Goal: Task Accomplishment & Management: Manage account settings

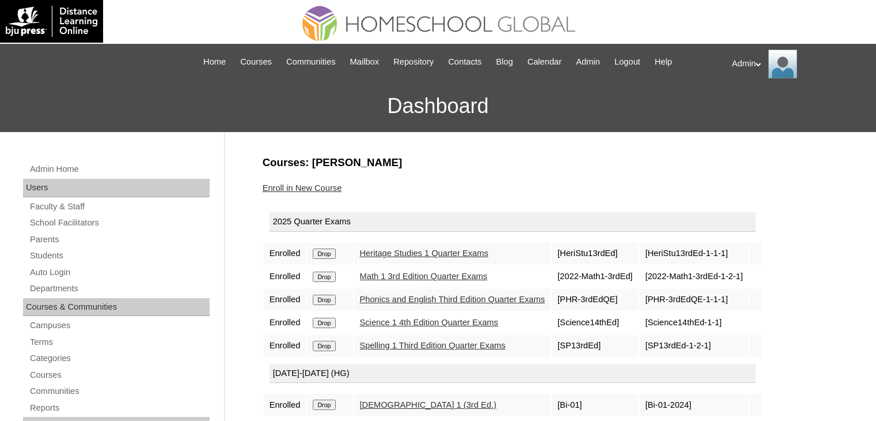
scroll to position [138, 0]
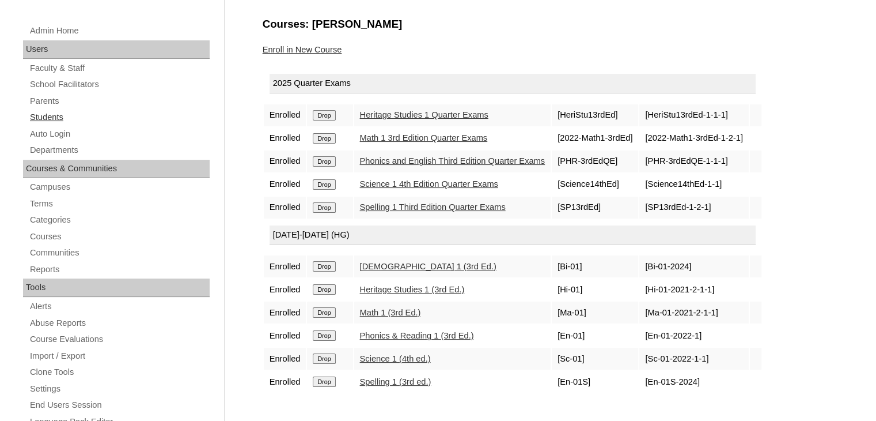
click at [39, 114] on link "Students" at bounding box center [119, 117] width 181 height 14
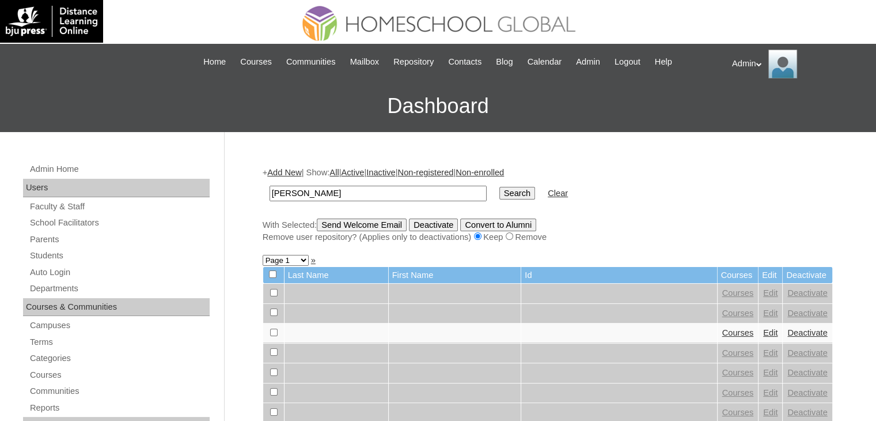
type input "Landicho"
click at [500, 192] on input "Search" at bounding box center [518, 193] width 36 height 13
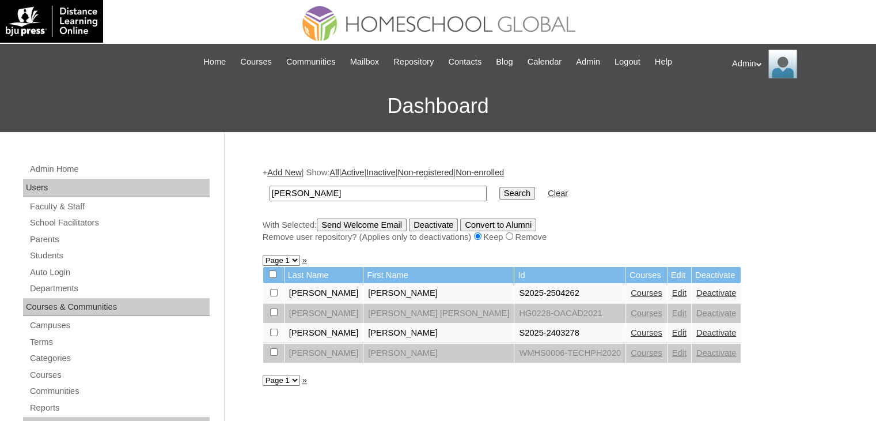
click at [631, 336] on link "Courses" at bounding box center [647, 332] width 32 height 9
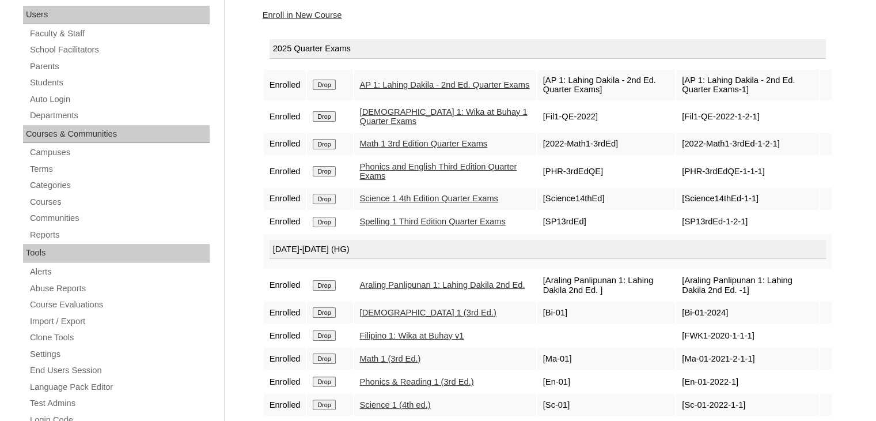
scroll to position [131, 0]
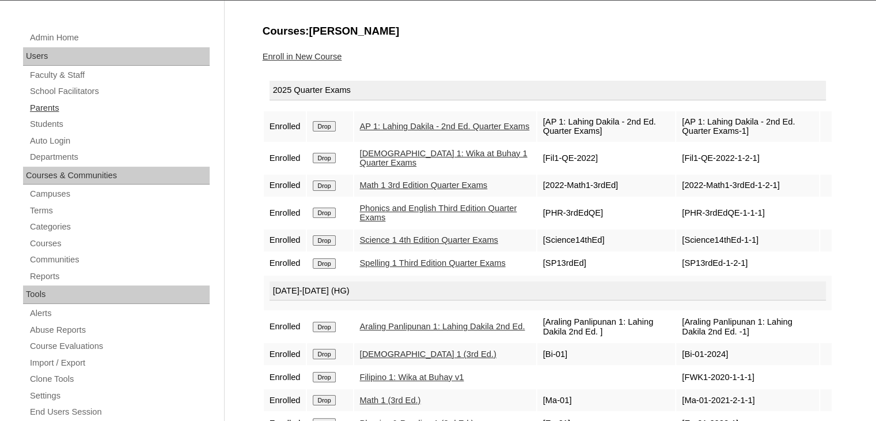
click at [55, 102] on link "Parents" at bounding box center [119, 108] width 181 height 14
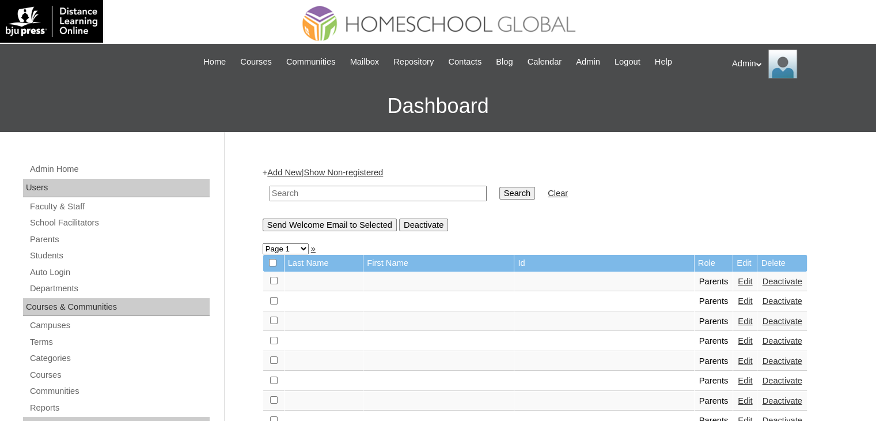
click at [293, 190] on input "text" at bounding box center [378, 194] width 217 height 16
type input "Sarmiento"
click at [500, 190] on input "Search" at bounding box center [518, 193] width 36 height 13
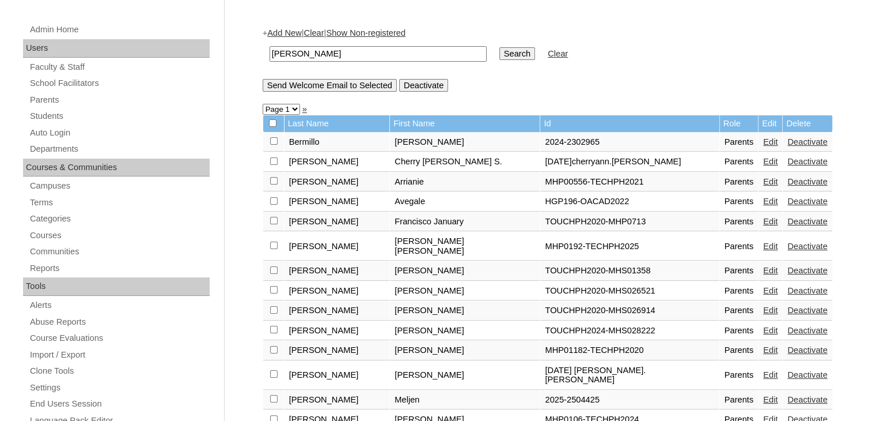
scroll to position [137, 0]
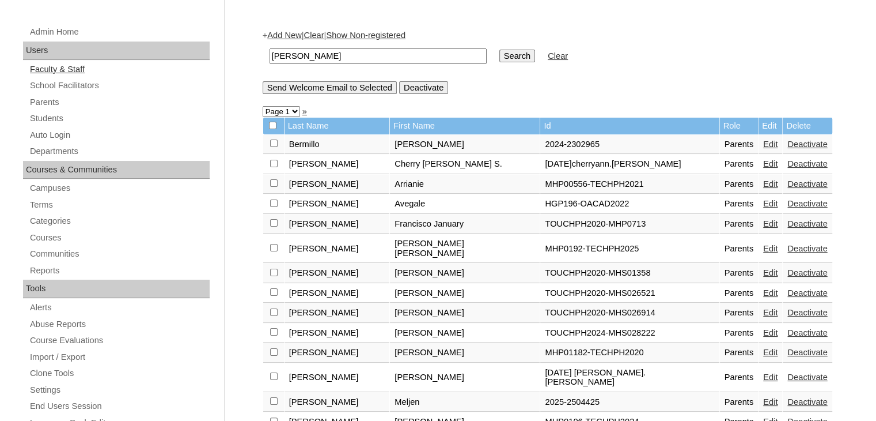
drag, startPoint x: 390, startPoint y: 50, endPoint x: 141, endPoint y: 65, distance: 248.8
click at [141, 65] on div "Admin Home Users Faculty & Staff School Facilitators Parents Students Auto Logi…" at bounding box center [438, 392] width 876 height 795
type input "[PERSON_NAME]"
click at [500, 61] on input "Search" at bounding box center [518, 56] width 36 height 13
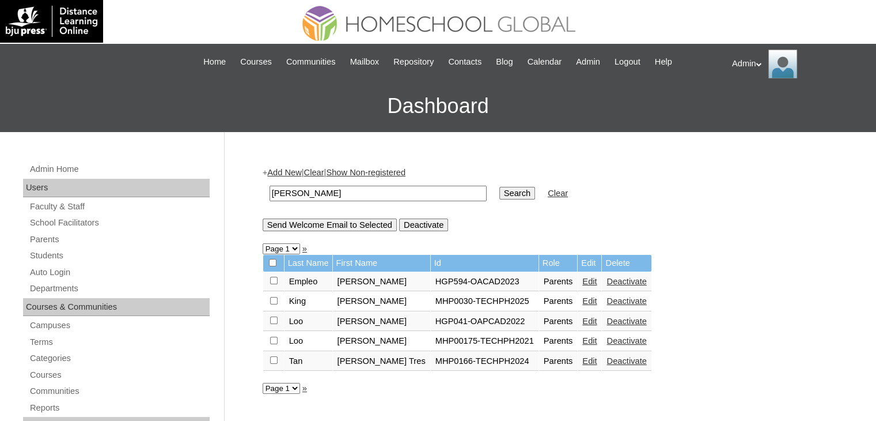
click at [272, 191] on input "[PERSON_NAME]" at bounding box center [378, 194] width 217 height 16
type input "[PERSON_NAME]"
click at [500, 187] on input "Search" at bounding box center [518, 193] width 36 height 13
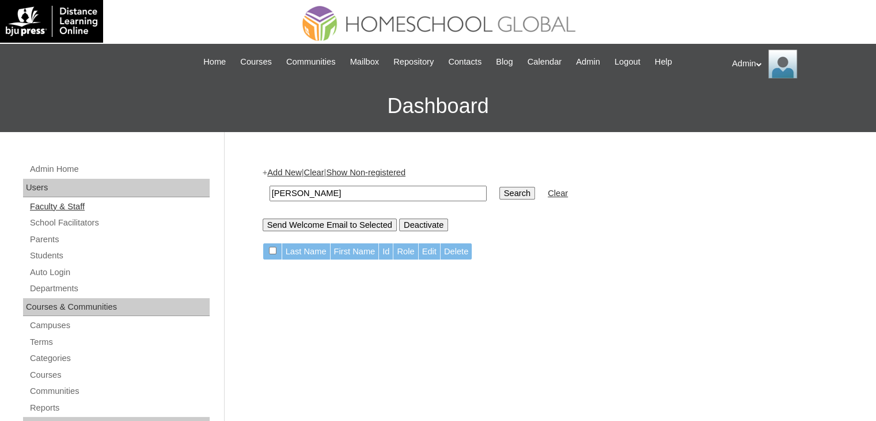
drag, startPoint x: 357, startPoint y: 191, endPoint x: 190, endPoint y: 210, distance: 167.6
click at [54, 254] on link "Students" at bounding box center [119, 255] width 181 height 14
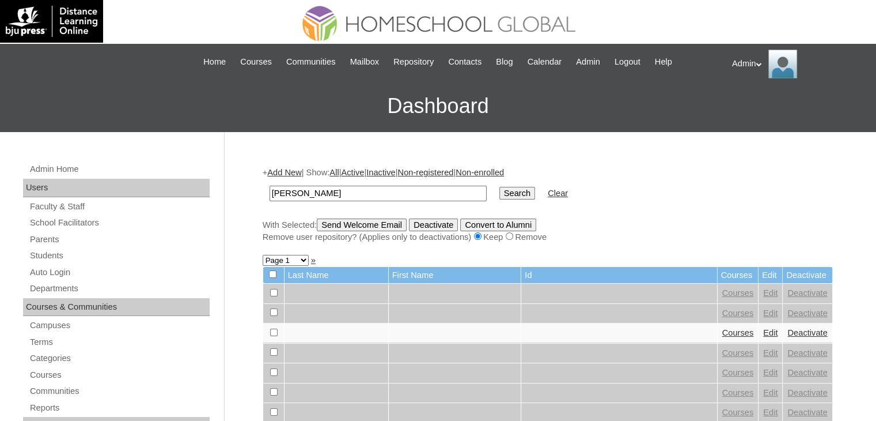
type input "[PERSON_NAME]"
click at [500, 194] on input "Search" at bounding box center [518, 193] width 36 height 13
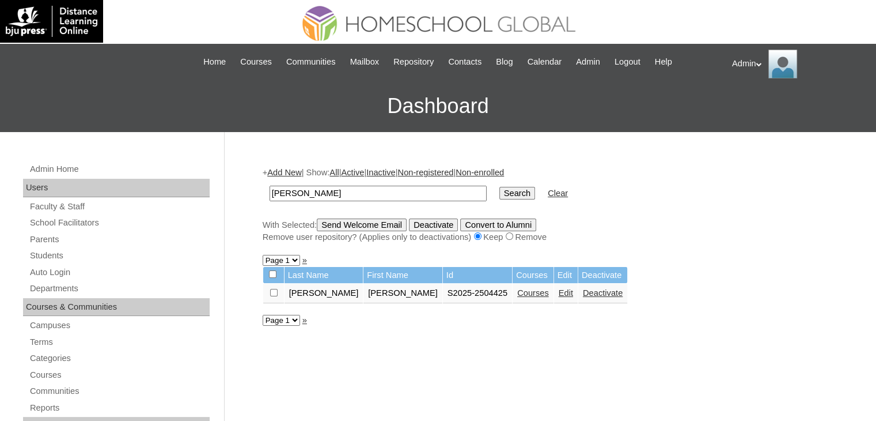
click at [517, 296] on link "Courses" at bounding box center [533, 292] width 32 height 9
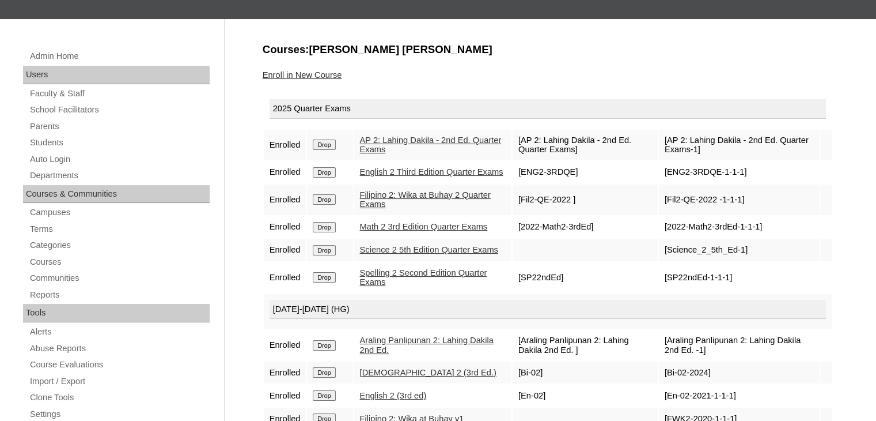
scroll to position [113, 0]
click at [331, 145] on input "Drop" at bounding box center [324, 144] width 22 height 10
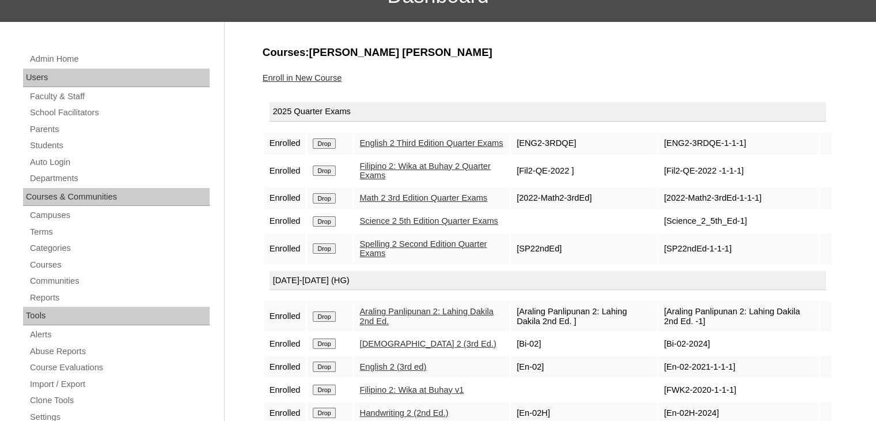
scroll to position [111, 0]
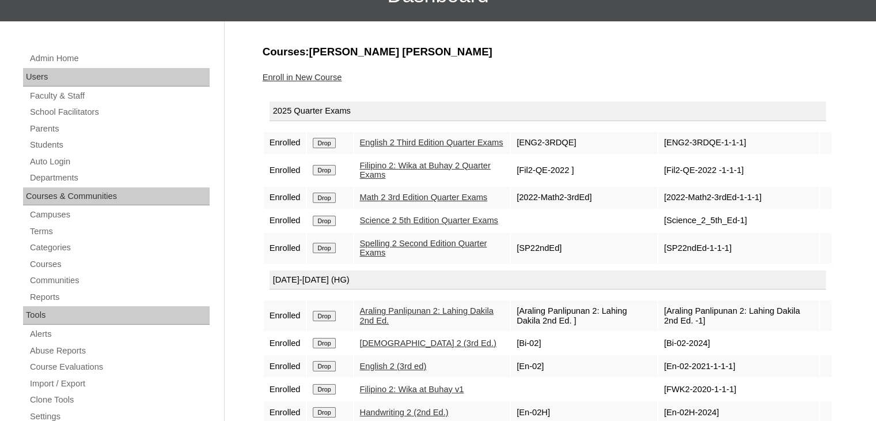
click at [327, 175] on input "Drop" at bounding box center [324, 170] width 22 height 10
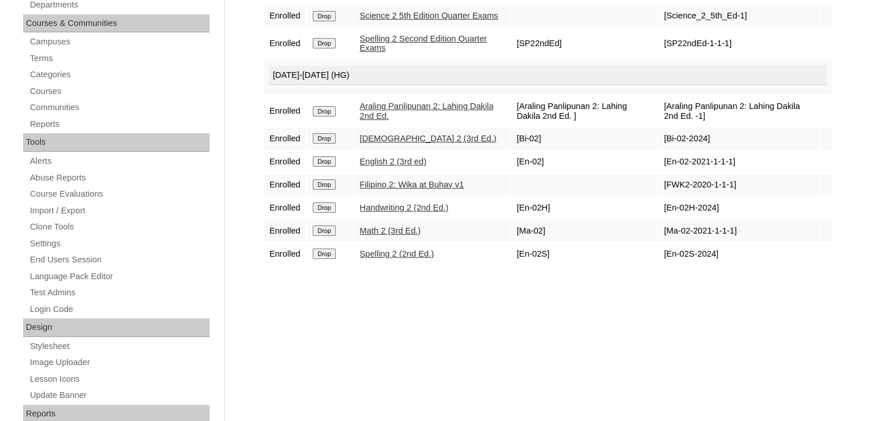
scroll to position [287, 0]
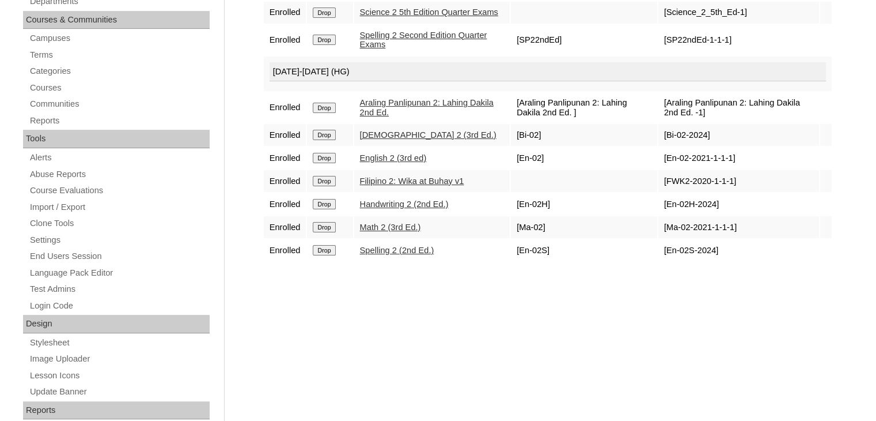
click at [325, 186] on input "Drop" at bounding box center [324, 181] width 22 height 10
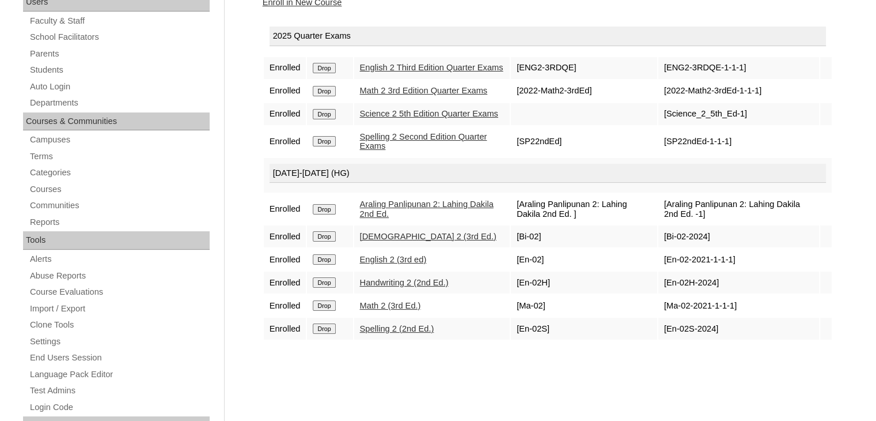
scroll to position [186, 0]
click at [334, 214] on input "Drop" at bounding box center [324, 208] width 22 height 10
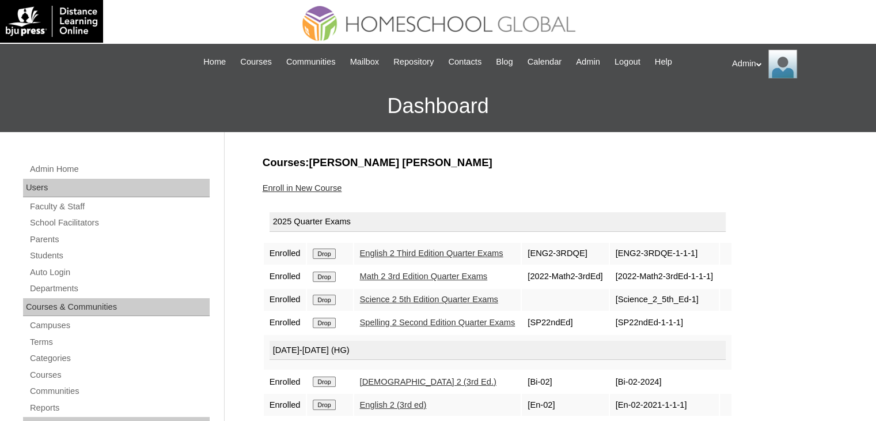
click at [288, 187] on link "Enroll in New Course" at bounding box center [303, 187] width 80 height 9
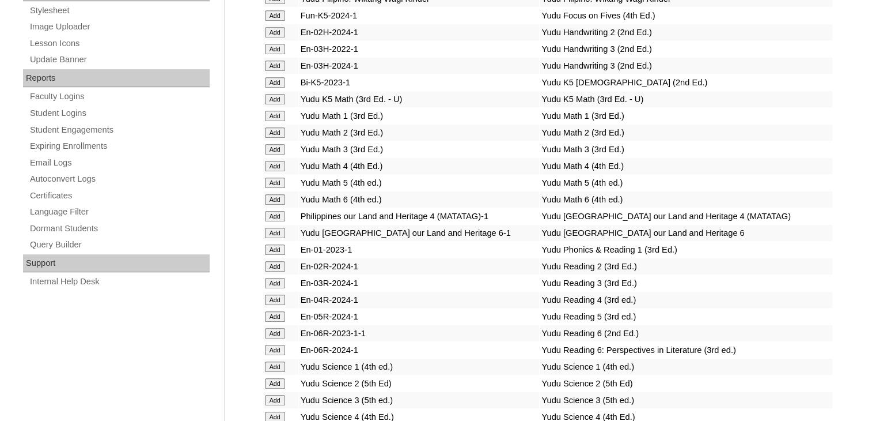
scroll to position [1869, 0]
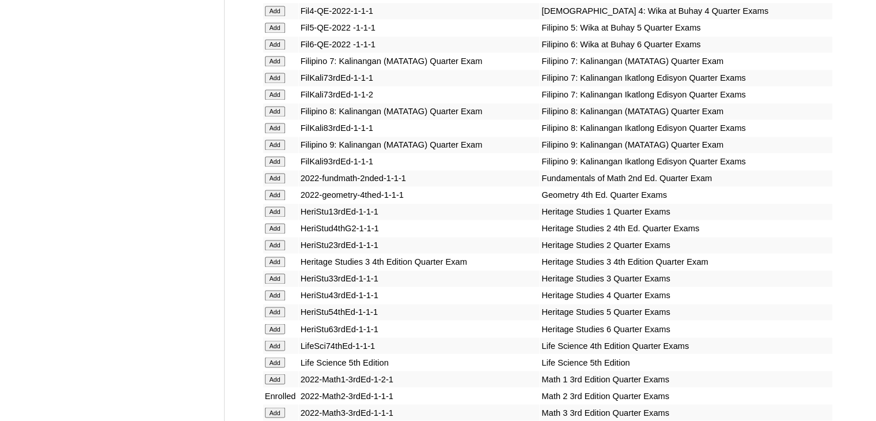
click at [277, 231] on input "Add" at bounding box center [275, 228] width 20 height 10
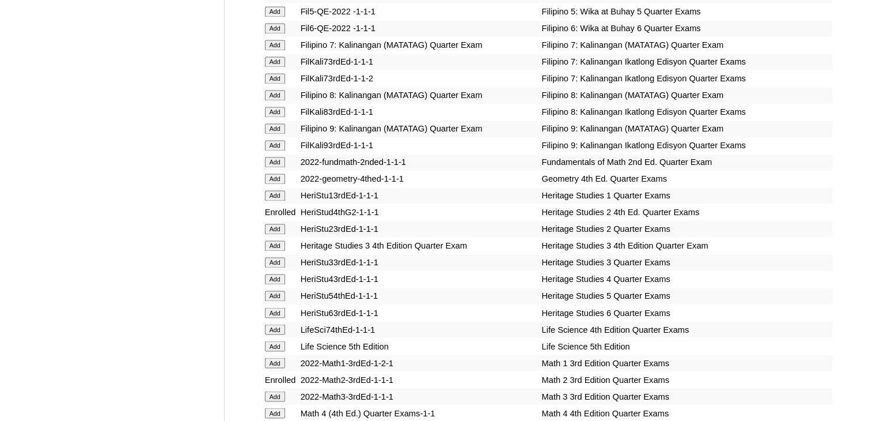
scroll to position [4107, 0]
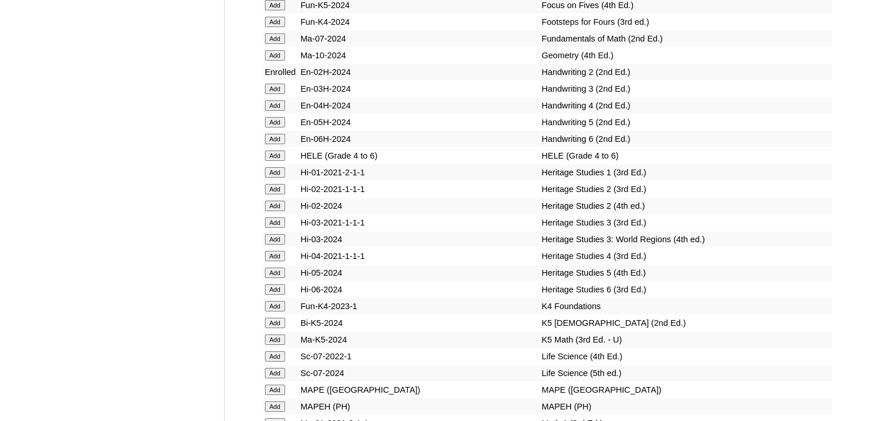
click at [274, 211] on input "Add" at bounding box center [275, 206] width 20 height 10
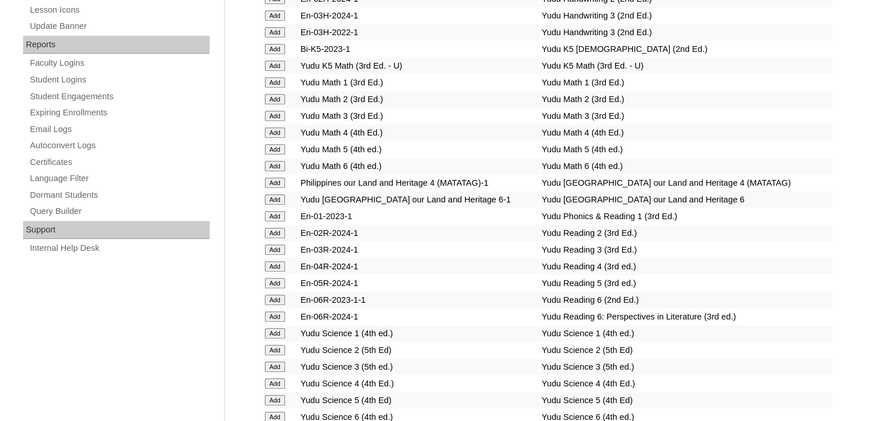
scroll to position [4688, 0]
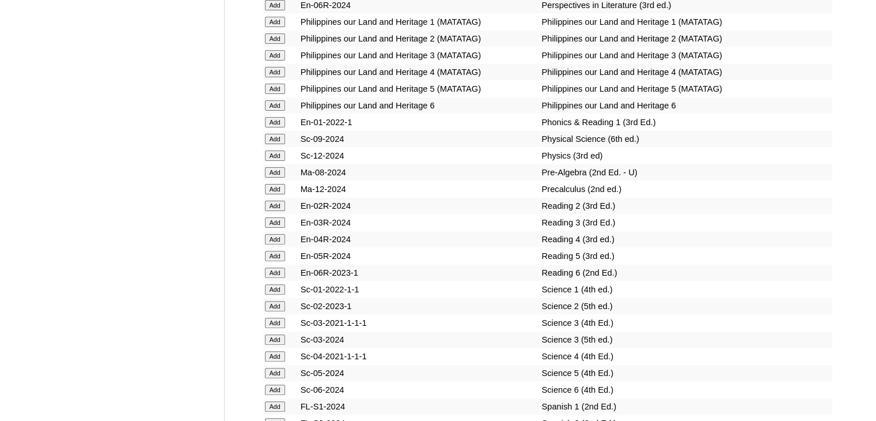
click at [279, 211] on input "Add" at bounding box center [275, 206] width 20 height 10
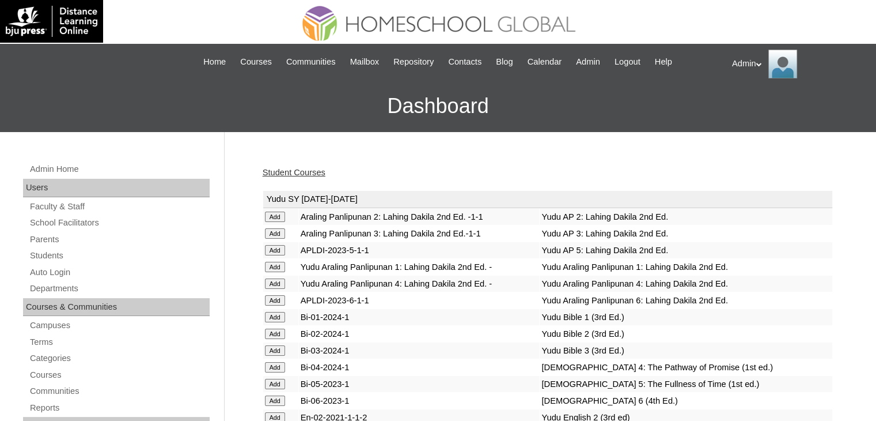
click at [285, 172] on link "Student Courses" at bounding box center [294, 172] width 63 height 9
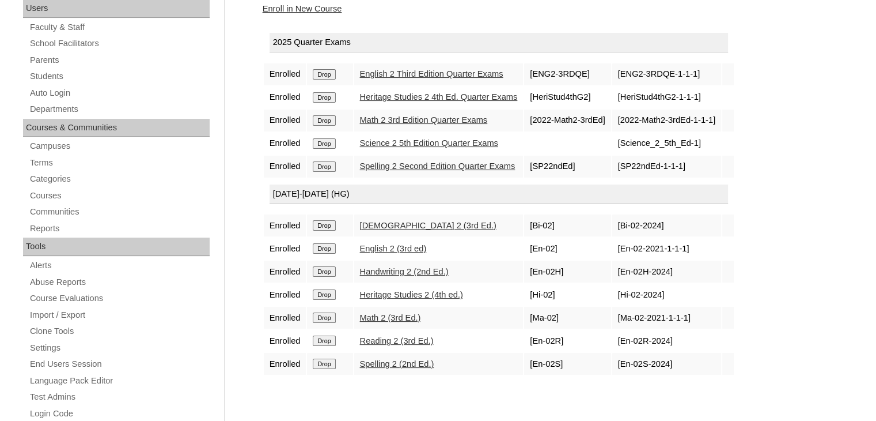
scroll to position [179, 0]
click at [327, 14] on div "Enroll in New Course" at bounding box center [548, 9] width 570 height 12
click at [327, 5] on link "Enroll in New Course" at bounding box center [303, 9] width 80 height 9
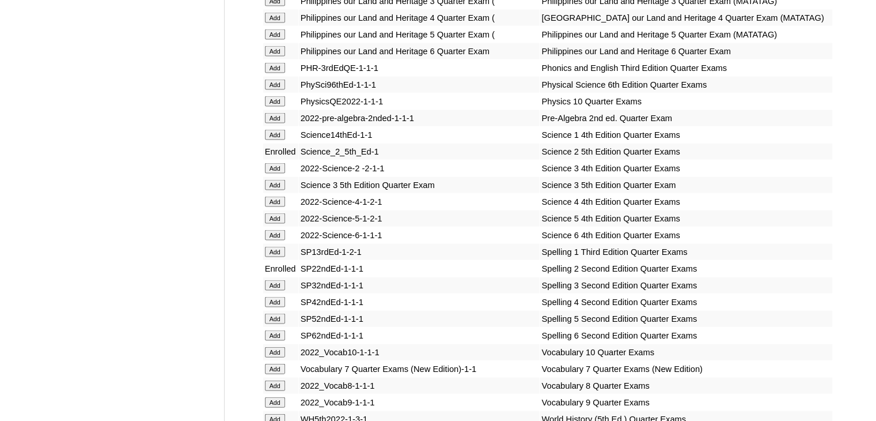
scroll to position [4788, 0]
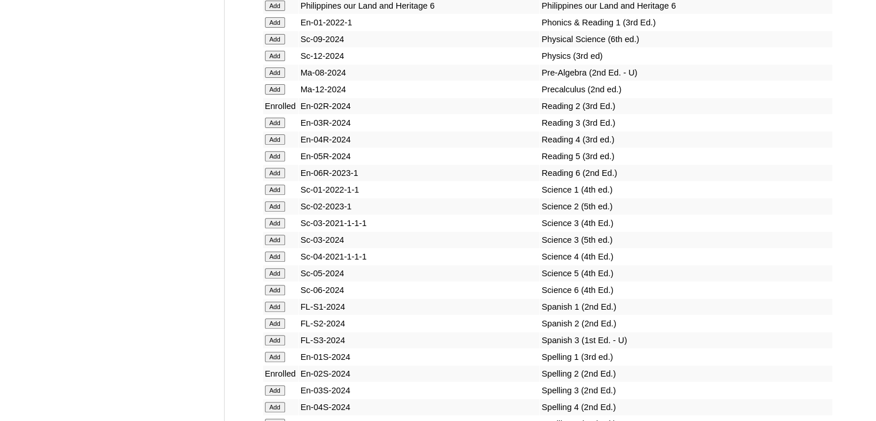
click at [272, 211] on input "Add" at bounding box center [275, 206] width 20 height 10
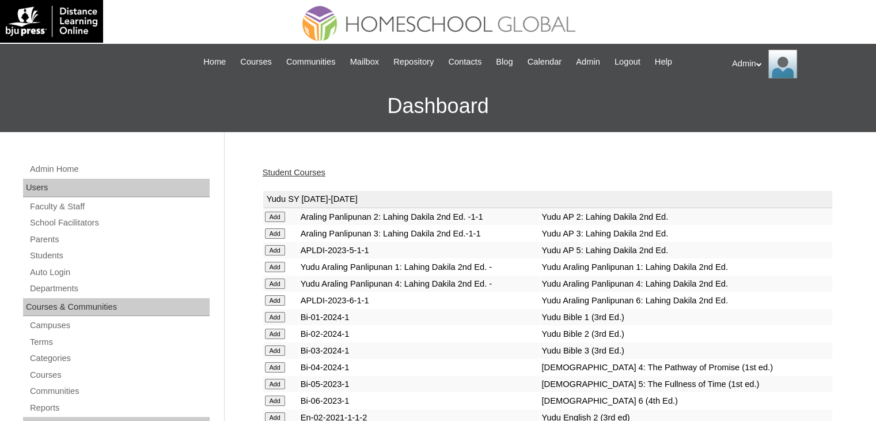
click at [315, 172] on link "Student Courses" at bounding box center [294, 172] width 63 height 9
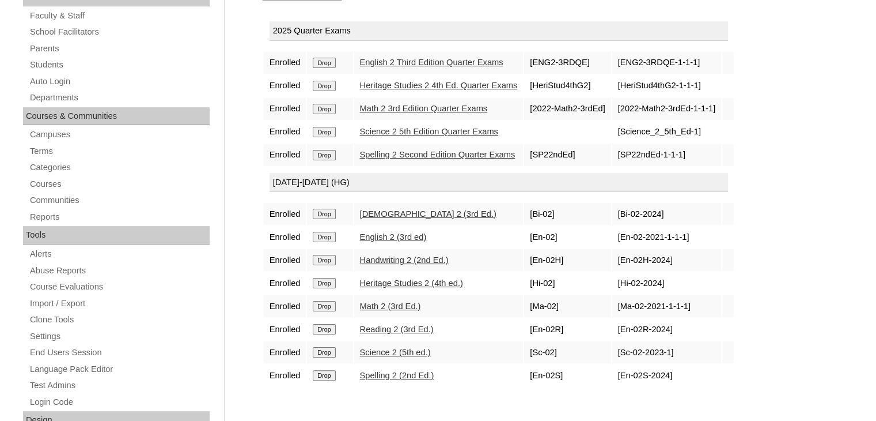
scroll to position [6, 0]
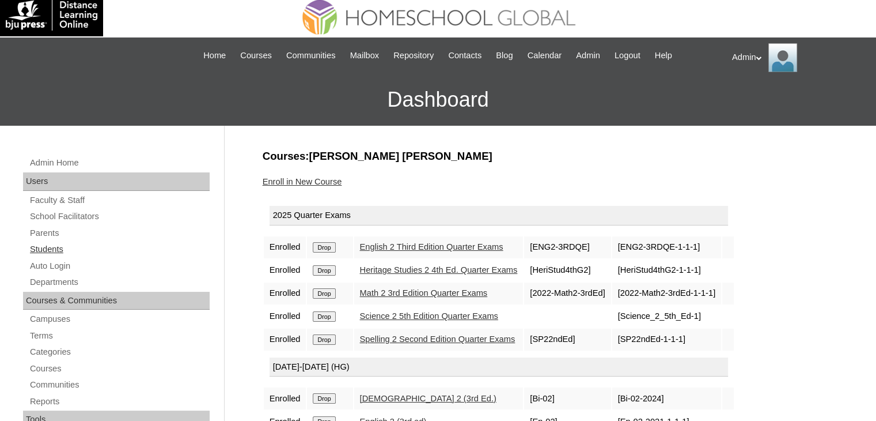
click at [39, 247] on link "Students" at bounding box center [119, 249] width 181 height 14
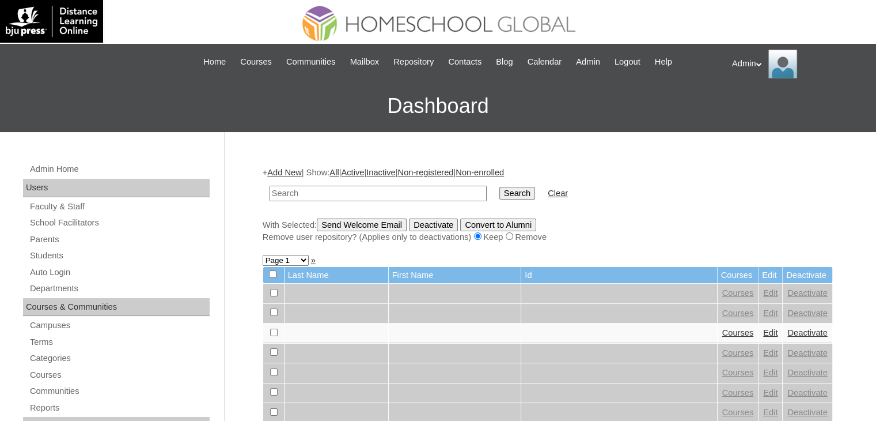
click at [381, 189] on input "text" at bounding box center [378, 194] width 217 height 16
paste input "Amyah Claire Landicho 2504262"
drag, startPoint x: 418, startPoint y: 191, endPoint x: 329, endPoint y: 194, distance: 88.8
click at [329, 194] on input "Amyah Claire Landicho 2504262" at bounding box center [378, 194] width 217 height 16
type input "Amyah Claire"
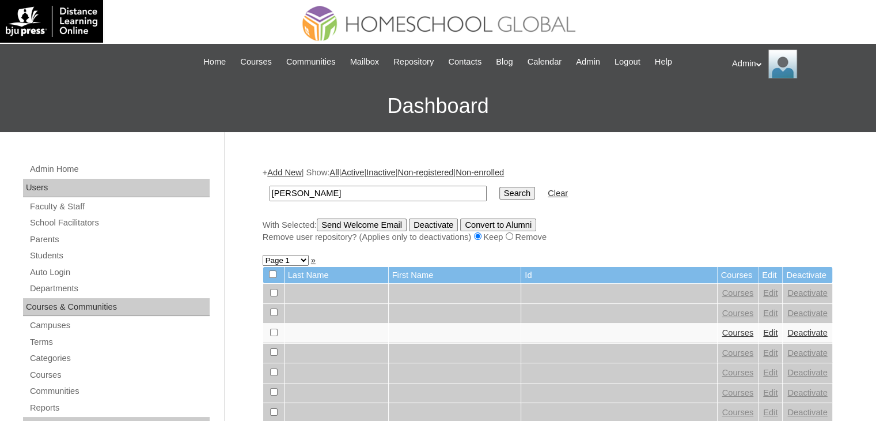
click at [500, 192] on input "Search" at bounding box center [518, 193] width 36 height 13
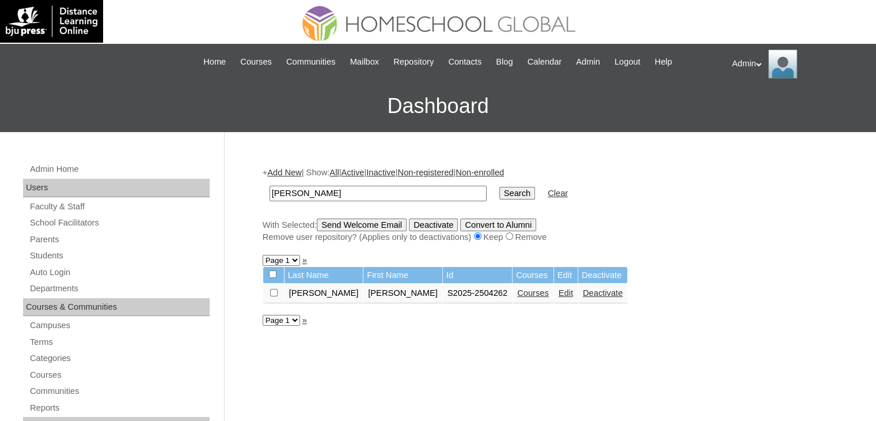
click at [517, 292] on link "Courses" at bounding box center [533, 292] width 32 height 9
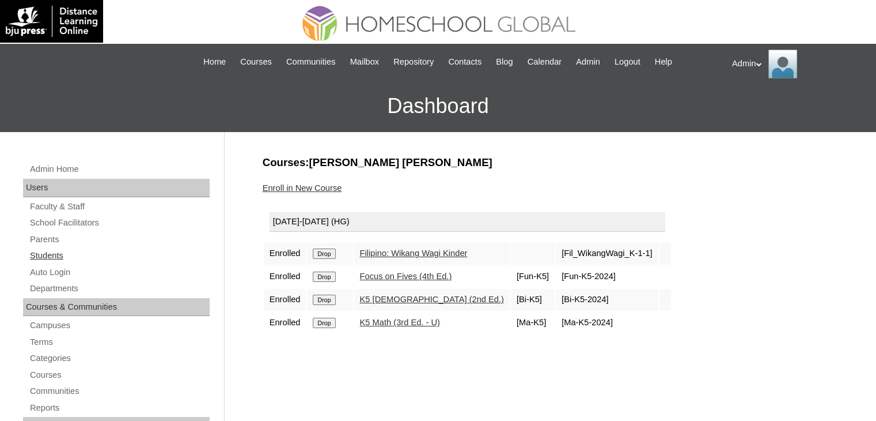
click at [44, 259] on link "Students" at bounding box center [119, 255] width 181 height 14
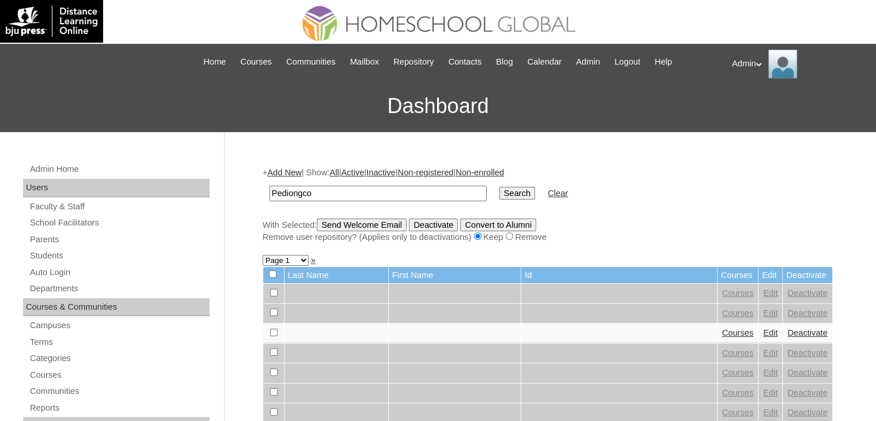
type input "Pediongco"
click at [500, 192] on input "Search" at bounding box center [518, 193] width 36 height 13
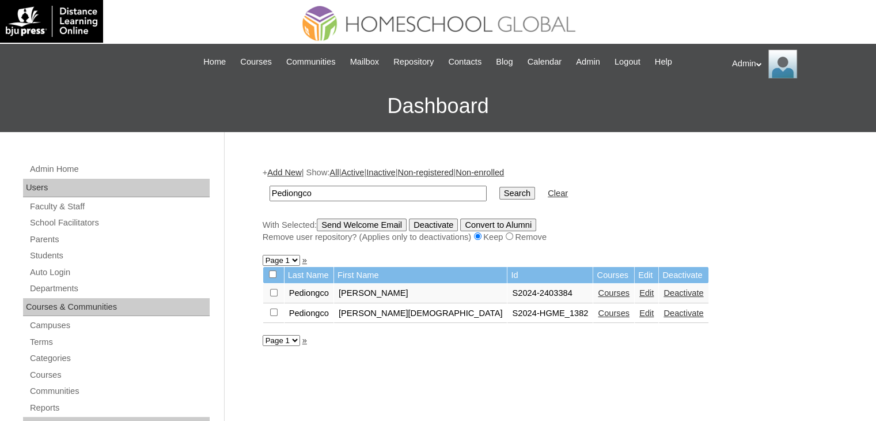
click at [640, 291] on link "Edit" at bounding box center [647, 292] width 14 height 9
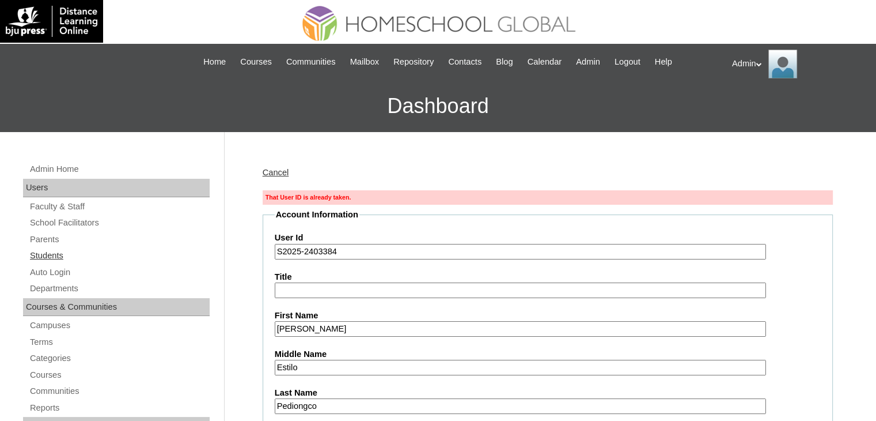
click at [46, 255] on link "Students" at bounding box center [119, 255] width 181 height 14
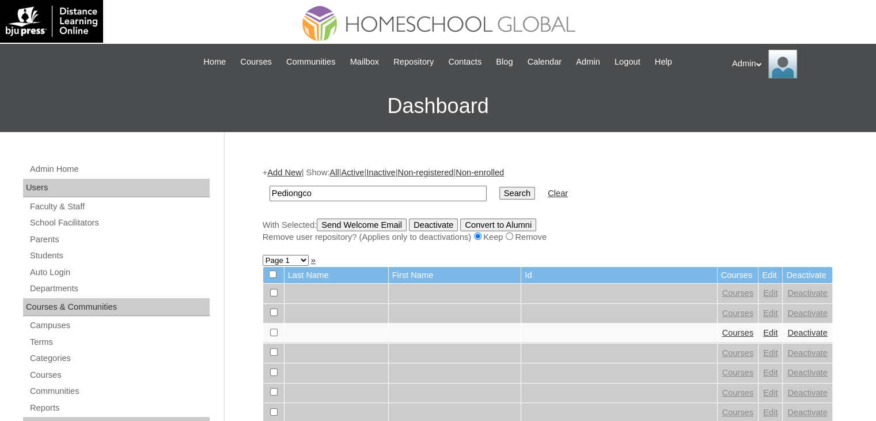
type input "Pediongco"
click at [500, 194] on input "Search" at bounding box center [518, 193] width 36 height 13
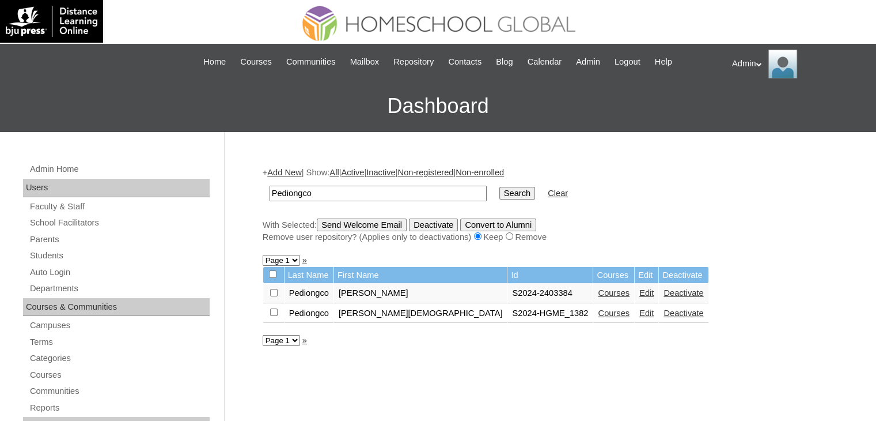
click at [640, 296] on link "Edit" at bounding box center [647, 292] width 14 height 9
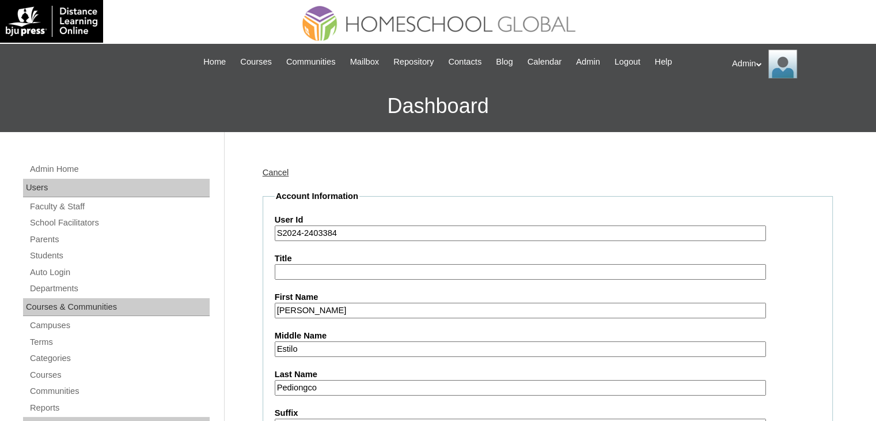
drag, startPoint x: 345, startPoint y: 231, endPoint x: 215, endPoint y: 232, distance: 129.7
paste input "2403384"
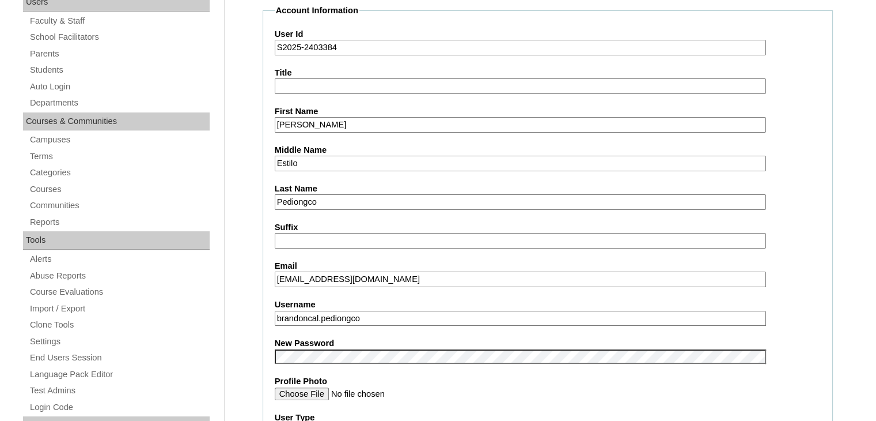
scroll to position [187, 0]
type input "S2025-2403384"
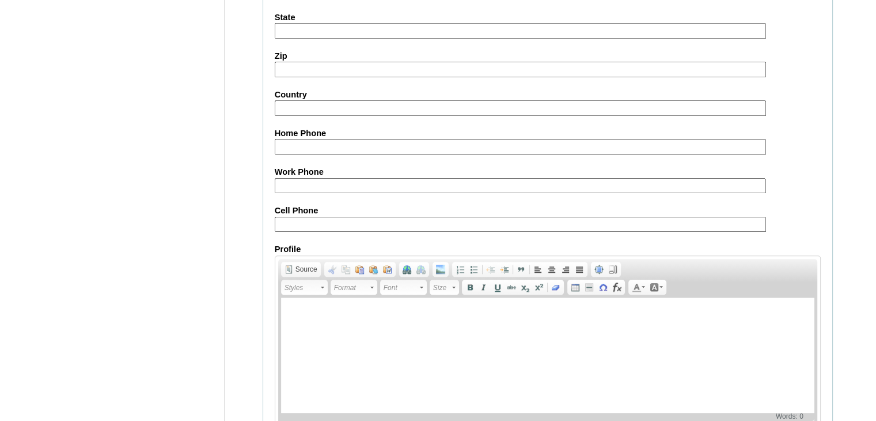
scroll to position [1323, 0]
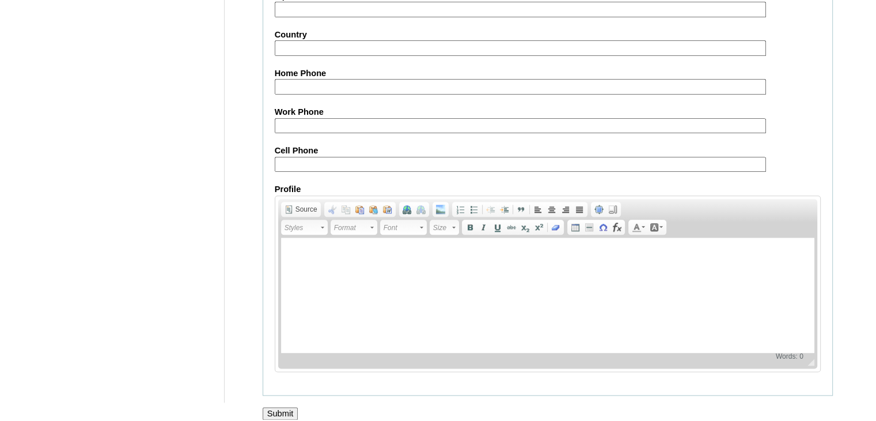
click at [286, 407] on input "Submit" at bounding box center [281, 413] width 36 height 13
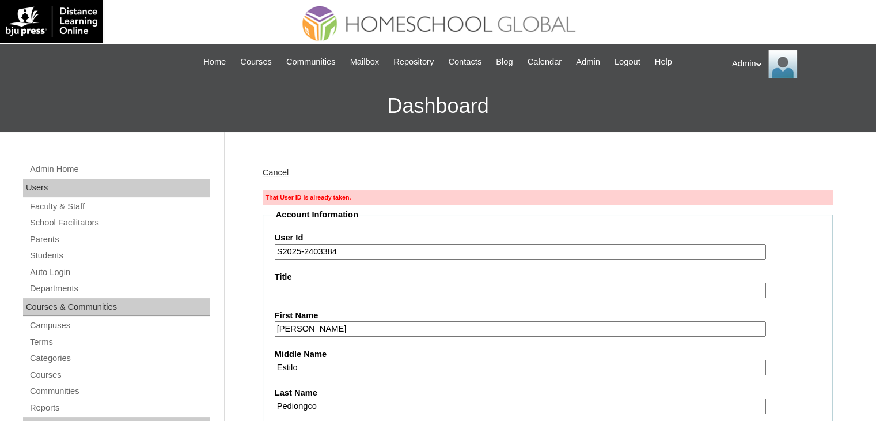
drag, startPoint x: 345, startPoint y: 252, endPoint x: 272, endPoint y: 256, distance: 72.8
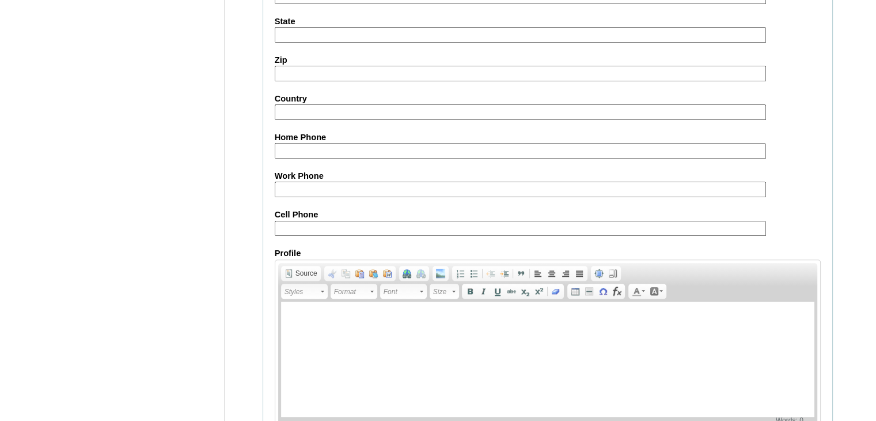
scroll to position [1362, 0]
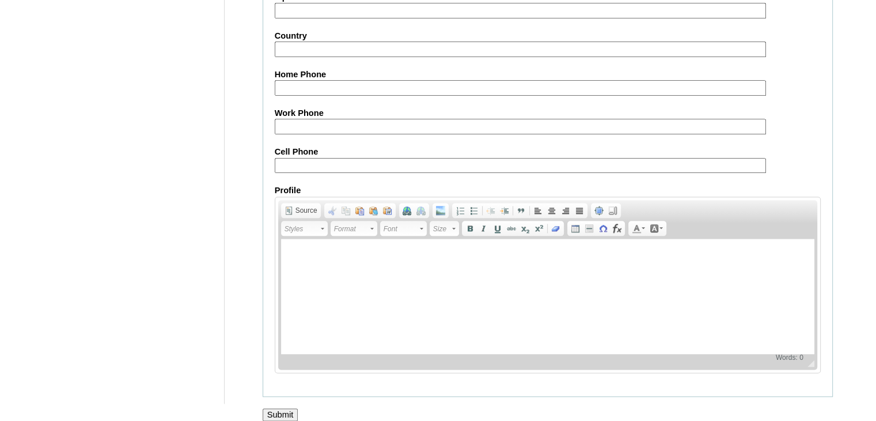
type input "S2025-2403384-tech BJU"
click at [286, 408] on input "Submit" at bounding box center [281, 414] width 36 height 13
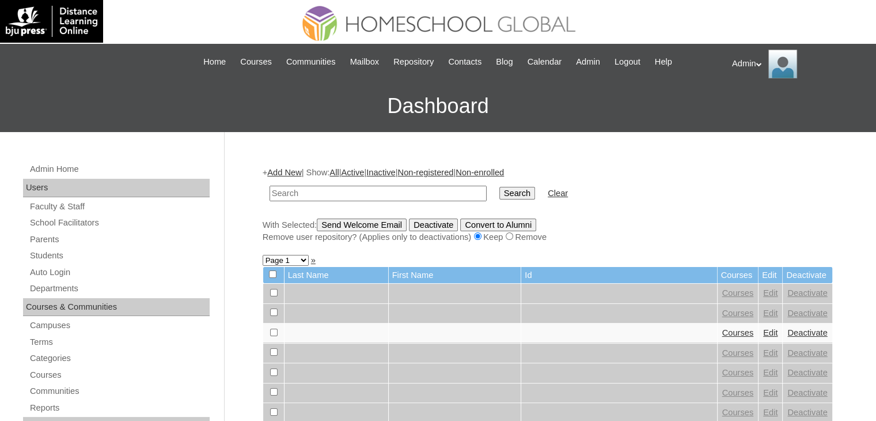
click at [358, 197] on input "text" at bounding box center [378, 194] width 217 height 16
paste input "S2025-2403384"
click at [299, 191] on input "S2025-2403384" at bounding box center [378, 194] width 217 height 16
type input "2403384"
click at [500, 187] on input "Search" at bounding box center [518, 193] width 36 height 13
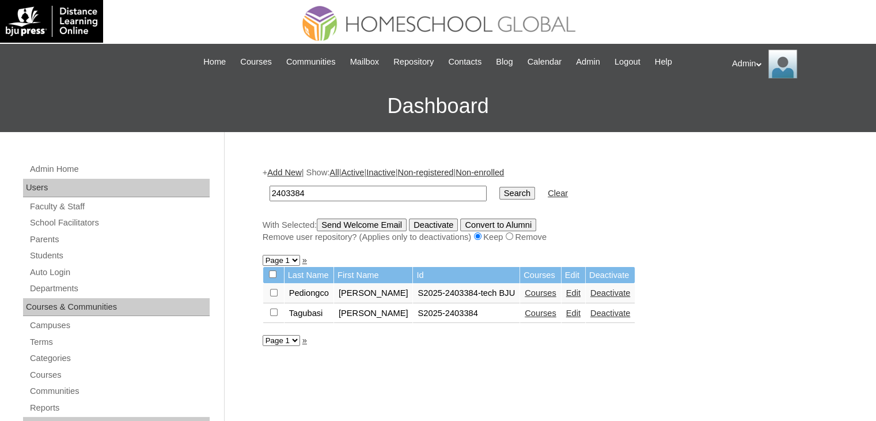
click at [574, 313] on link "Edit" at bounding box center [573, 312] width 14 height 9
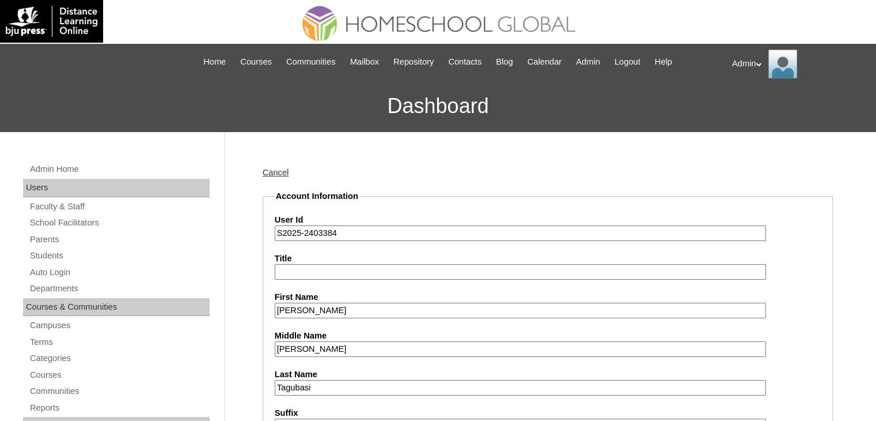
drag, startPoint x: 0, startPoint y: 0, endPoint x: 304, endPoint y: 226, distance: 378.8
click at [304, 226] on input "S2025-2403384" at bounding box center [521, 233] width 492 height 16
paste input "504241"
type input "S2025-2504241"
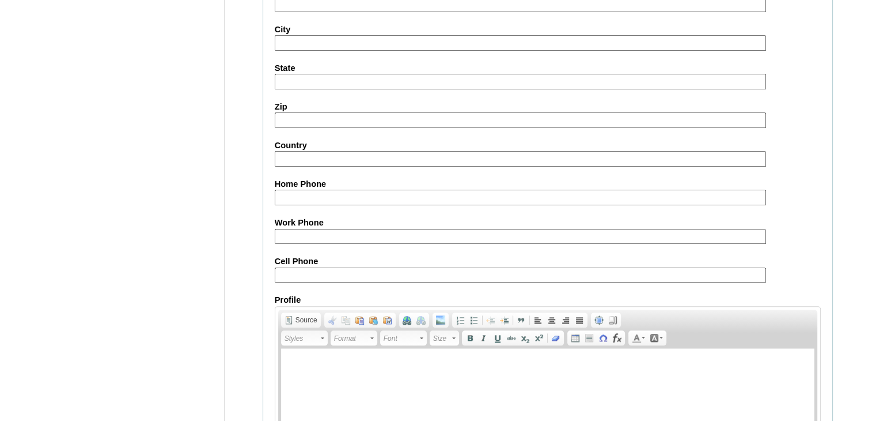
scroll to position [1323, 0]
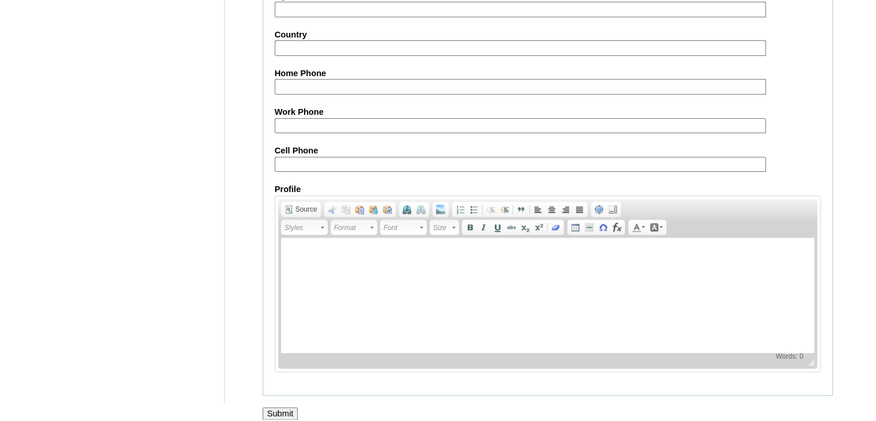
click at [289, 407] on input "Submit" at bounding box center [281, 413] width 36 height 13
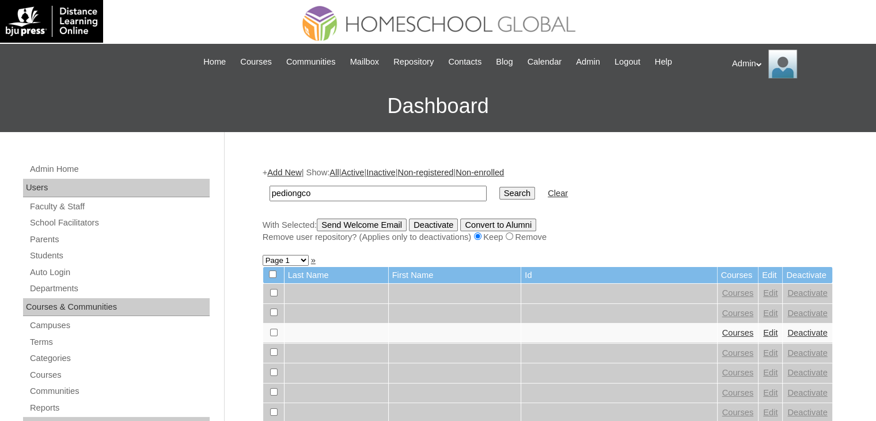
type input "Pediongco"
click at [500, 190] on input "Search" at bounding box center [518, 193] width 36 height 13
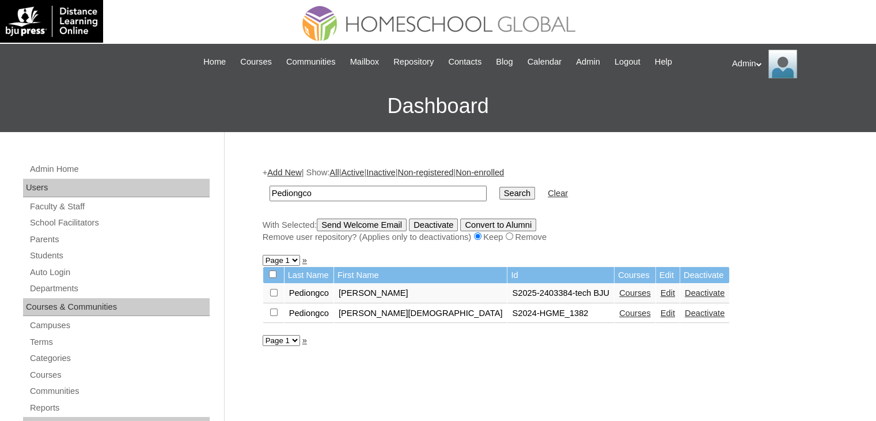
click at [661, 291] on link "Edit" at bounding box center [668, 292] width 14 height 9
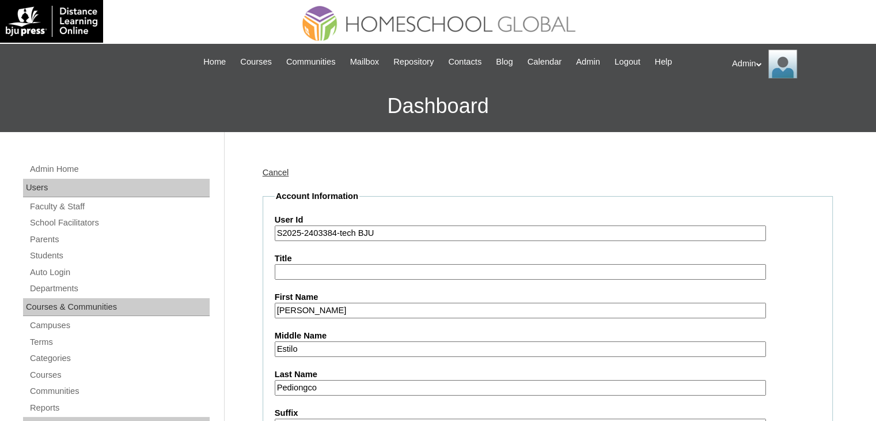
click at [384, 228] on input "S2025-2403384-tech BJU" at bounding box center [521, 233] width 492 height 16
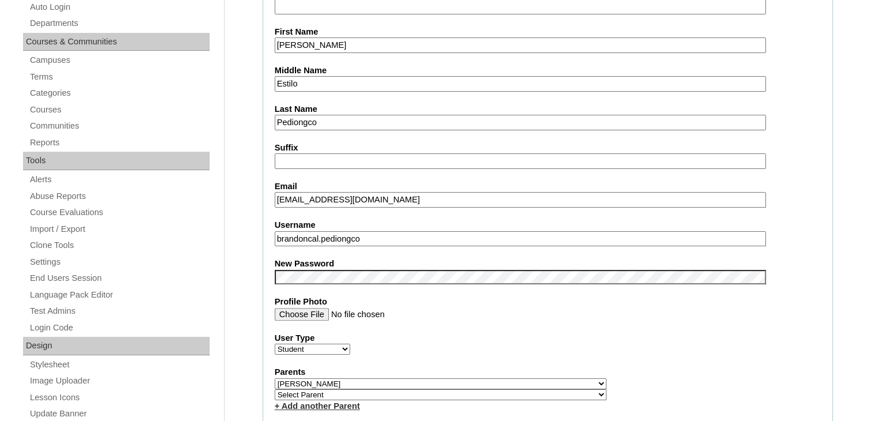
scroll to position [267, 0]
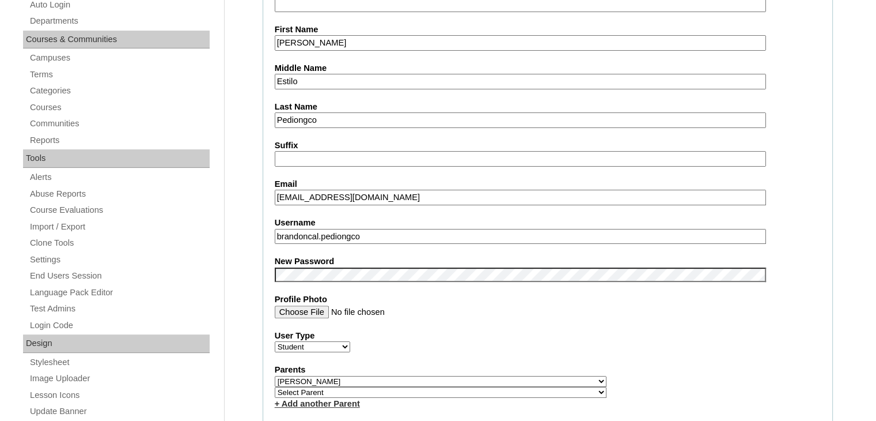
type input "S2025-2403384"
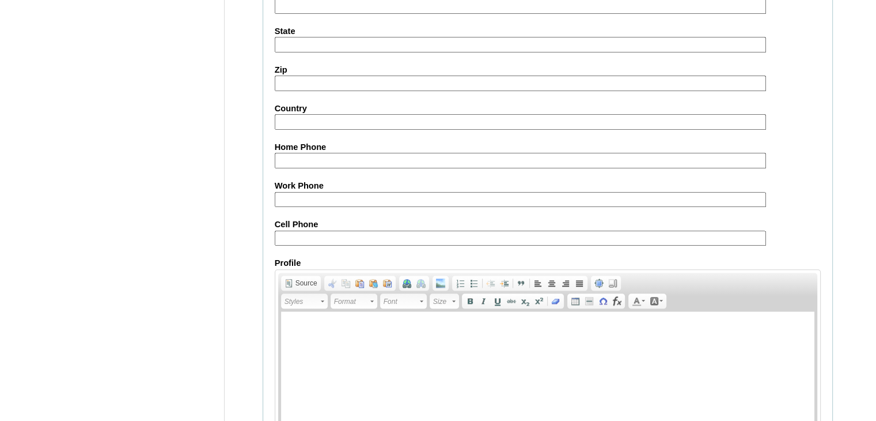
scroll to position [1323, 0]
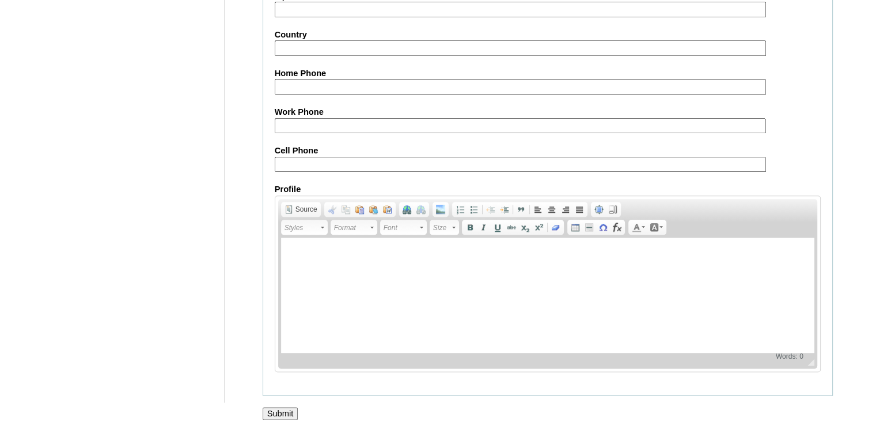
click at [284, 407] on input "Submit" at bounding box center [281, 413] width 36 height 13
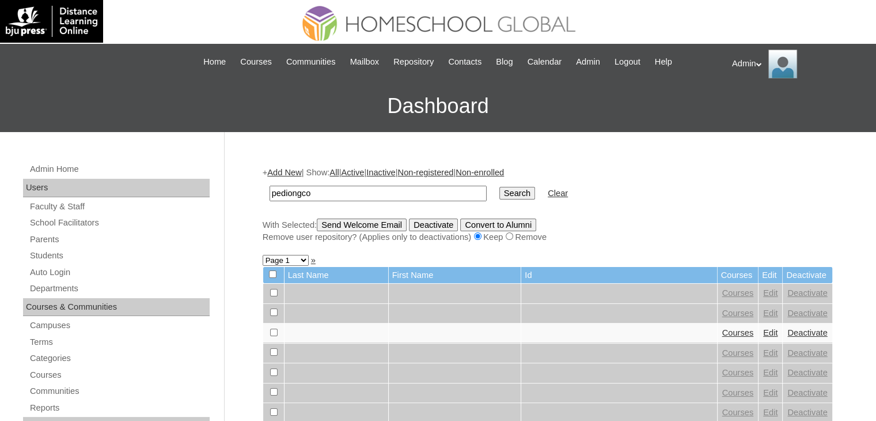
type input "Pediongco"
click at [494, 184] on td "Search" at bounding box center [517, 193] width 47 height 27
click at [500, 195] on input "Search" at bounding box center [518, 193] width 36 height 13
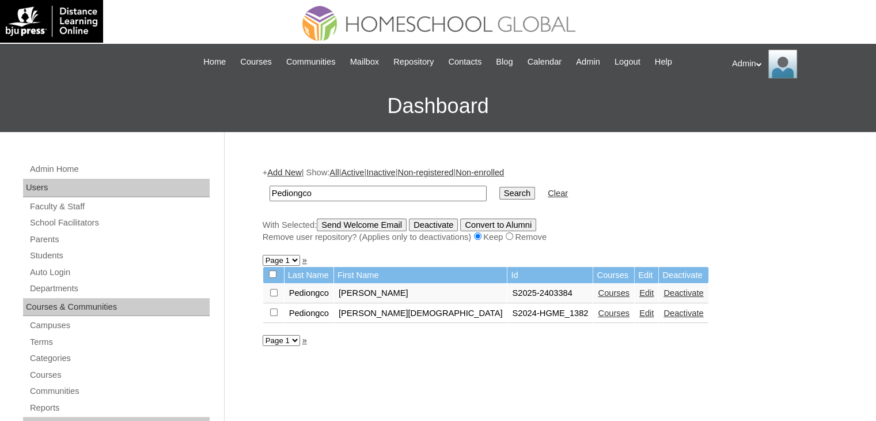
click at [640, 311] on link "Edit" at bounding box center [647, 312] width 14 height 9
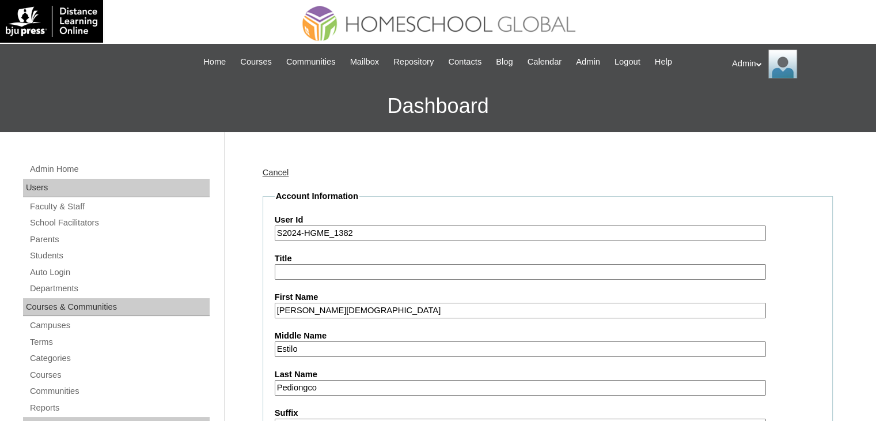
click at [297, 238] on input "S2024-HGME_1382" at bounding box center [521, 233] width 492 height 16
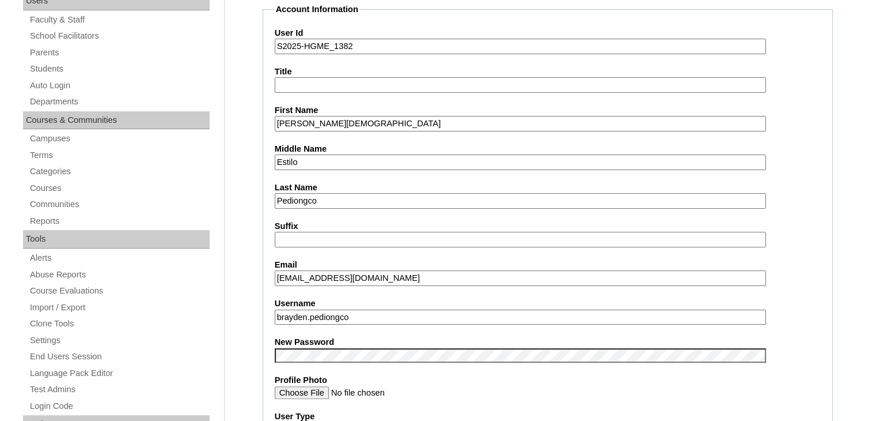
scroll to position [254, 0]
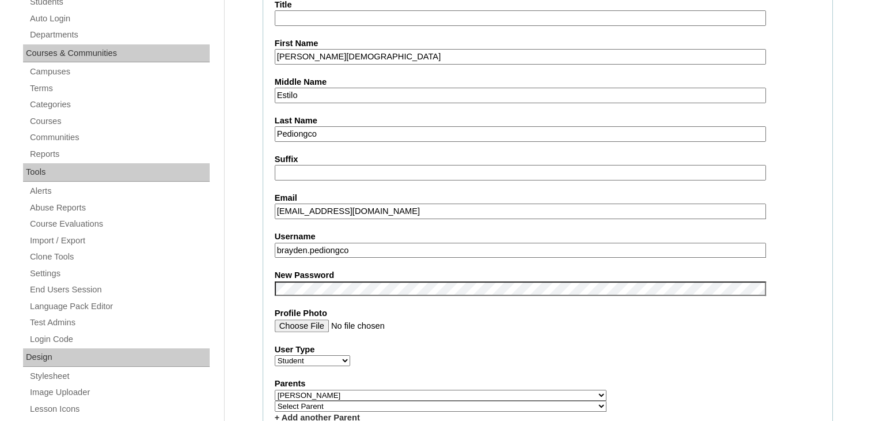
type input "S2025-HGME_1382"
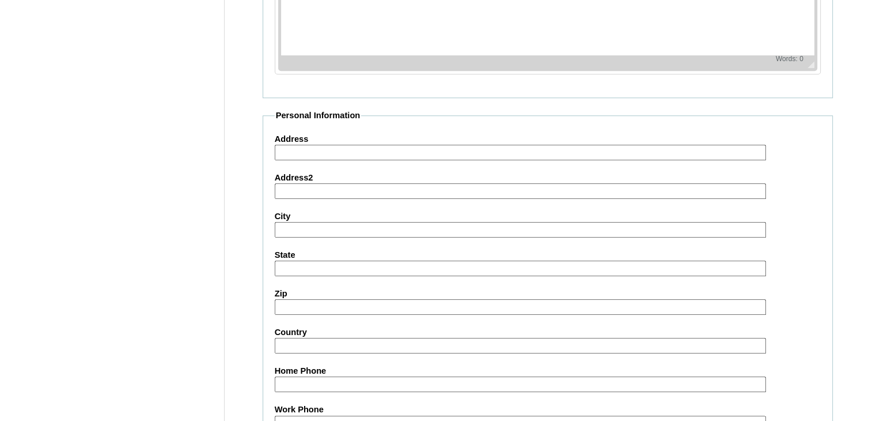
scroll to position [1323, 0]
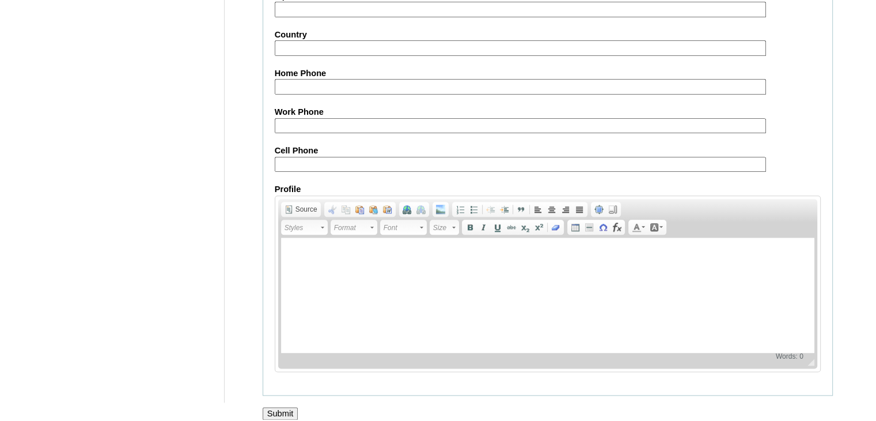
click at [284, 407] on input "Submit" at bounding box center [281, 413] width 36 height 13
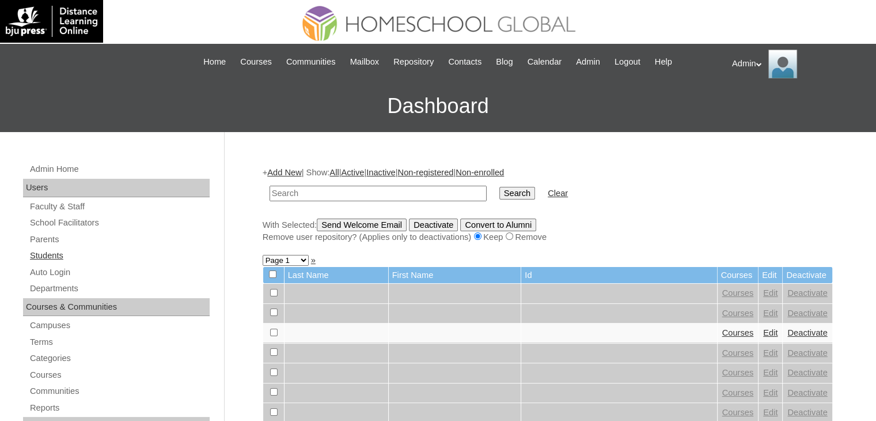
click at [49, 254] on link "Students" at bounding box center [119, 255] width 181 height 14
type input "Pediongco"
click at [500, 196] on input "Search" at bounding box center [518, 193] width 36 height 13
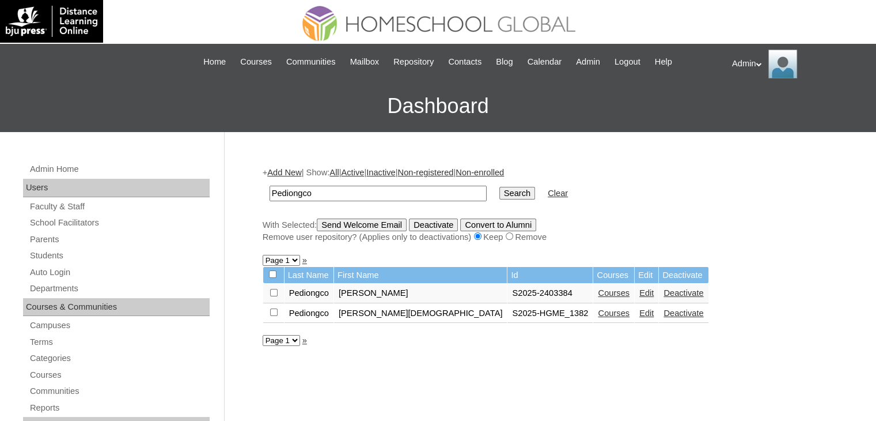
click at [598, 309] on link "Courses" at bounding box center [614, 312] width 32 height 9
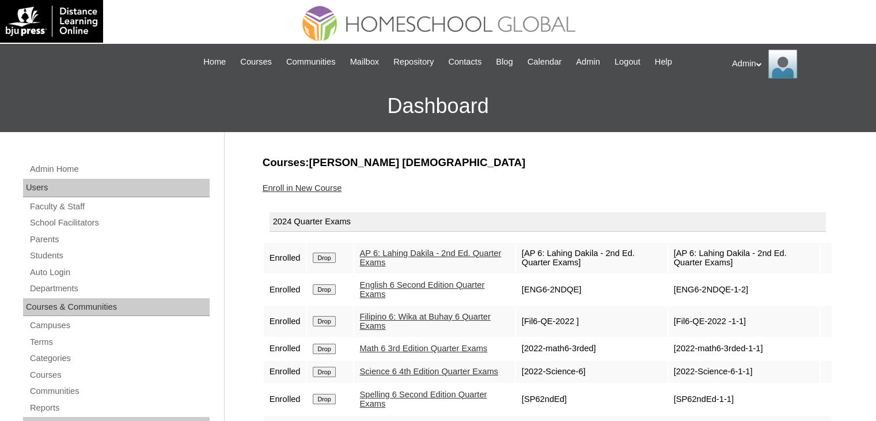
click at [326, 260] on input "Drop" at bounding box center [324, 257] width 22 height 10
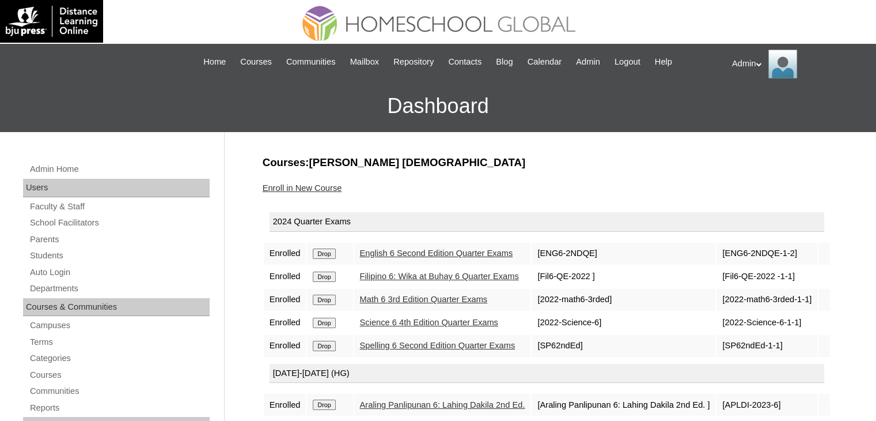
click at [329, 253] on input "Drop" at bounding box center [324, 253] width 22 height 10
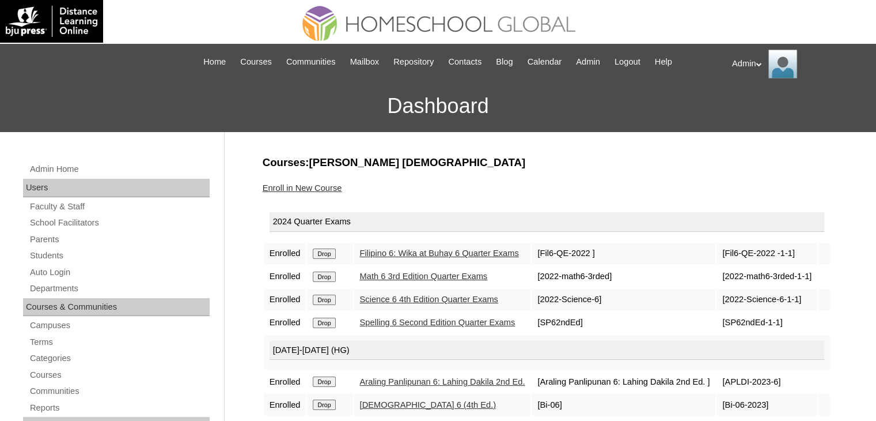
click at [329, 253] on input "Drop" at bounding box center [324, 253] width 22 height 10
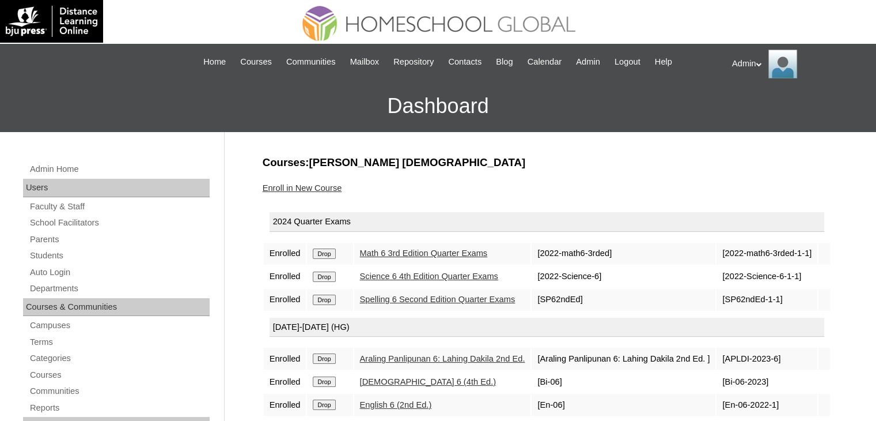
click at [329, 257] on input "Drop" at bounding box center [324, 253] width 22 height 10
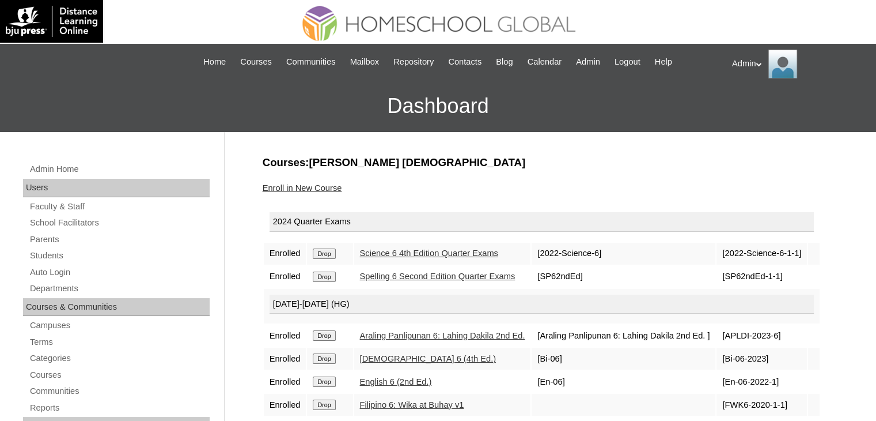
click at [329, 257] on input "Drop" at bounding box center [324, 253] width 22 height 10
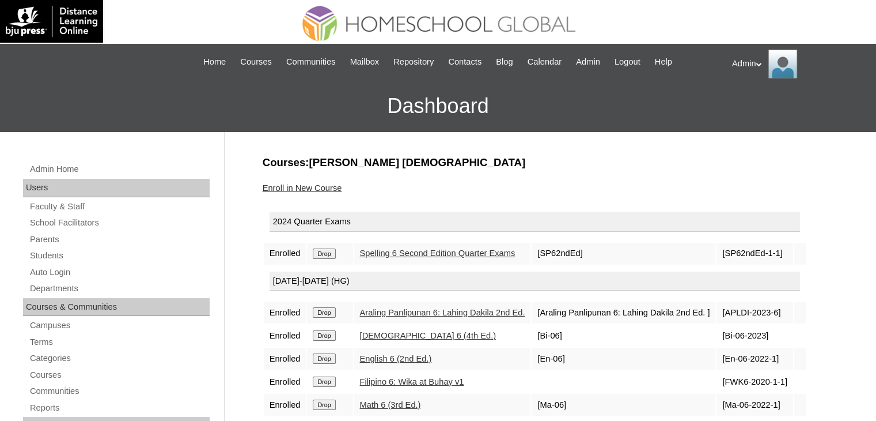
click at [329, 257] on input "Drop" at bounding box center [324, 253] width 22 height 10
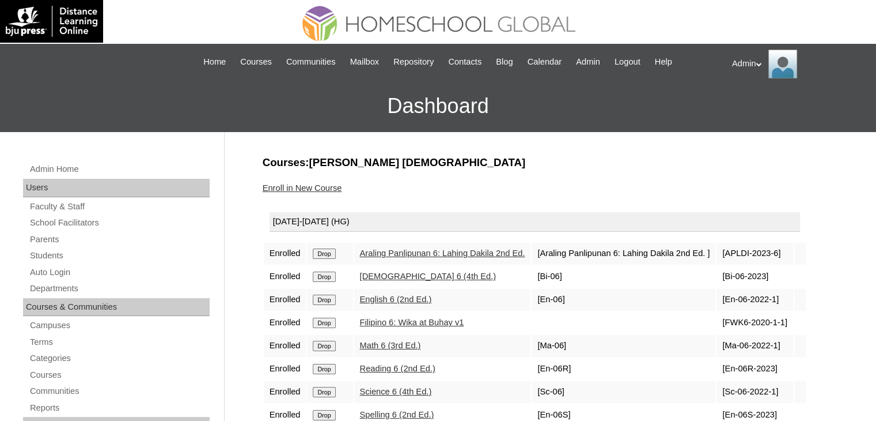
click at [329, 258] on input "Drop" at bounding box center [324, 253] width 22 height 10
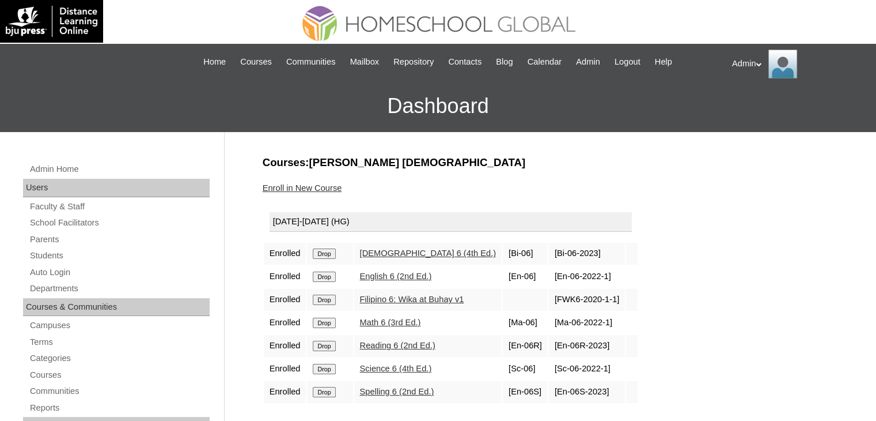
click at [329, 258] on td "Drop" at bounding box center [330, 254] width 46 height 22
click at [327, 256] on input "Drop" at bounding box center [324, 253] width 22 height 10
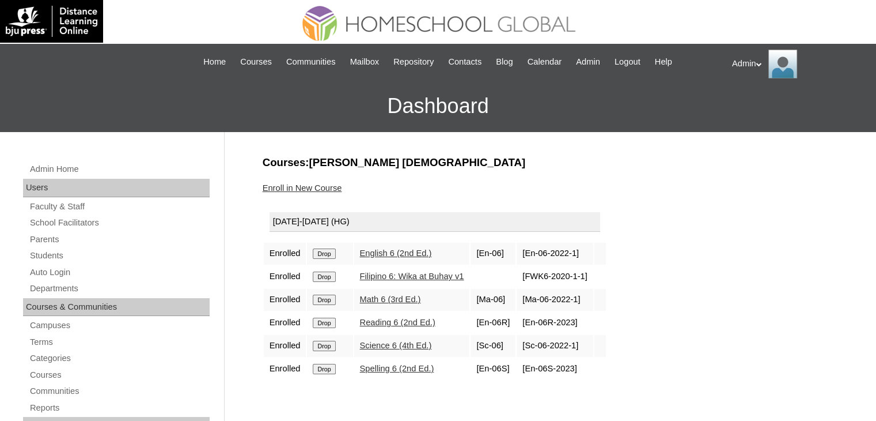
click at [327, 256] on input "Drop" at bounding box center [324, 253] width 22 height 10
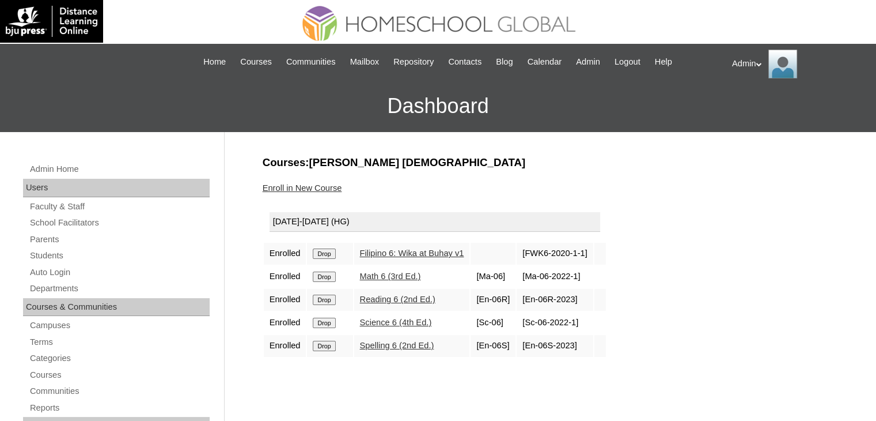
click at [327, 256] on input "Drop" at bounding box center [324, 253] width 22 height 10
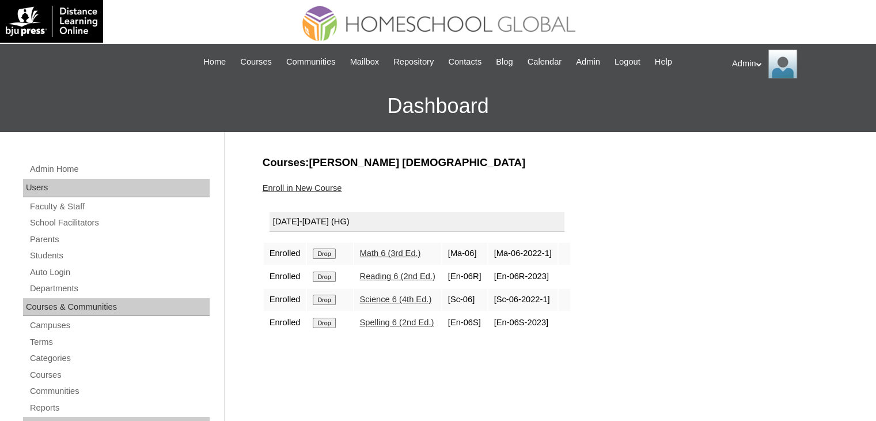
click at [327, 256] on input "Drop" at bounding box center [324, 253] width 22 height 10
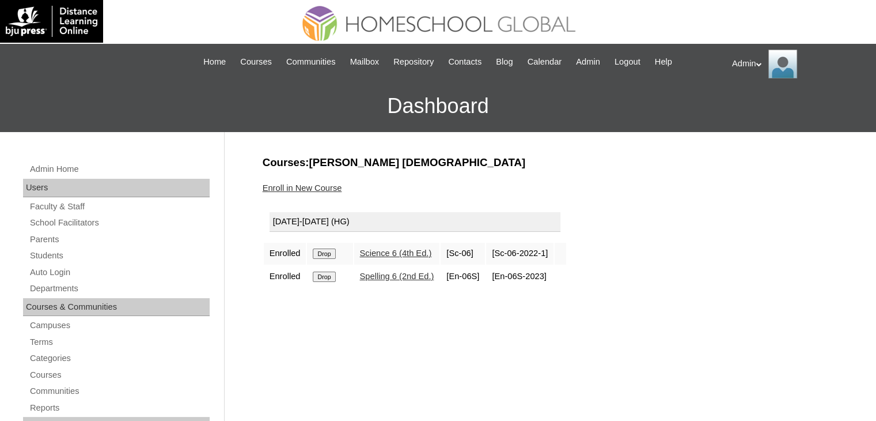
click at [327, 256] on input "Drop" at bounding box center [324, 253] width 22 height 10
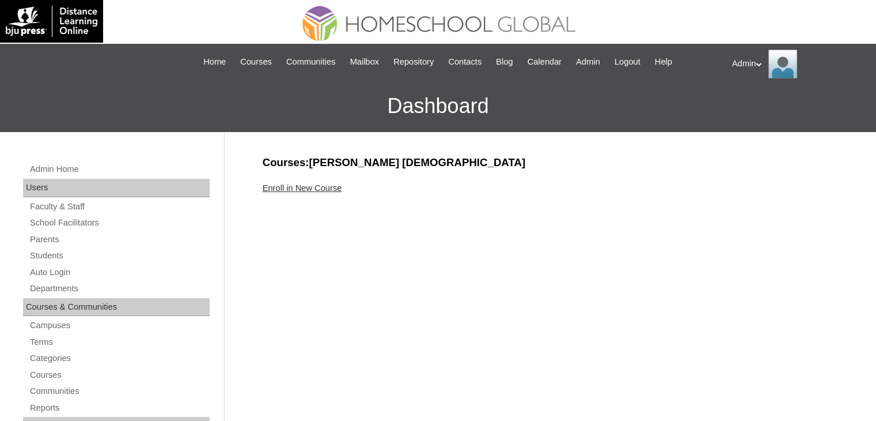
click at [295, 192] on div "Enroll in New Course" at bounding box center [548, 188] width 570 height 12
click at [312, 186] on link "Enroll in New Course" at bounding box center [303, 187] width 80 height 9
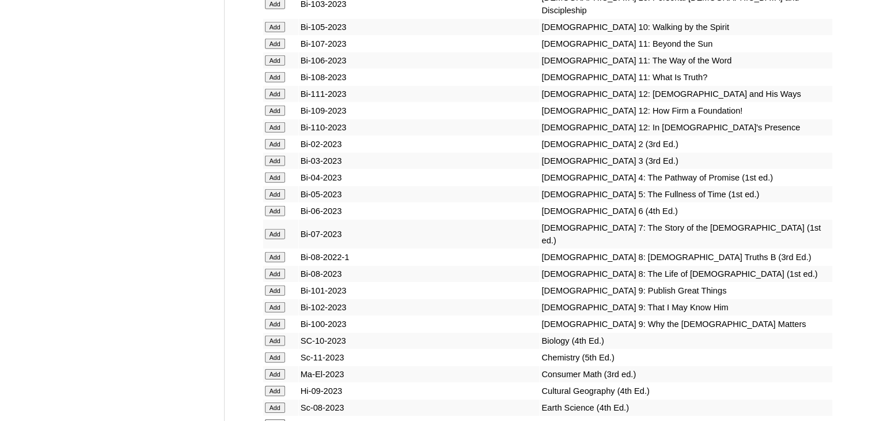
scroll to position [3211, 0]
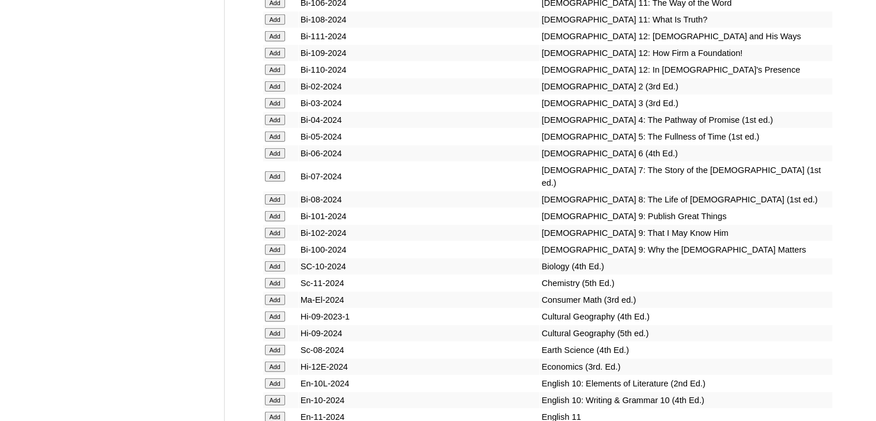
click at [271, 182] on input "Add" at bounding box center [275, 176] width 20 height 10
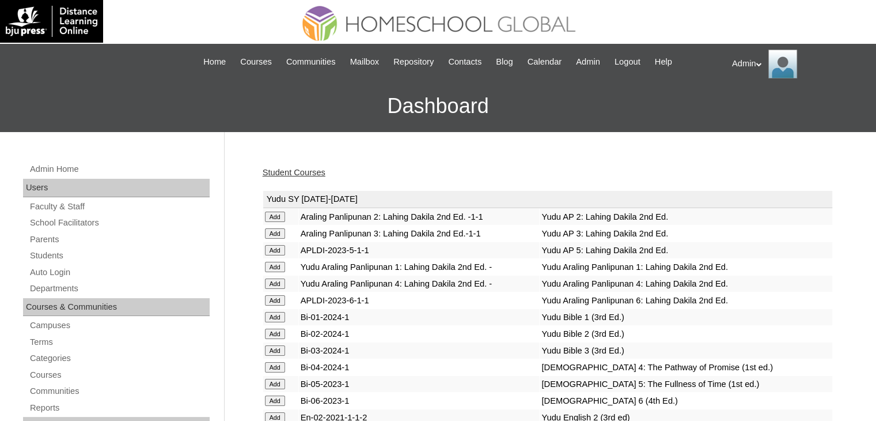
scroll to position [1442, 0]
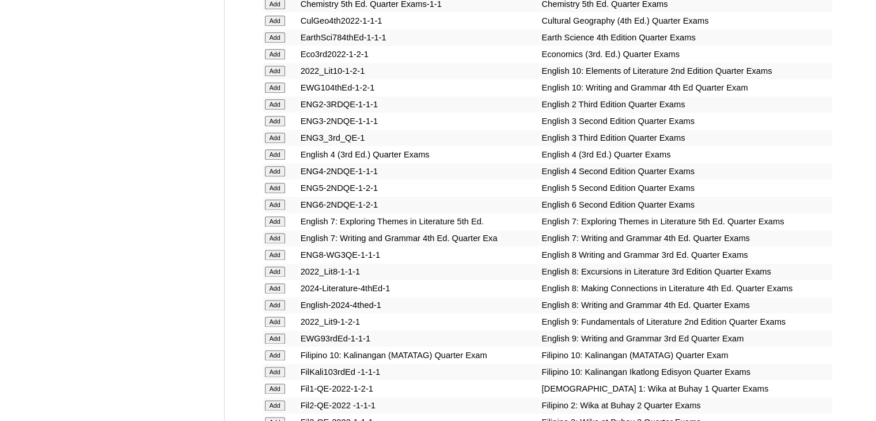
click at [278, 216] on input "Add" at bounding box center [275, 221] width 20 height 10
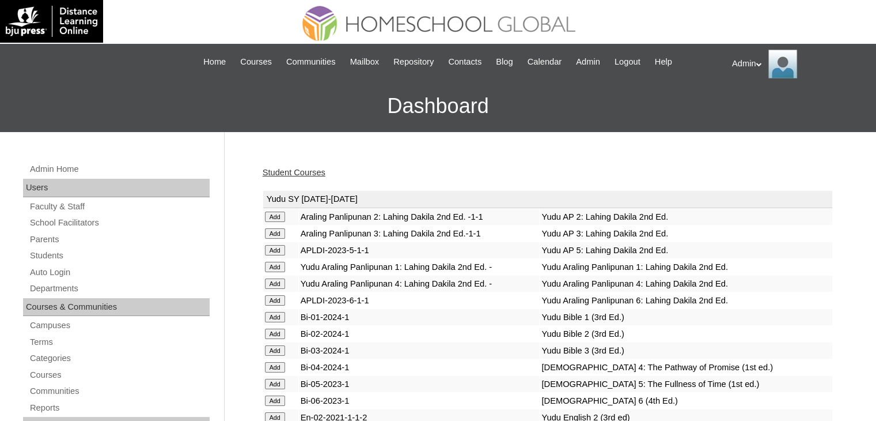
scroll to position [1442, 0]
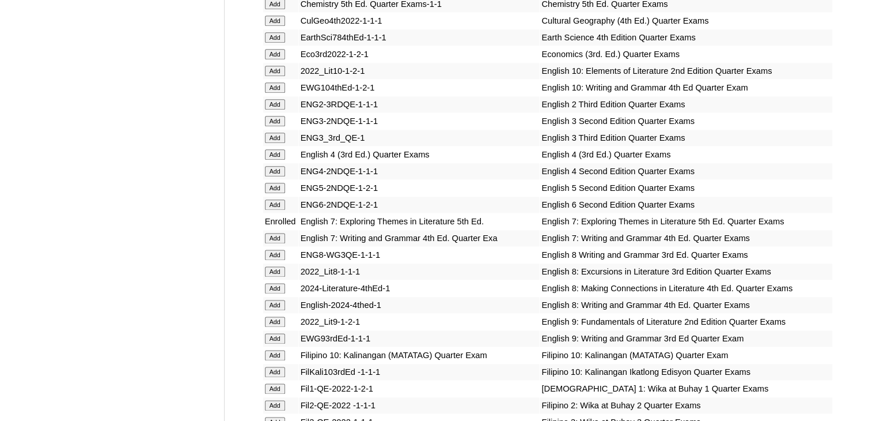
click at [276, 235] on input "Add" at bounding box center [275, 238] width 20 height 10
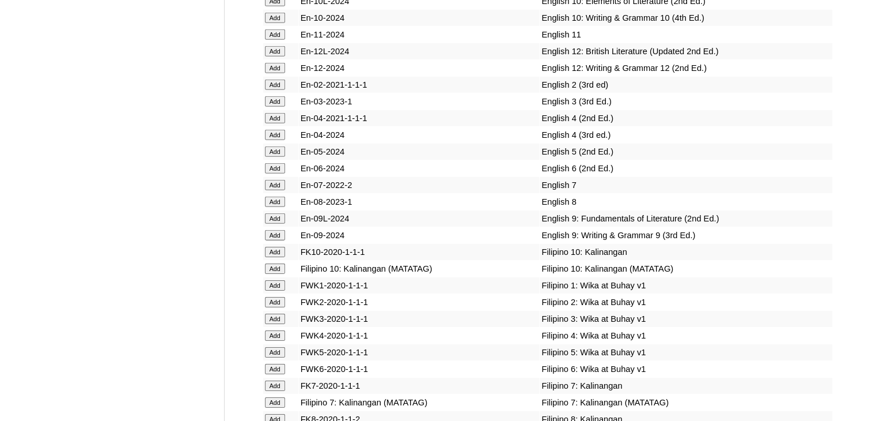
click at [275, 190] on input "Add" at bounding box center [275, 185] width 20 height 10
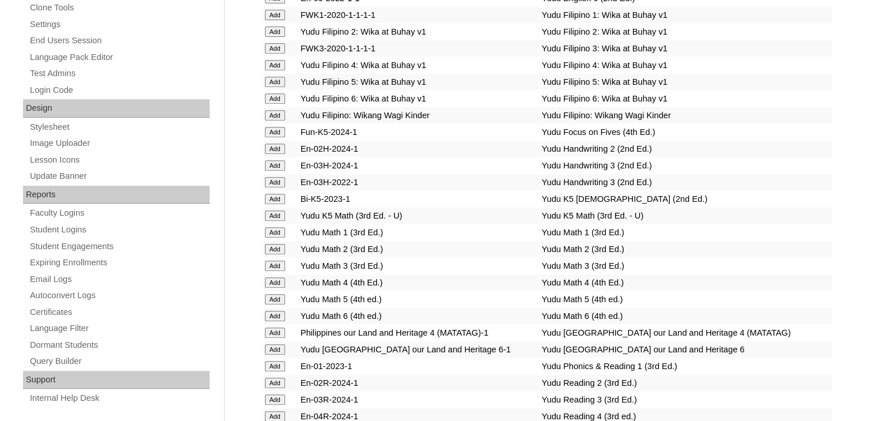
scroll to position [2364, 0]
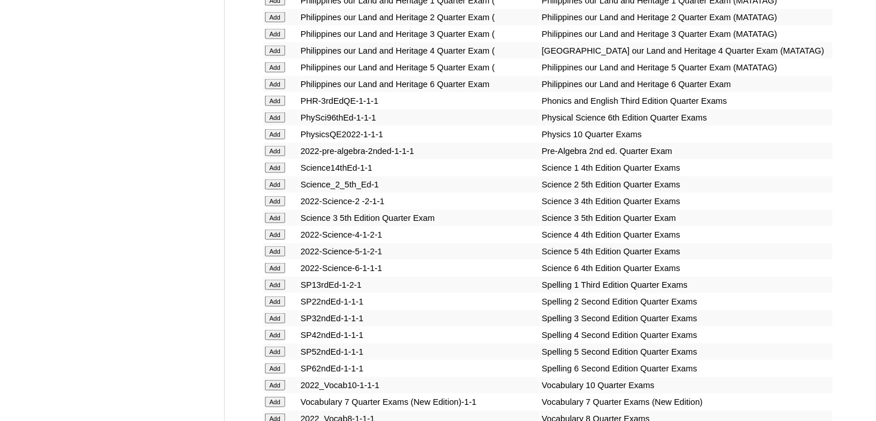
click at [275, 156] on input "Add" at bounding box center [275, 151] width 20 height 10
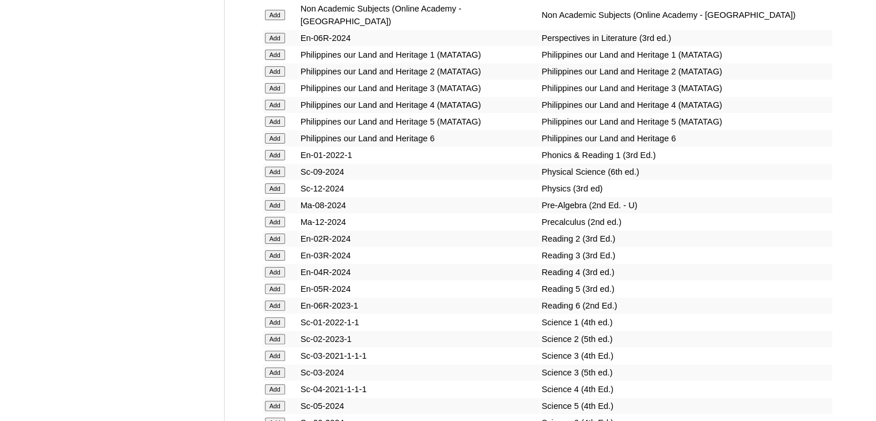
click at [275, 210] on input "Add" at bounding box center [275, 205] width 20 height 10
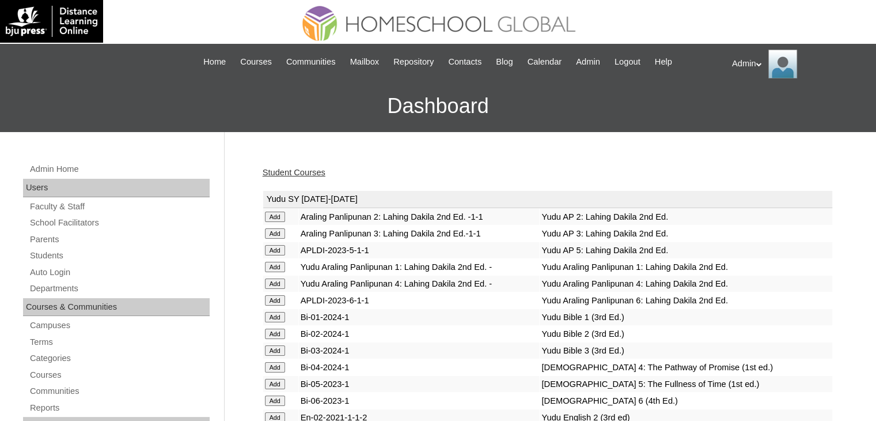
scroll to position [2597, 0]
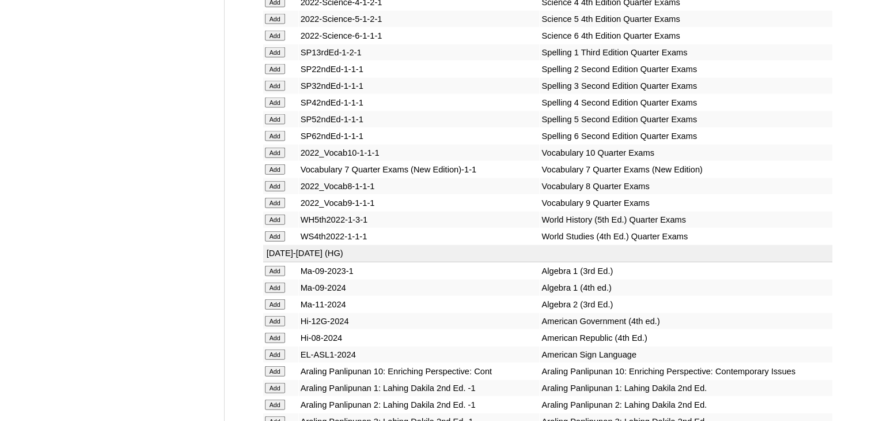
click at [279, 175] on input "Add" at bounding box center [275, 169] width 20 height 10
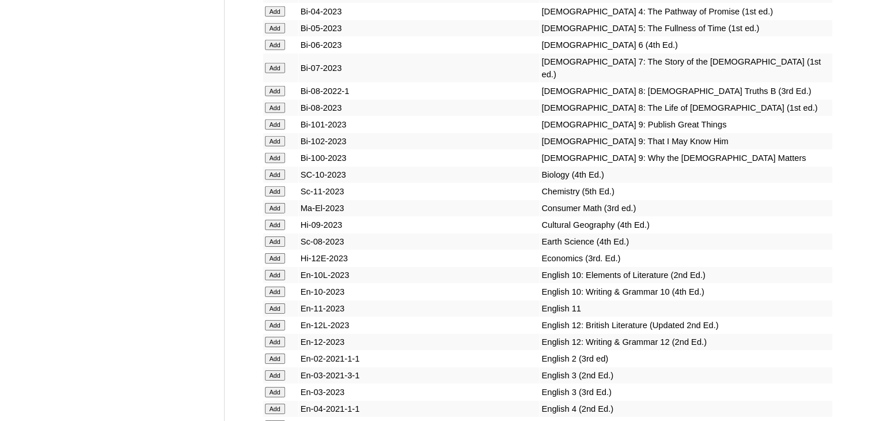
scroll to position [9741, 0]
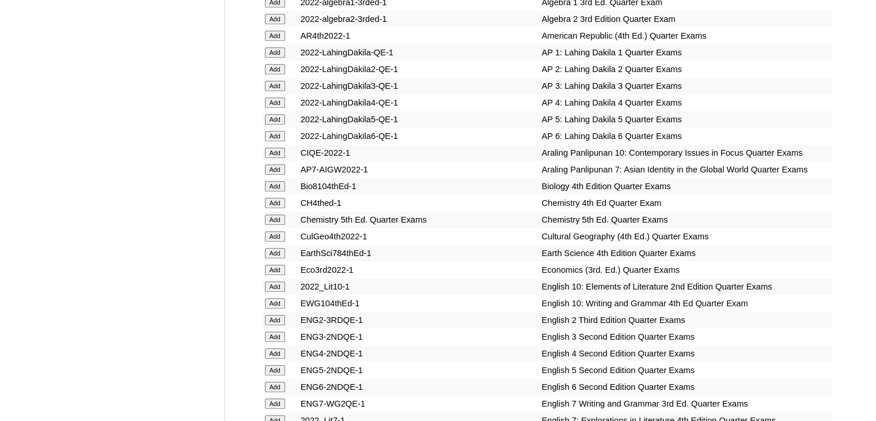
click at [276, 248] on input "Add" at bounding box center [275, 253] width 20 height 10
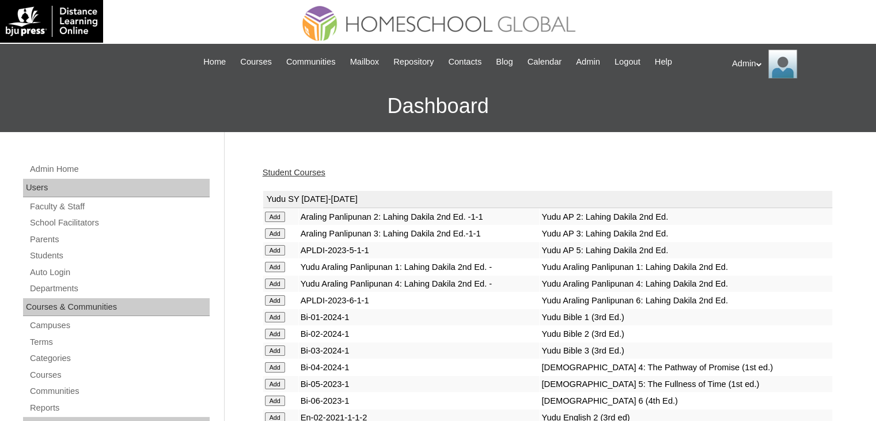
scroll to position [1587, 0]
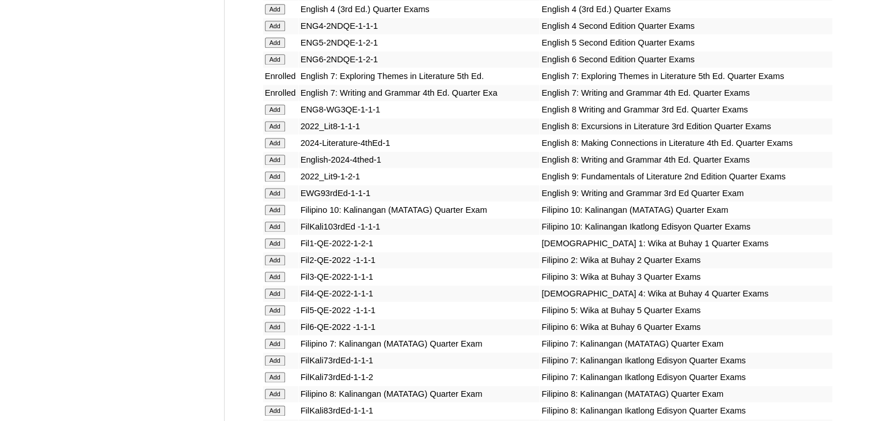
click at [280, 343] on input "Add" at bounding box center [275, 343] width 20 height 10
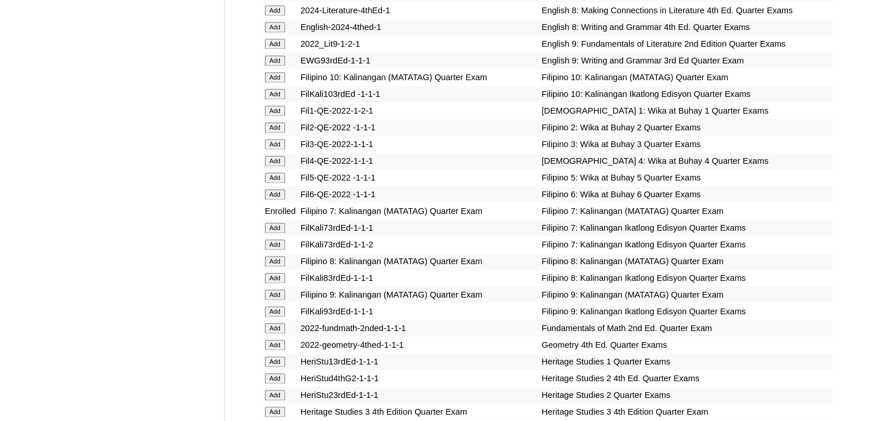
scroll to position [3792, 0]
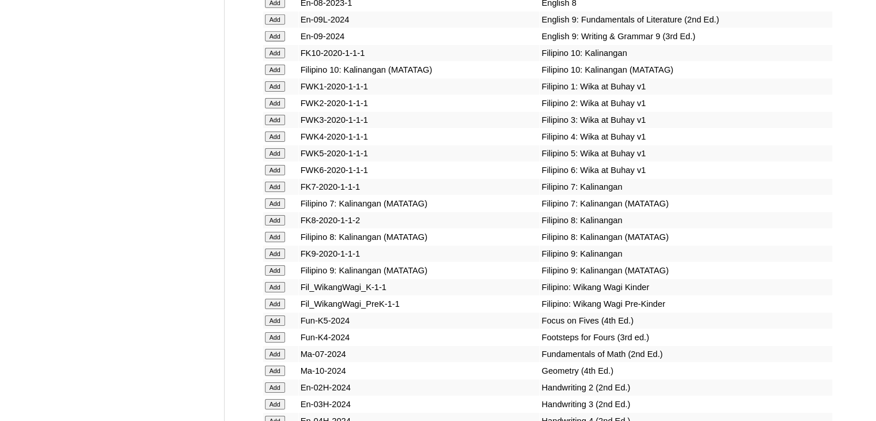
click at [274, 209] on input "Add" at bounding box center [275, 203] width 20 height 10
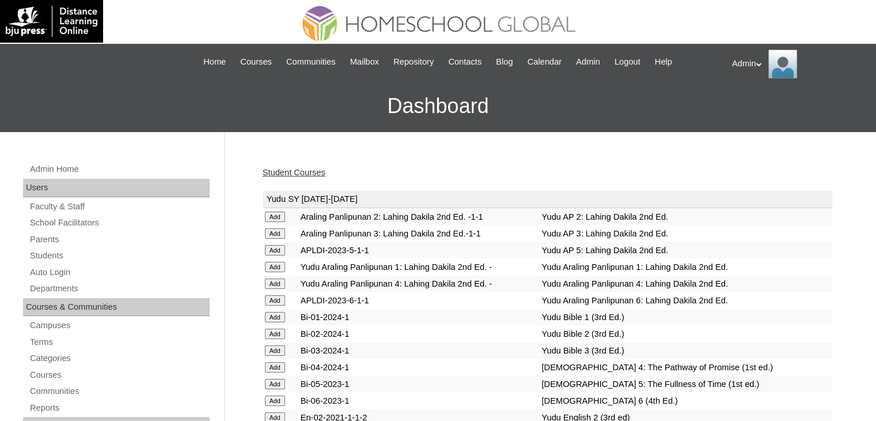
scroll to position [1180, 0]
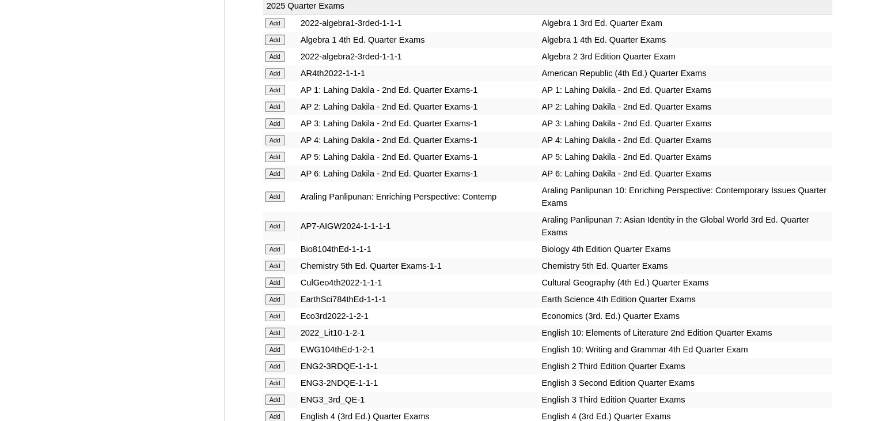
click at [274, 224] on td "Add" at bounding box center [280, 225] width 35 height 29
click at [274, 221] on input "Add" at bounding box center [275, 226] width 20 height 10
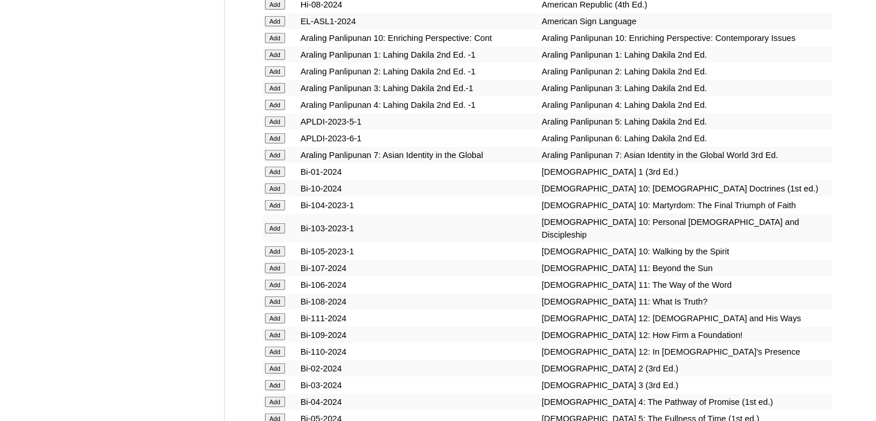
click at [279, 160] on input "Add" at bounding box center [275, 155] width 20 height 10
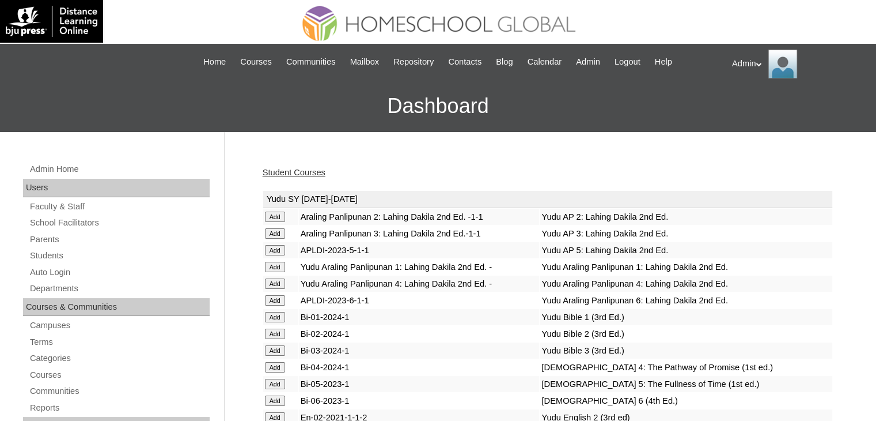
click at [303, 173] on link "Student Courses" at bounding box center [294, 172] width 63 height 9
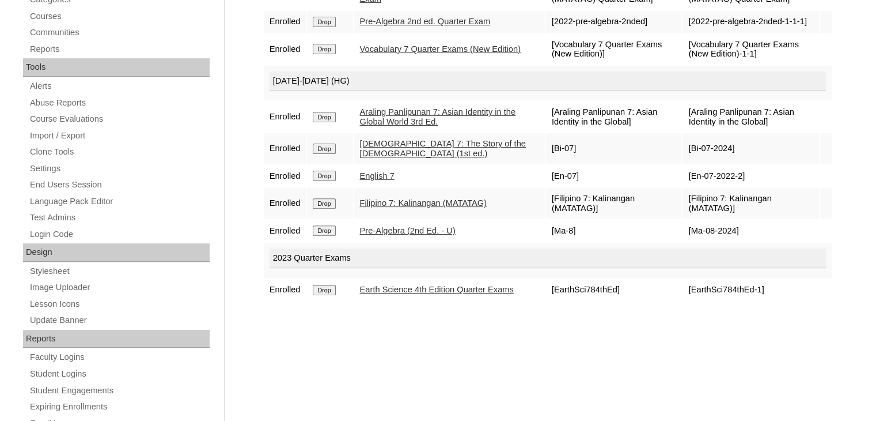
scroll to position [362, 0]
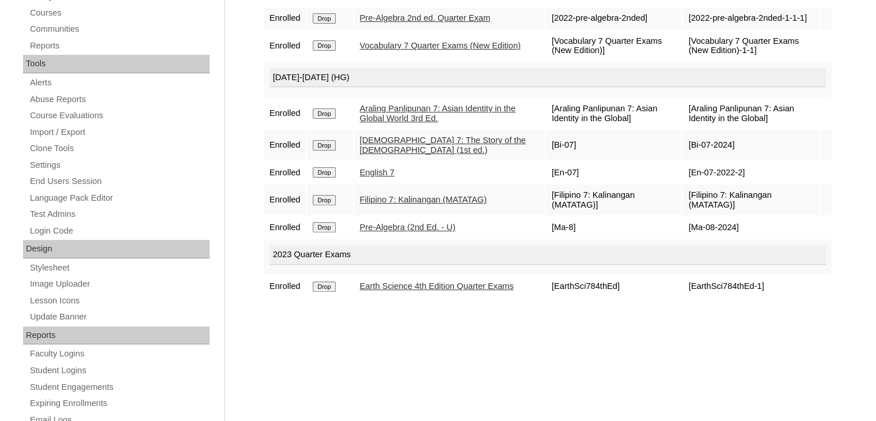
click at [327, 283] on input "Drop" at bounding box center [324, 286] width 22 height 10
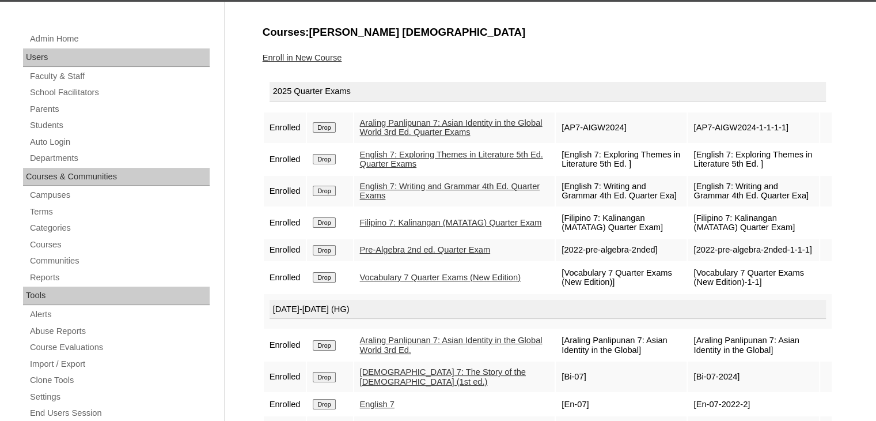
scroll to position [129, 0]
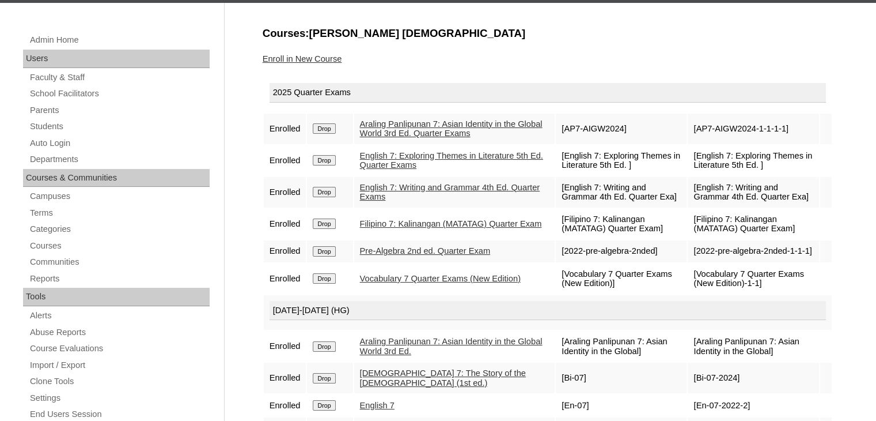
click at [319, 58] on link "Enroll in New Course" at bounding box center [303, 58] width 80 height 9
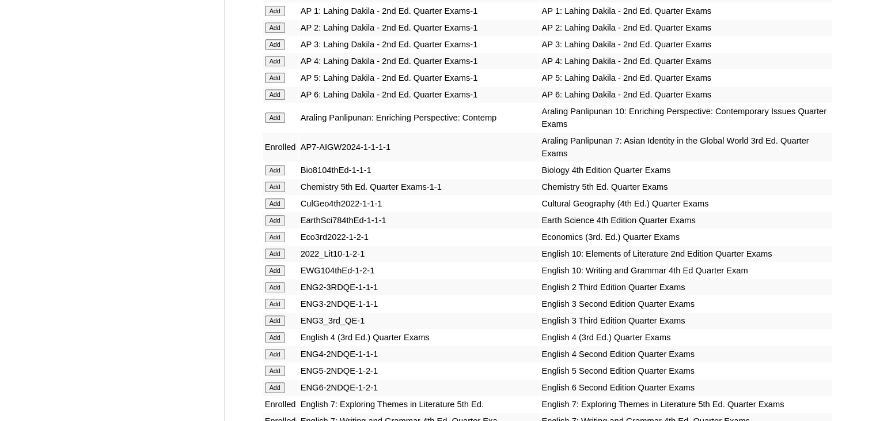
scroll to position [3377, 0]
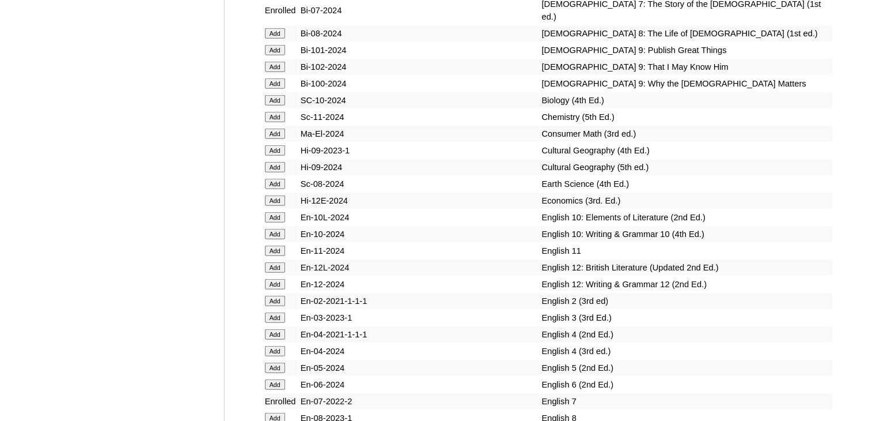
click at [274, 189] on input "Add" at bounding box center [275, 184] width 20 height 10
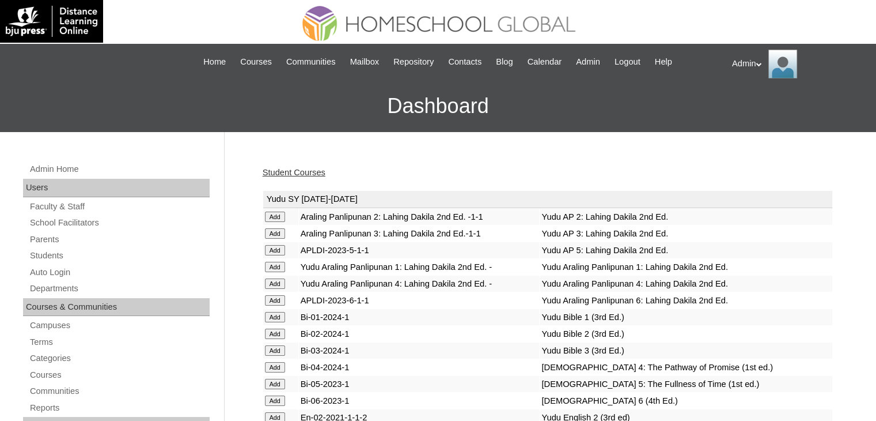
scroll to position [1259, 0]
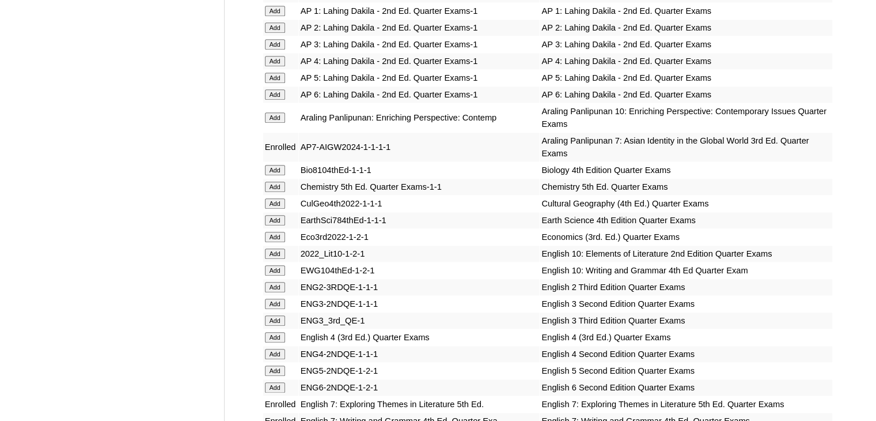
click at [277, 215] on input "Add" at bounding box center [275, 220] width 20 height 10
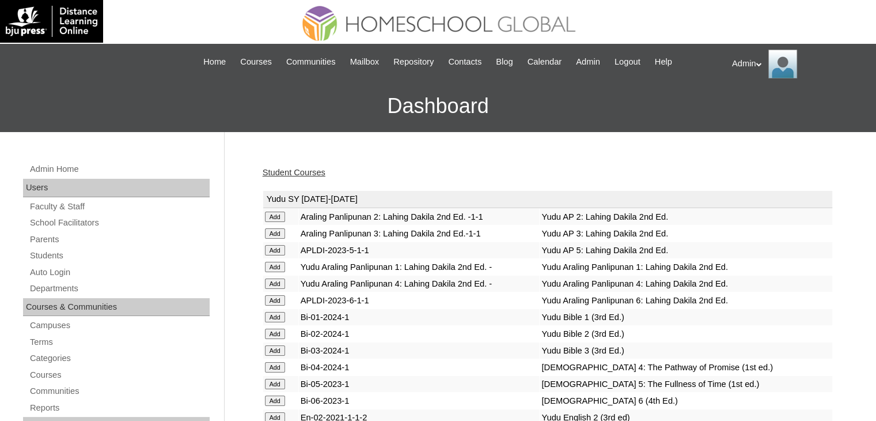
click at [300, 169] on link "Student Courses" at bounding box center [294, 172] width 63 height 9
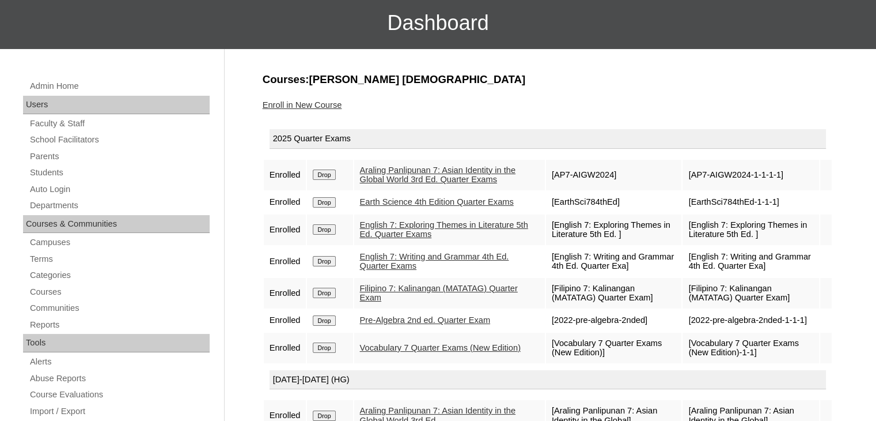
scroll to position [83, 0]
click at [50, 172] on link "Students" at bounding box center [119, 172] width 181 height 14
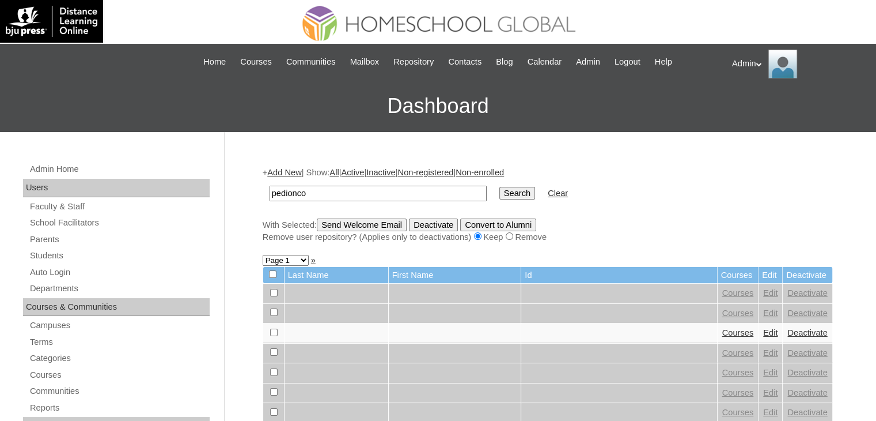
type input "pedionco"
click at [500, 187] on input "Search" at bounding box center [518, 193] width 36 height 13
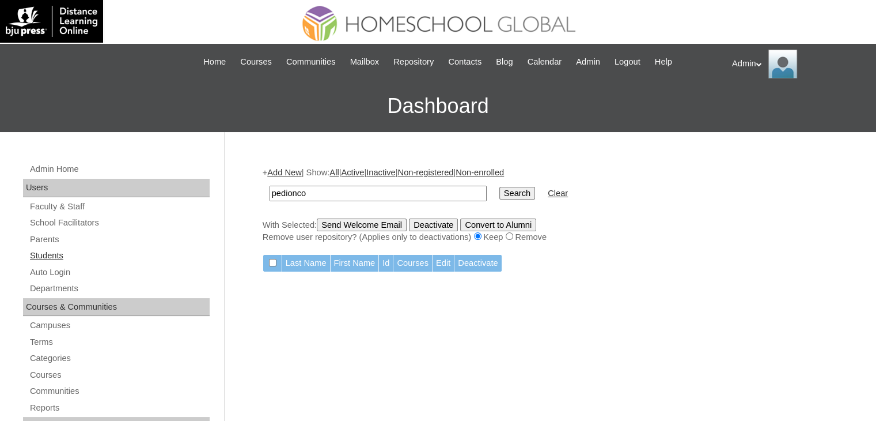
click at [47, 255] on link "Students" at bounding box center [119, 255] width 181 height 14
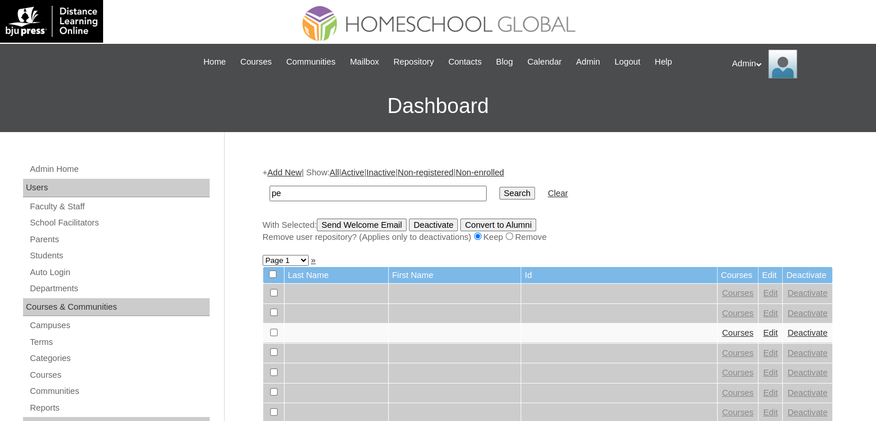
type input "Pediongco"
click at [500, 187] on input "Search" at bounding box center [518, 193] width 36 height 13
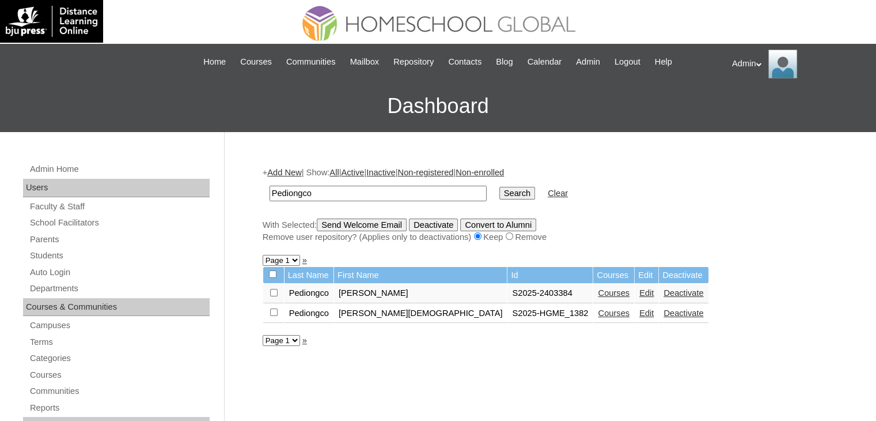
click at [598, 291] on link "Courses" at bounding box center [614, 292] width 32 height 9
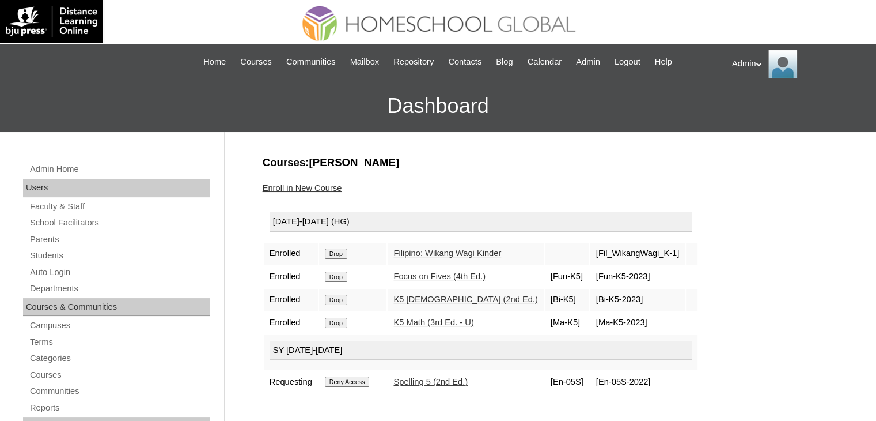
click at [349, 376] on input "Deny Access" at bounding box center [347, 381] width 45 height 10
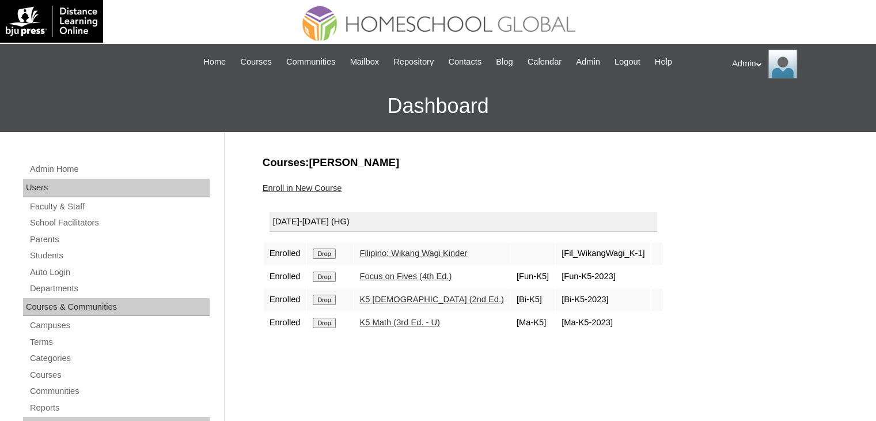
click at [325, 318] on input "Drop" at bounding box center [324, 323] width 22 height 10
click at [326, 300] on input "Drop" at bounding box center [324, 299] width 22 height 10
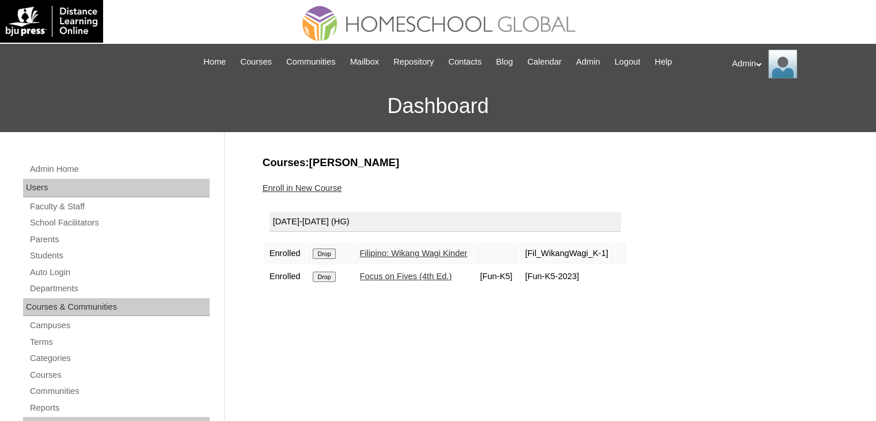
click at [330, 277] on input "Drop" at bounding box center [324, 276] width 22 height 10
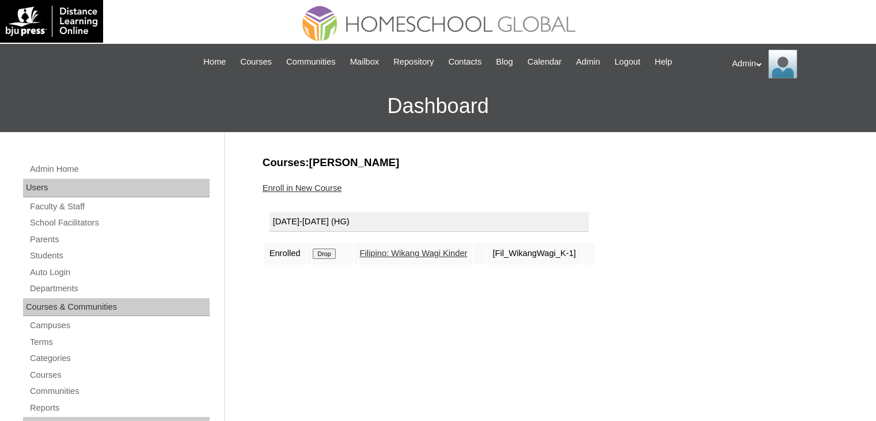
click at [326, 256] on input "Drop" at bounding box center [324, 253] width 22 height 10
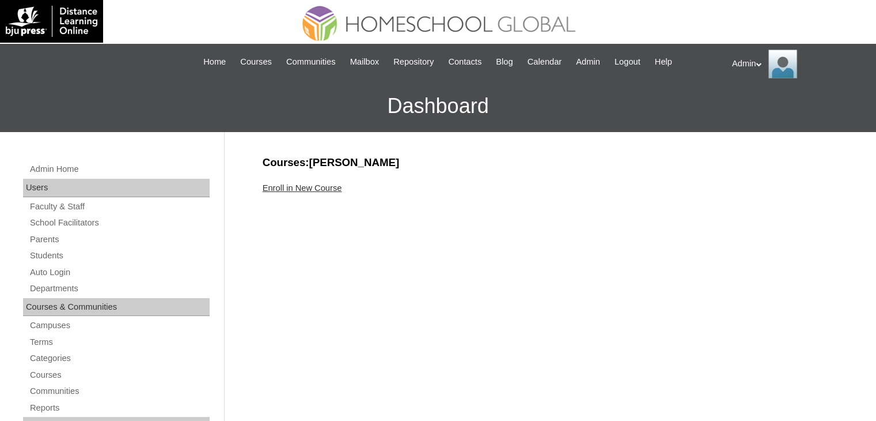
click at [319, 187] on link "Enroll in New Course" at bounding box center [303, 187] width 80 height 9
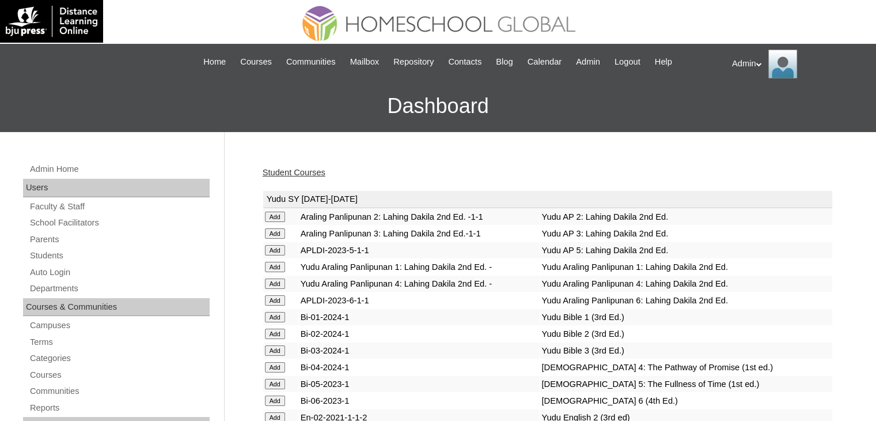
scroll to position [2946, 0]
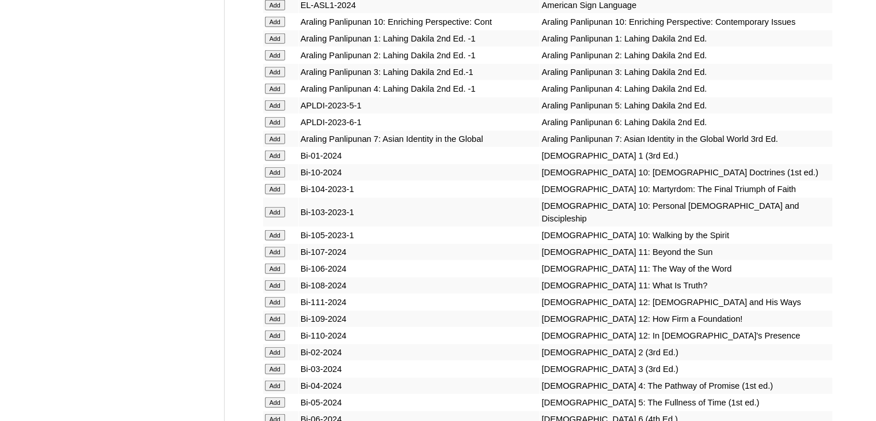
click at [269, 161] on input "Add" at bounding box center [275, 155] width 20 height 10
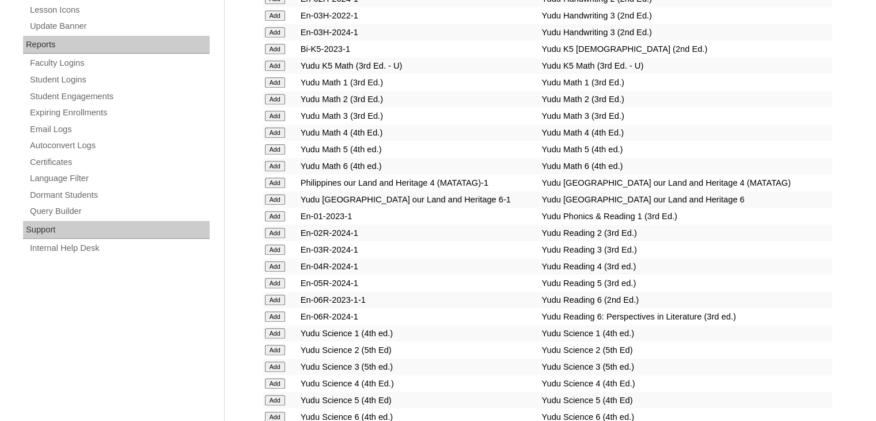
scroll to position [4605, 0]
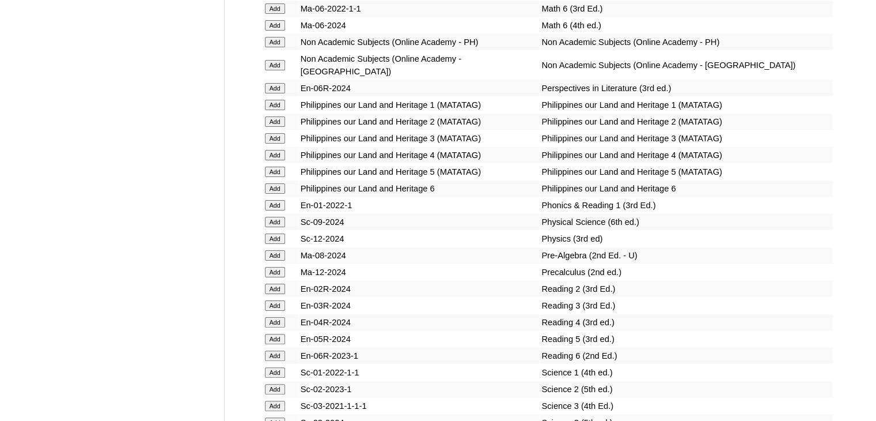
click at [278, 208] on input "Add" at bounding box center [275, 205] width 20 height 10
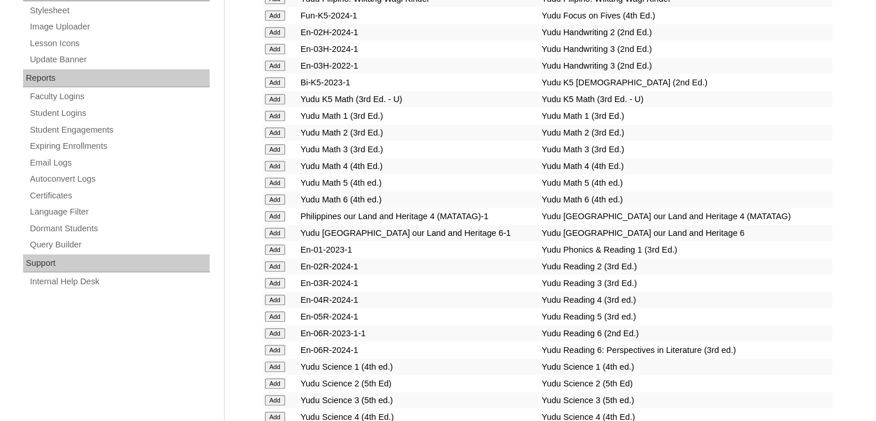
scroll to position [2314, 0]
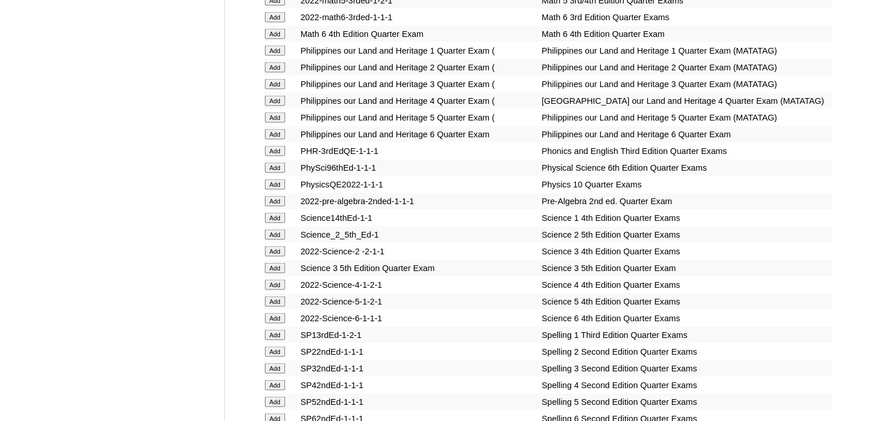
click at [273, 156] on input "Add" at bounding box center [275, 151] width 20 height 10
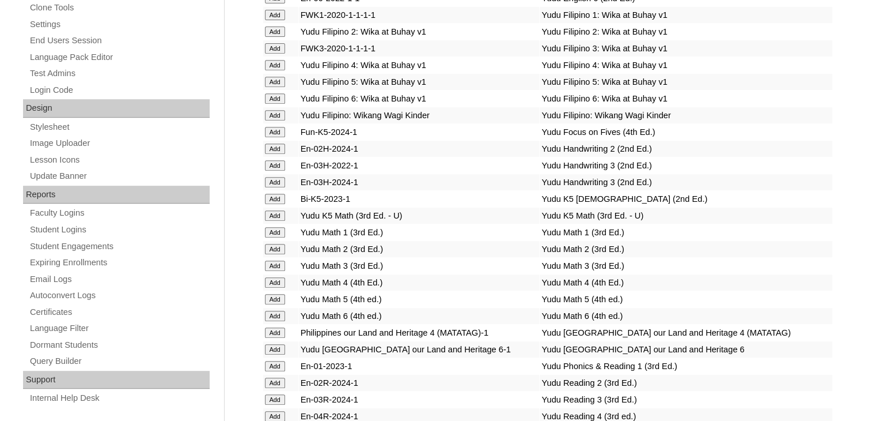
scroll to position [2035, 0]
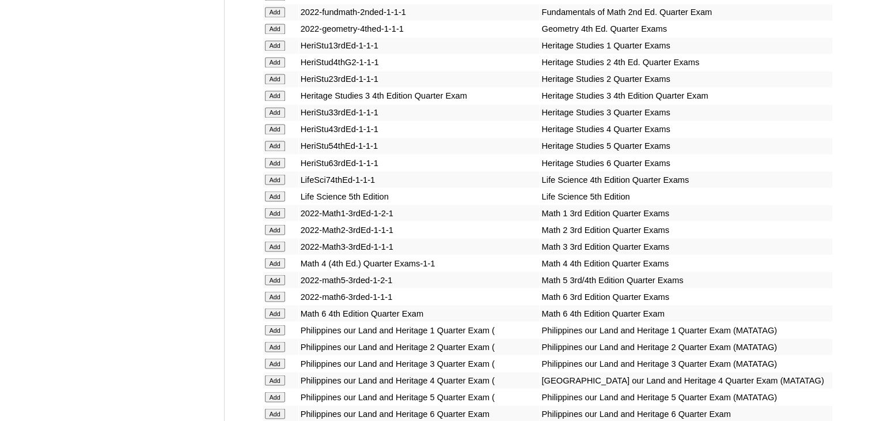
click at [280, 213] on input "Add" at bounding box center [275, 212] width 20 height 10
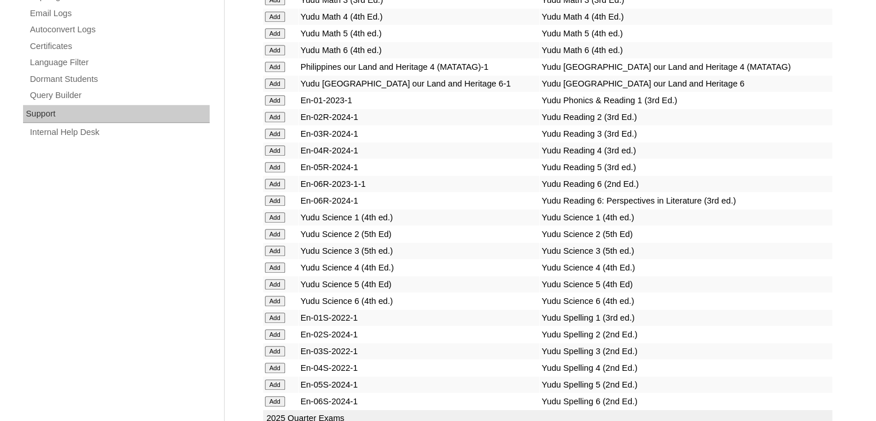
scroll to position [2381, 0]
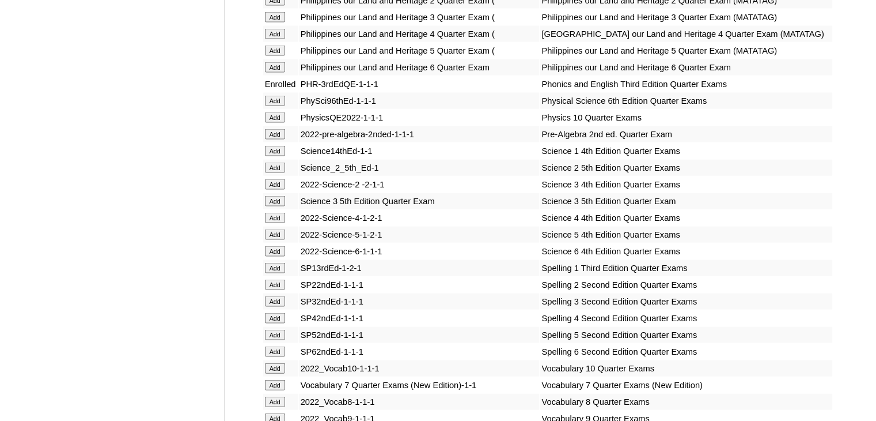
click at [279, 156] on input "Add" at bounding box center [275, 151] width 20 height 10
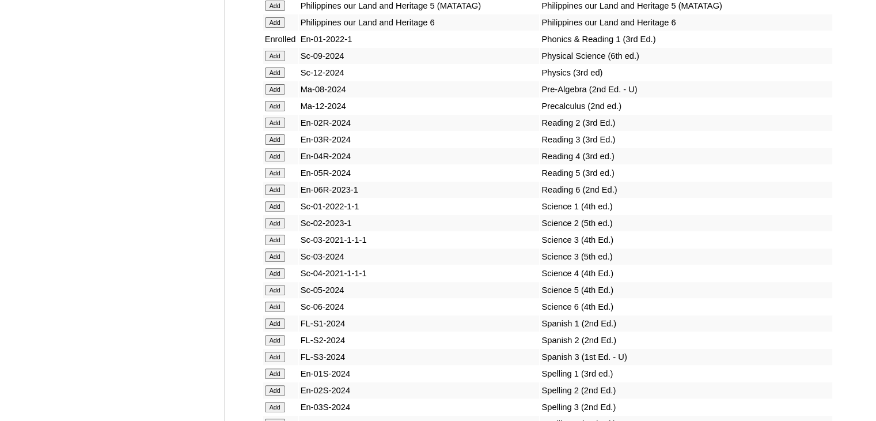
click at [279, 211] on input "Add" at bounding box center [275, 206] width 20 height 10
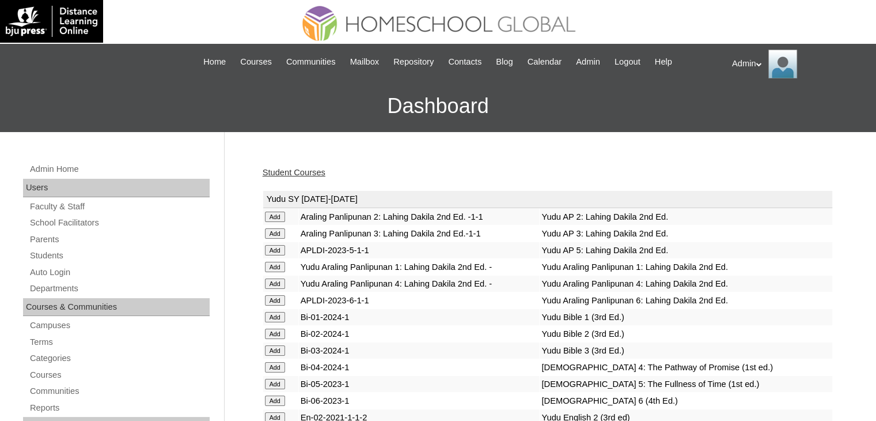
click at [288, 169] on link "Student Courses" at bounding box center [294, 172] width 63 height 9
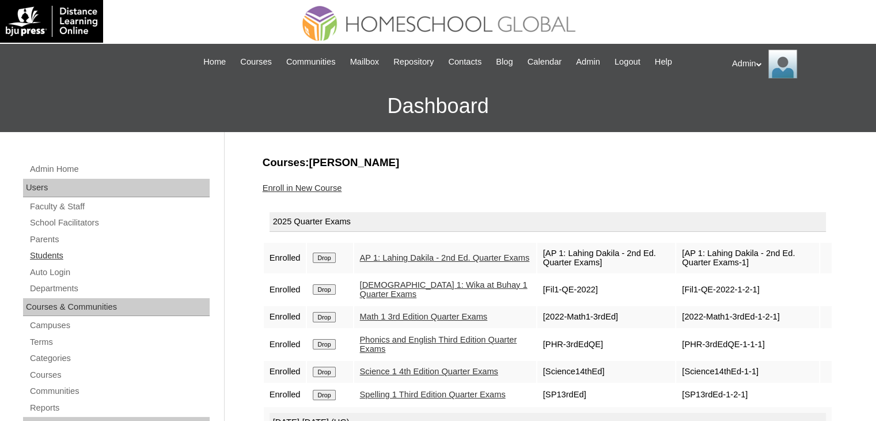
click at [52, 254] on link "Students" at bounding box center [119, 255] width 181 height 14
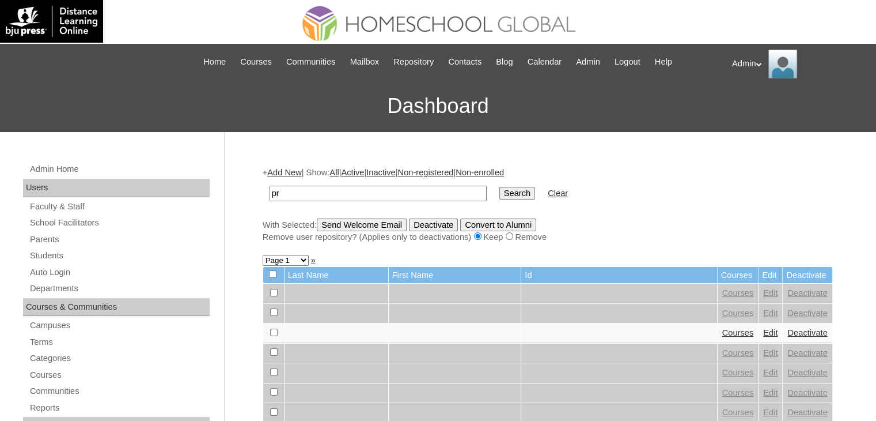
type input "p"
type input "[PERSON_NAME]"
click at [500, 187] on input "Search" at bounding box center [518, 193] width 36 height 13
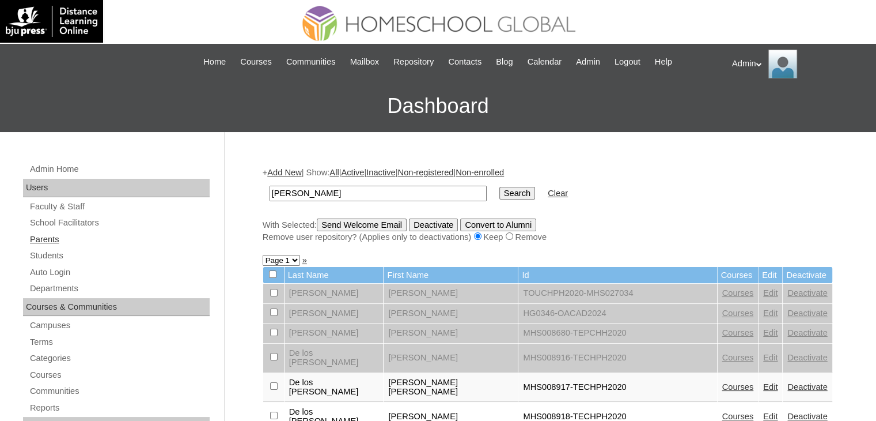
click at [49, 236] on link "Parents" at bounding box center [119, 239] width 181 height 14
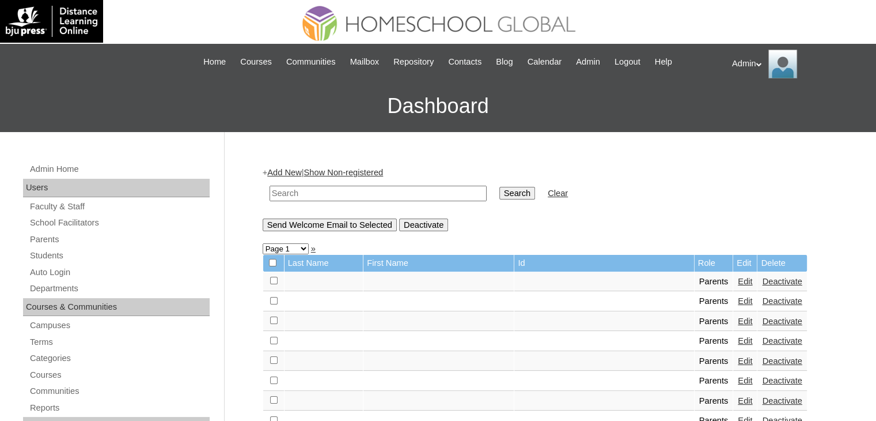
drag, startPoint x: 0, startPoint y: 0, endPoint x: 360, endPoint y: 195, distance: 408.9
click at [360, 195] on input "text" at bounding box center [378, 194] width 217 height 16
type input "[PERSON_NAME]"
click at [500, 187] on input "Search" at bounding box center [518, 193] width 36 height 13
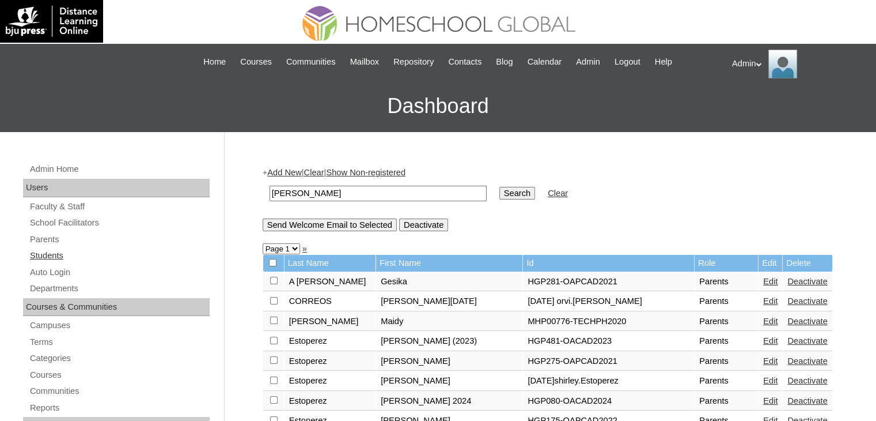
click at [50, 256] on link "Students" at bounding box center [119, 255] width 181 height 14
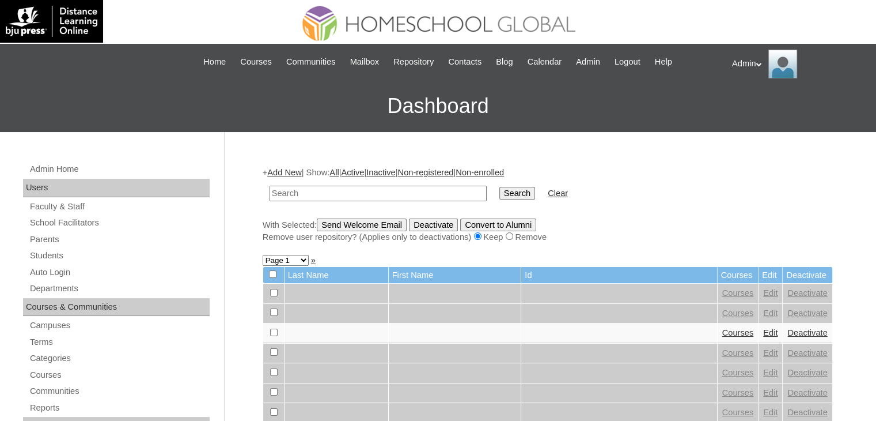
click at [295, 173] on link "Add New" at bounding box center [284, 172] width 34 height 9
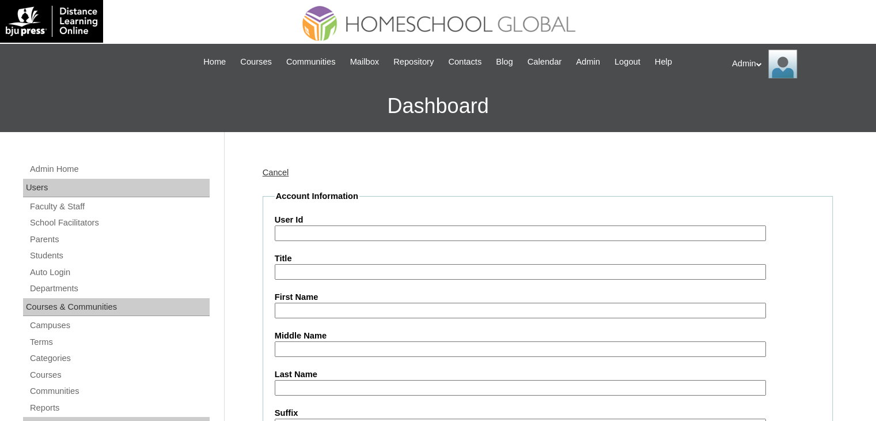
click at [330, 233] on input "User Id" at bounding box center [521, 233] width 492 height 16
paste input "S2025-25024420"
type input "S2025-25024420"
click at [334, 305] on input "First Name" at bounding box center [521, 311] width 492 height 16
paste input "Trevor Wade Perez"
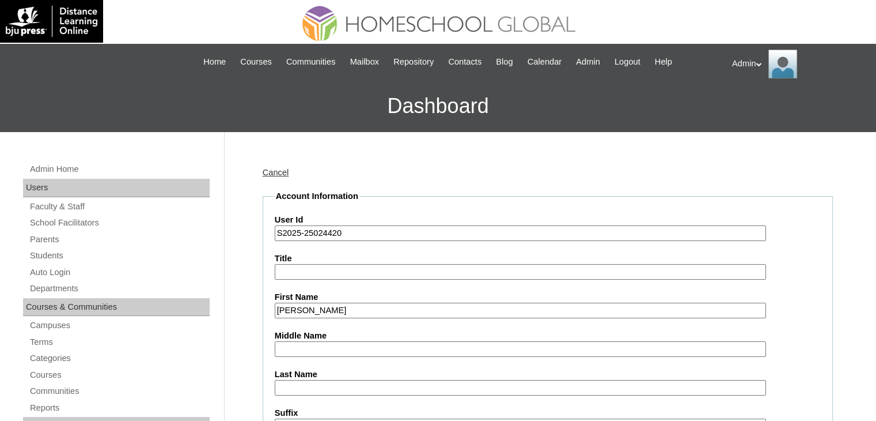
drag, startPoint x: 356, startPoint y: 311, endPoint x: 330, endPoint y: 316, distance: 26.4
type input "Trevor Wade"
click at [293, 390] on input "Last Name" at bounding box center [521, 388] width 492 height 16
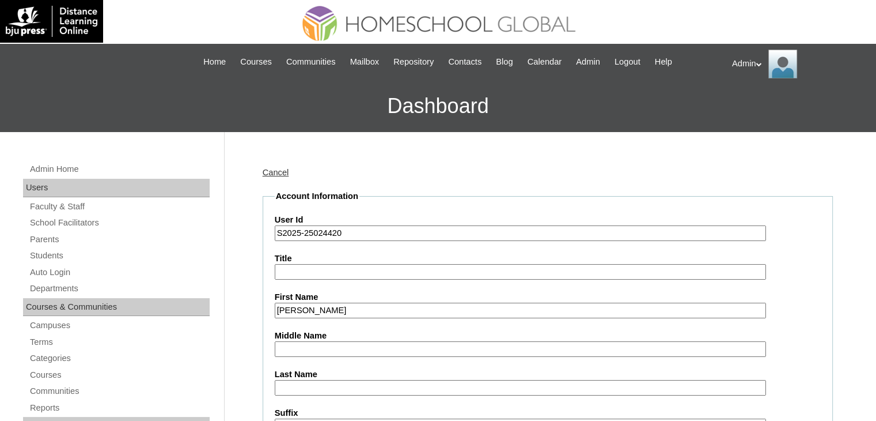
paste input "Perez"
type input "Perez"
click at [298, 350] on input "Middle Name" at bounding box center [521, 349] width 492 height 16
type input "Santillan"
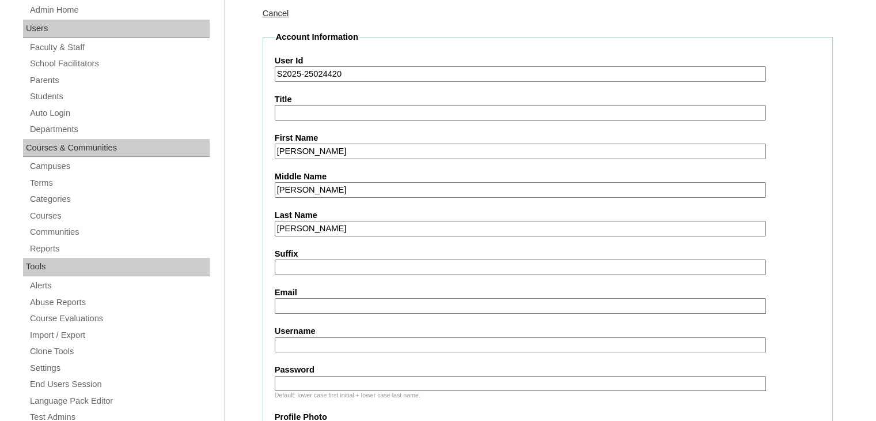
scroll to position [160, 0]
click at [328, 300] on input "Email" at bounding box center [521, 305] width 492 height 16
paste input "irishjoy.perez@gmail.com"
type input "irishjoy.perez@gmail.com"
click at [308, 337] on input "Username" at bounding box center [521, 344] width 492 height 16
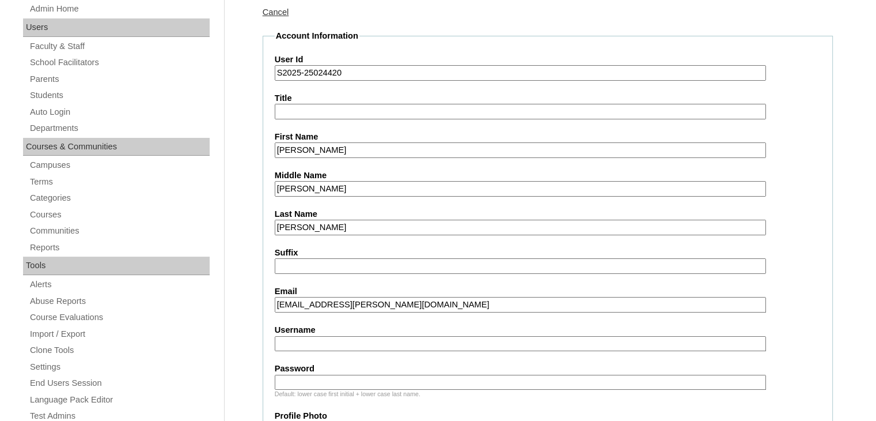
paste input "trevorwad.perez"
type input "trevorwad.perez"
click at [366, 380] on input "Password" at bounding box center [521, 383] width 492 height 16
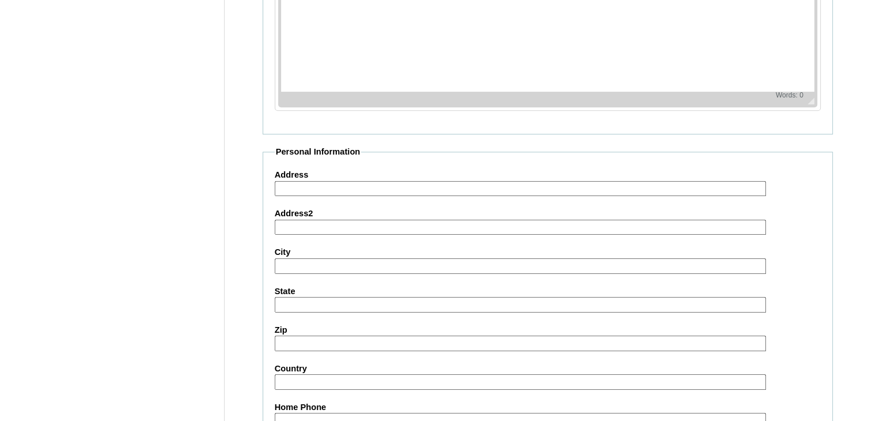
scroll to position [1321, 0]
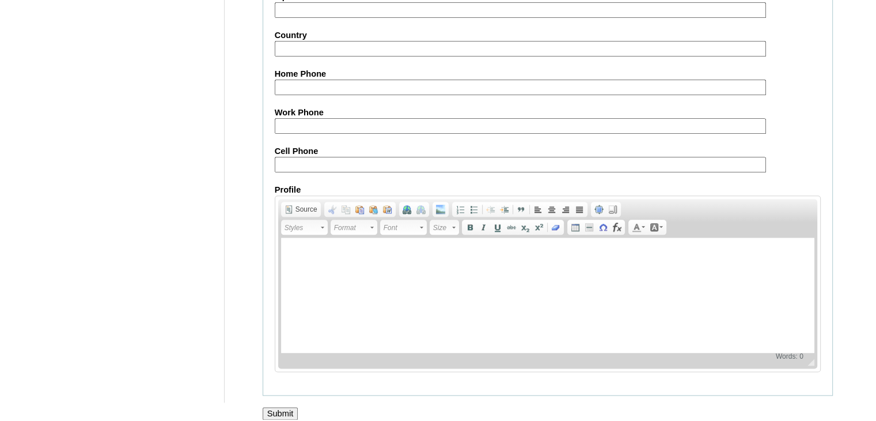
type input "DLOS2025"
click at [290, 407] on input "Submit" at bounding box center [281, 413] width 36 height 13
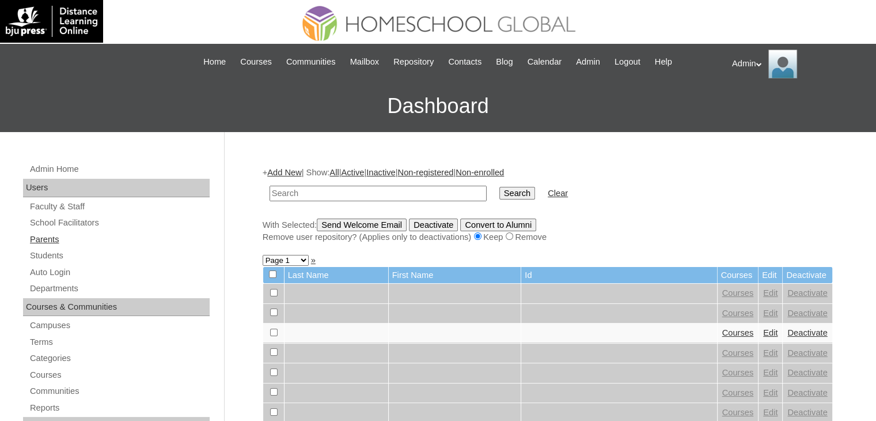
click at [35, 238] on link "Parents" at bounding box center [119, 239] width 181 height 14
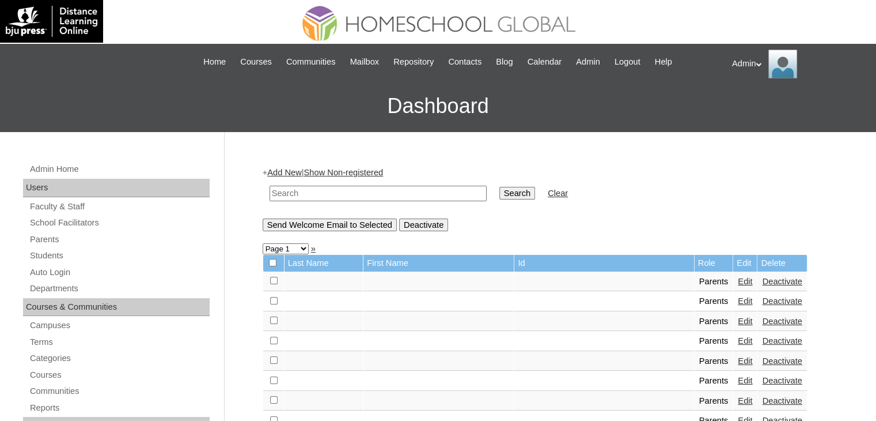
click at [274, 169] on link "Add New" at bounding box center [284, 172] width 34 height 9
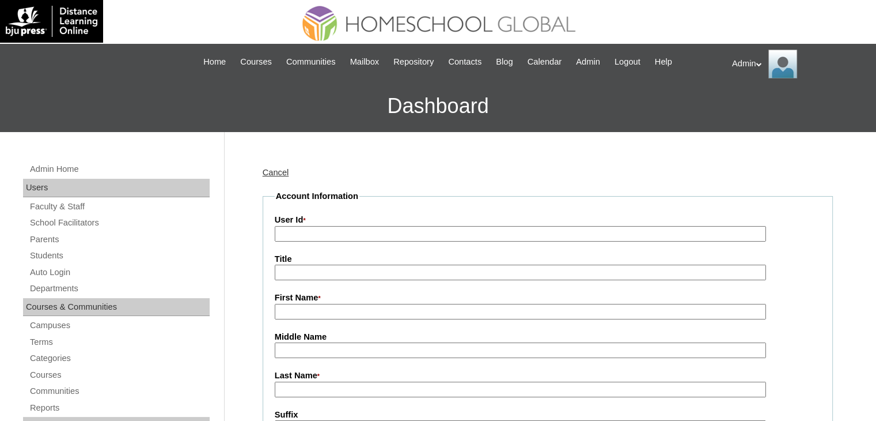
click at [339, 232] on input "User Id *" at bounding box center [521, 234] width 492 height 16
paste input "2025-25024420"
type input "2025-25024420"
click at [301, 307] on input "First Name *" at bounding box center [521, 312] width 492 height 16
paste input "Irish Joy Santillan Perez"
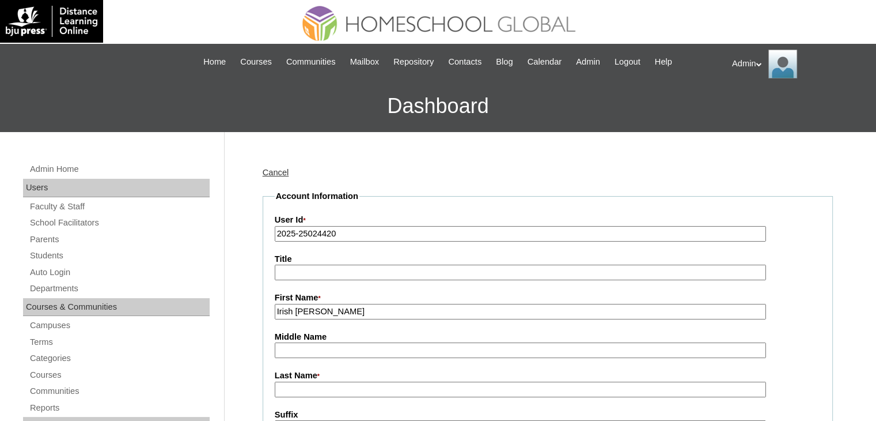
drag, startPoint x: 390, startPoint y: 307, endPoint x: 311, endPoint y: 316, distance: 79.5
click at [311, 316] on input "Irish Joy Santillan Perez" at bounding box center [521, 312] width 492 height 16
type input "Irish Joy"
click at [293, 349] on input "Middle Name" at bounding box center [521, 350] width 492 height 16
paste input "Santillan Perez"
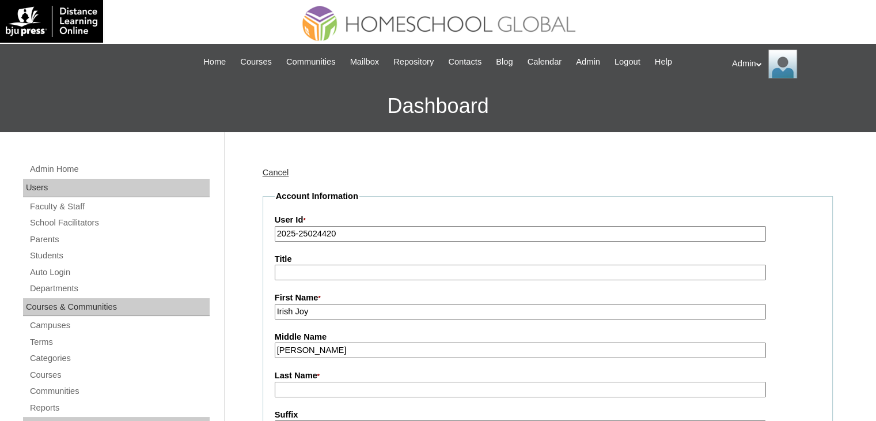
drag, startPoint x: 352, startPoint y: 351, endPoint x: 315, endPoint y: 356, distance: 36.6
click at [315, 356] on input "Santillan Perez" at bounding box center [521, 350] width 492 height 16
click at [277, 351] on input "Santillan" at bounding box center [521, 350] width 492 height 16
type input "Santillan"
click at [296, 390] on input "Last Name *" at bounding box center [521, 389] width 492 height 16
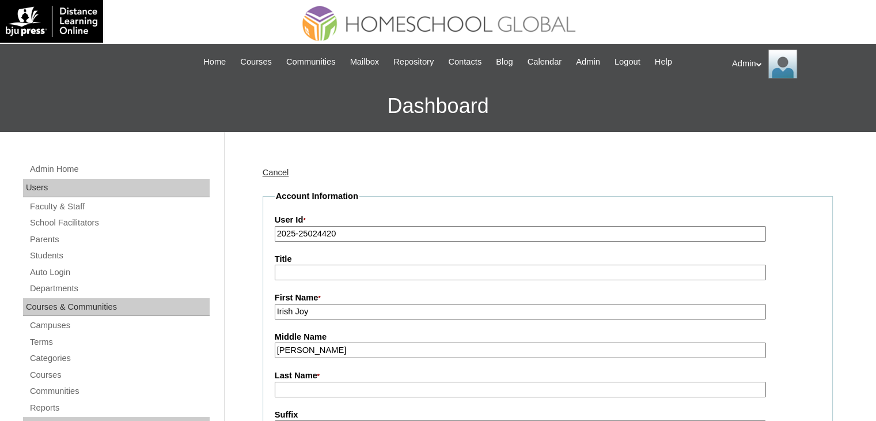
paste input "[PERSON_NAME]"
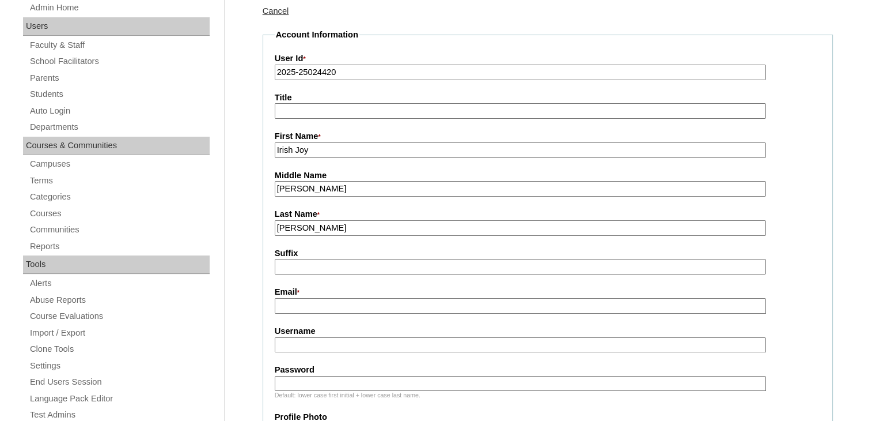
scroll to position [166, 0]
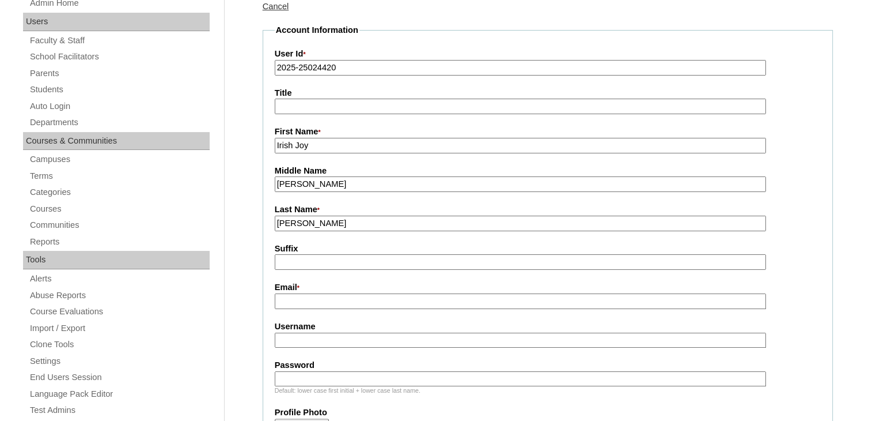
type input "[PERSON_NAME]"
click at [355, 342] on input "Username" at bounding box center [521, 340] width 492 height 16
paste input "irishjoy.perez"
type input "irishjoy.perez"
click at [311, 376] on input "Password" at bounding box center [521, 379] width 492 height 16
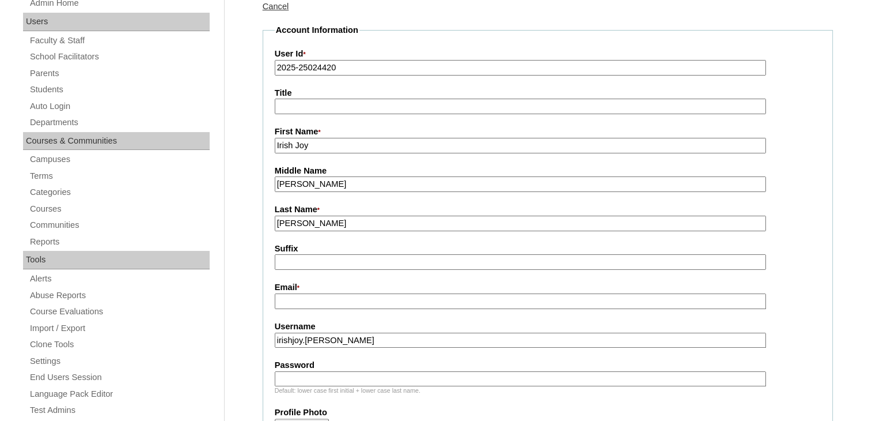
type input "DLOF2025"
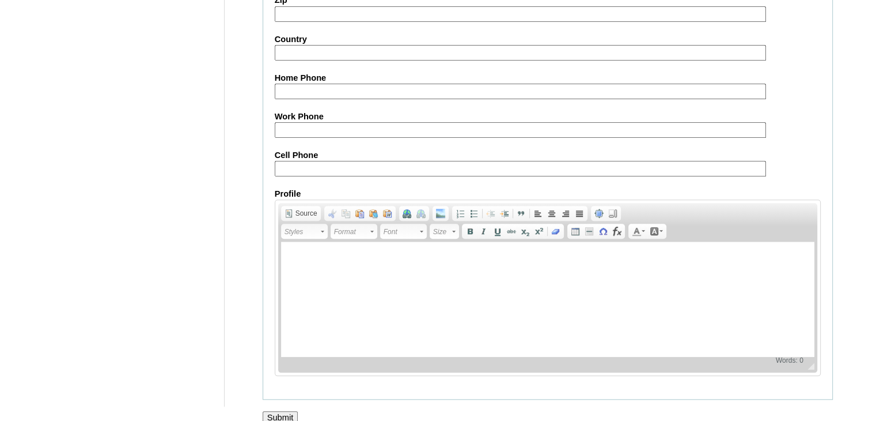
scroll to position [1125, 0]
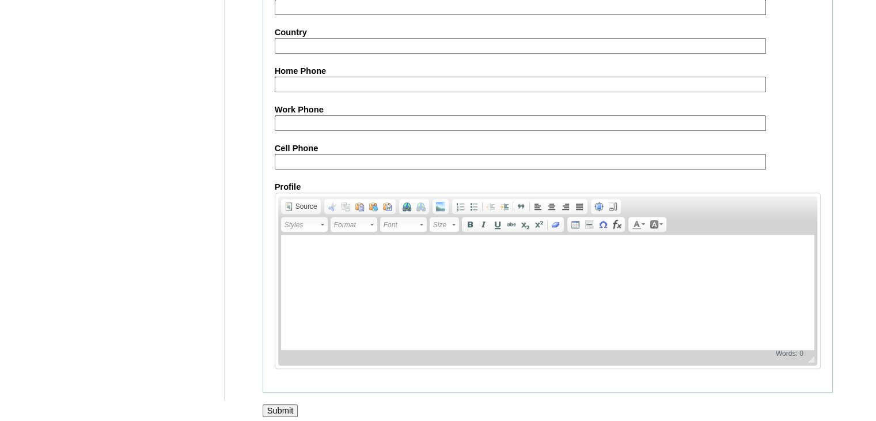
click at [281, 404] on input "Submit" at bounding box center [281, 410] width 36 height 13
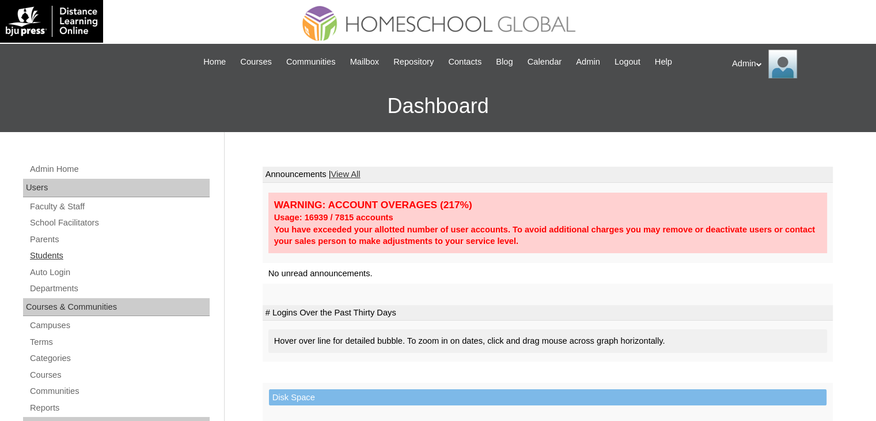
click at [51, 251] on link "Students" at bounding box center [119, 255] width 181 height 14
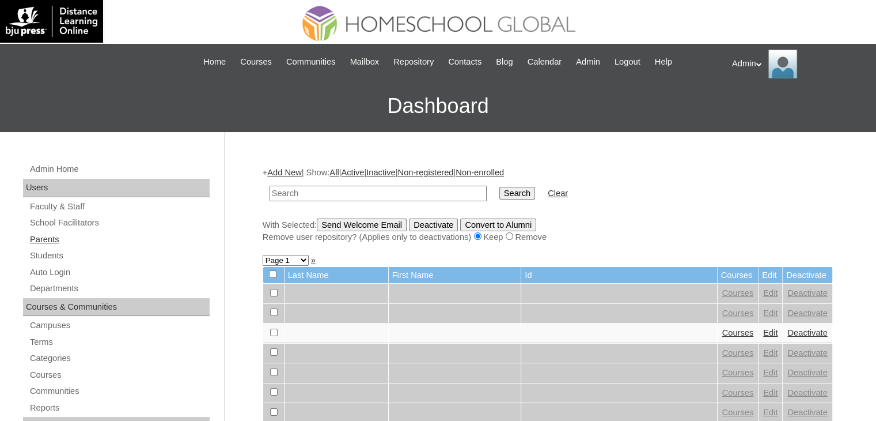
click at [43, 243] on link "Parents" at bounding box center [119, 239] width 181 height 14
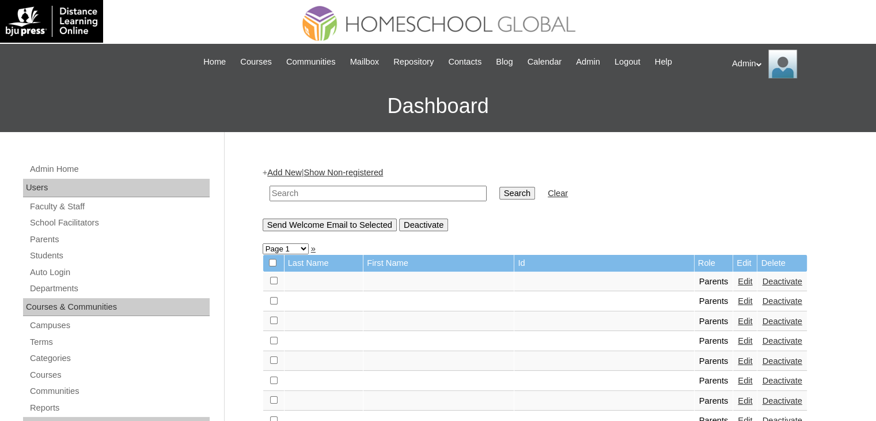
click at [284, 171] on link "Add New" at bounding box center [284, 172] width 34 height 9
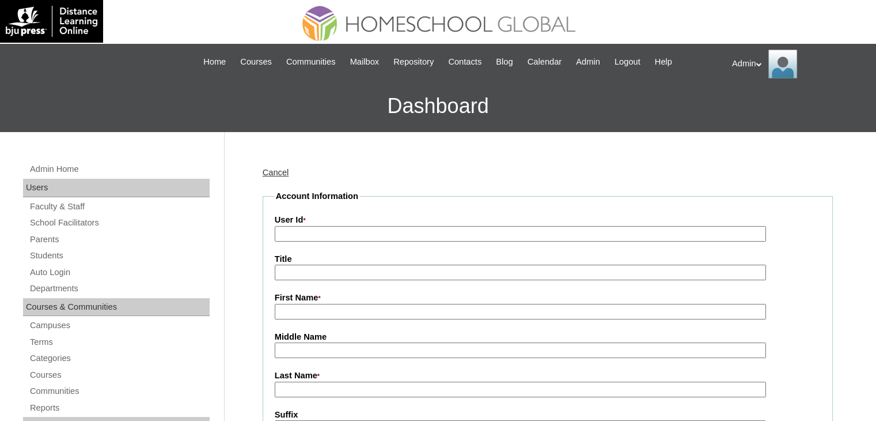
click at [308, 229] on input "User Id *" at bounding box center [521, 234] width 492 height 16
paste input "2025-25024420"
type input "2025-25024420"
click at [298, 312] on input "First Name *" at bounding box center [521, 312] width 492 height 16
paste input "Irish Joy Santillan Perez"
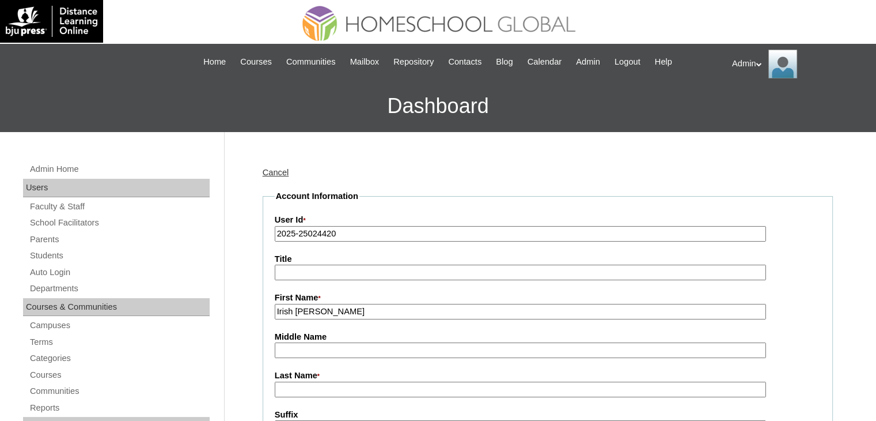
drag, startPoint x: 392, startPoint y: 312, endPoint x: 309, endPoint y: 318, distance: 83.2
type input "Irish Joy"
click at [285, 346] on input "Middle Name" at bounding box center [521, 350] width 492 height 16
paste input "Santillan Perez"
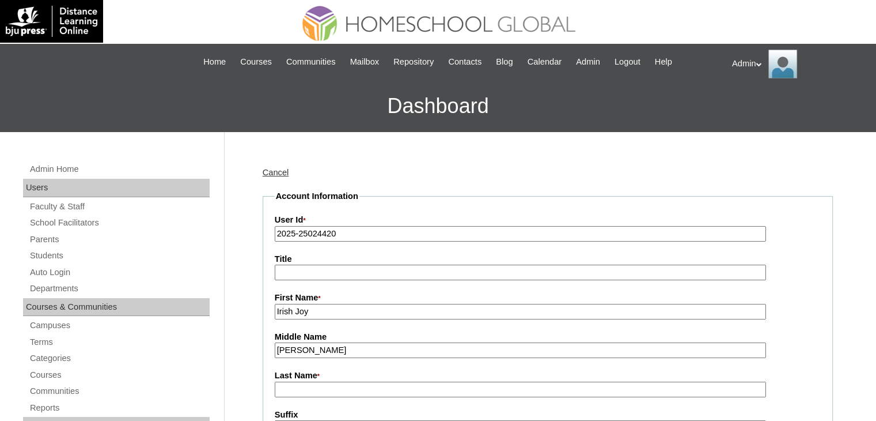
click at [285, 346] on input "Santillan Perez" at bounding box center [521, 350] width 492 height 16
drag, startPoint x: 353, startPoint y: 350, endPoint x: 311, endPoint y: 353, distance: 42.2
click at [311, 353] on input "Santillan Perez" at bounding box center [521, 350] width 492 height 16
type input "[PERSON_NAME]"
click at [290, 387] on input "Last Name *" at bounding box center [521, 389] width 492 height 16
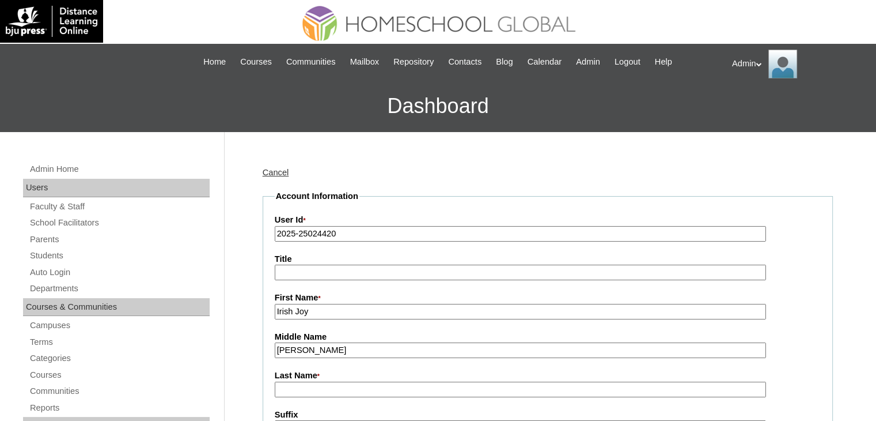
paste input "[PERSON_NAME]"
click at [279, 387] on input "[PERSON_NAME]" at bounding box center [521, 389] width 492 height 16
type input "[PERSON_NAME]"
click at [278, 350] on input "[PERSON_NAME]" at bounding box center [521, 350] width 492 height 16
type input "[PERSON_NAME]"
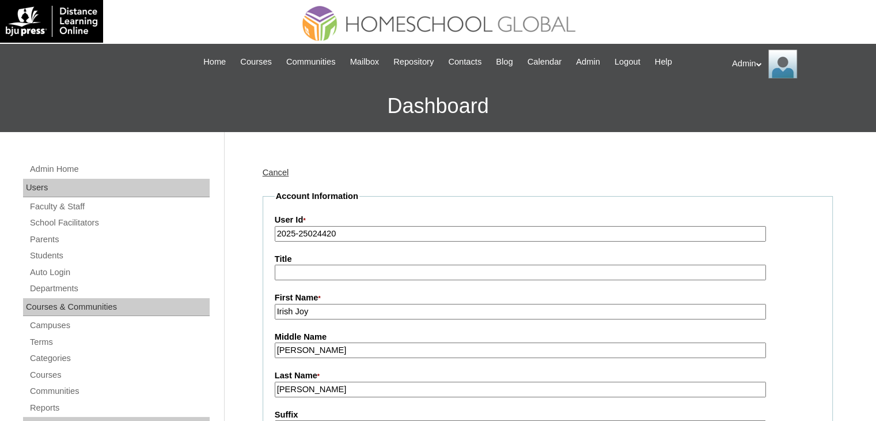
click at [282, 309] on input "Irish Joy" at bounding box center [521, 312] width 492 height 16
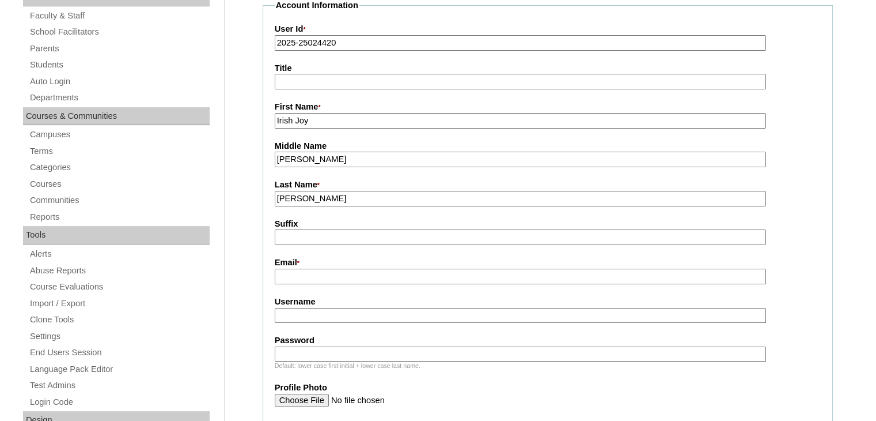
scroll to position [191, 0]
type input "Irish Joy"
click at [314, 269] on input "Email *" at bounding box center [521, 276] width 492 height 16
paste input "[EMAIL_ADDRESS][PERSON_NAME][DOMAIN_NAME]"
type input "[EMAIL_ADDRESS][PERSON_NAME][DOMAIN_NAME]"
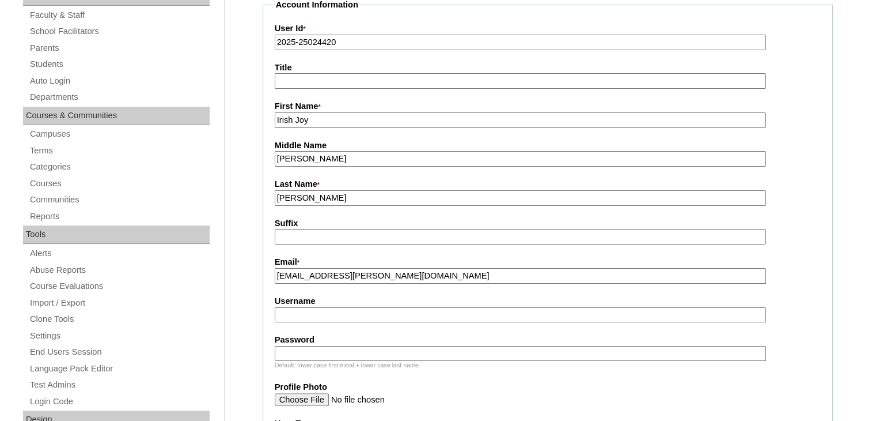
click at [286, 314] on input "Username" at bounding box center [521, 315] width 492 height 16
paste input "irishjoy.perez"
type input "irishjoy.perez"
click at [336, 346] on input "Password" at bounding box center [521, 354] width 492 height 16
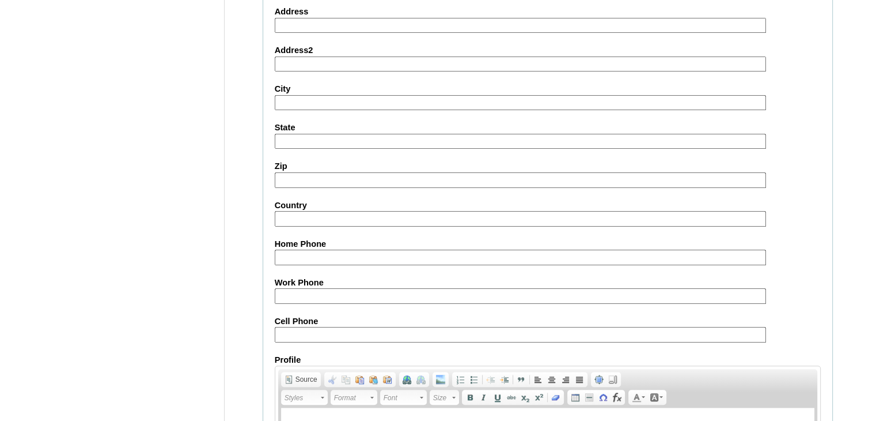
scroll to position [1125, 0]
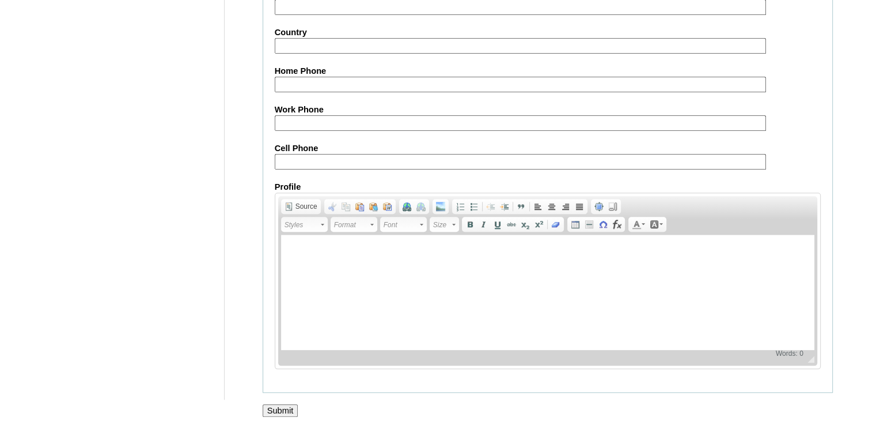
type input "DLOF2025"
click at [289, 404] on input "Submit" at bounding box center [281, 410] width 36 height 13
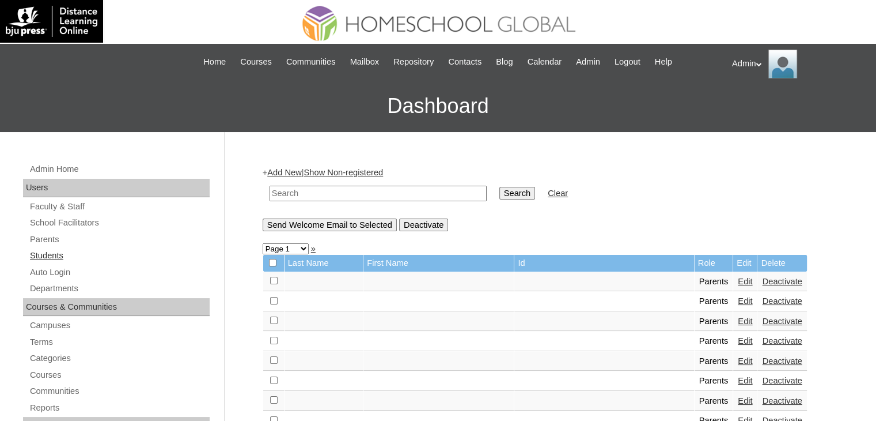
click at [60, 258] on link "Students" at bounding box center [119, 255] width 181 height 14
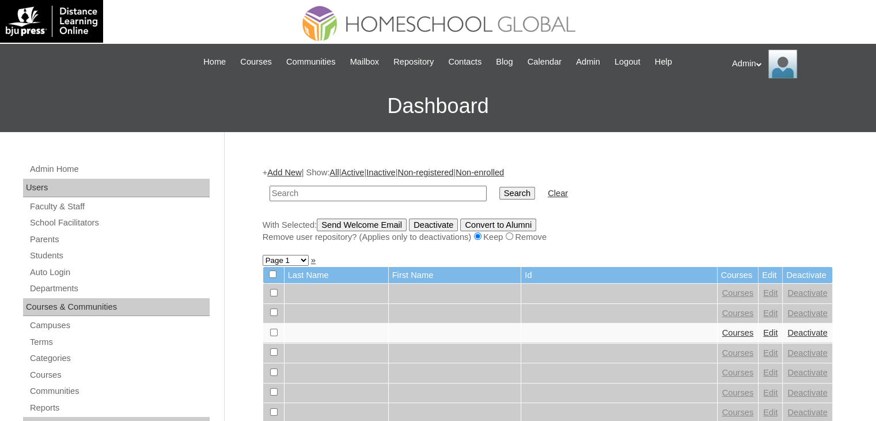
click at [307, 197] on input "text" at bounding box center [378, 194] width 217 height 16
type input "[PERSON_NAME]"
click at [500, 194] on input "Search" at bounding box center [518, 193] width 36 height 13
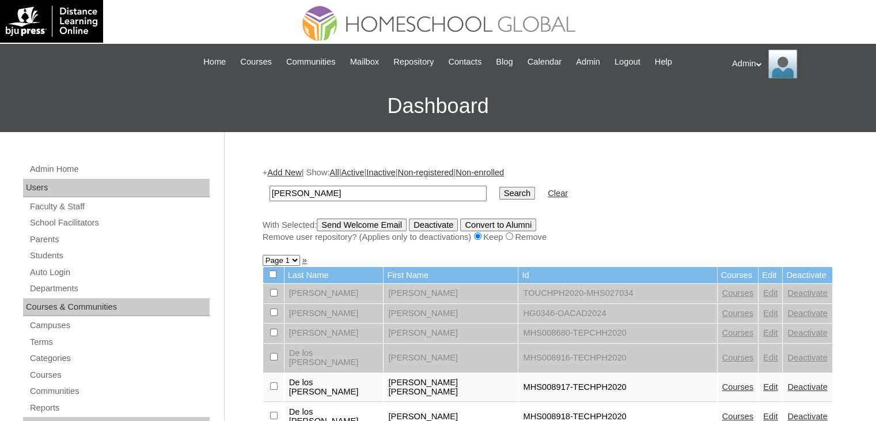
click at [352, 197] on input "[PERSON_NAME]" at bounding box center [378, 194] width 217 height 16
drag, startPoint x: 294, startPoint y: 194, endPoint x: 247, endPoint y: 191, distance: 47.3
type input "[PERSON_NAME]"
click at [500, 187] on input "Search" at bounding box center [518, 193] width 36 height 13
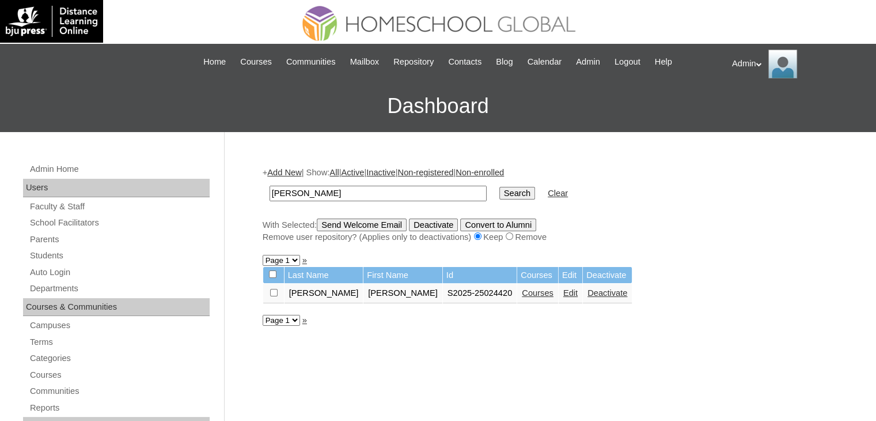
click at [522, 293] on link "Courses" at bounding box center [538, 292] width 32 height 9
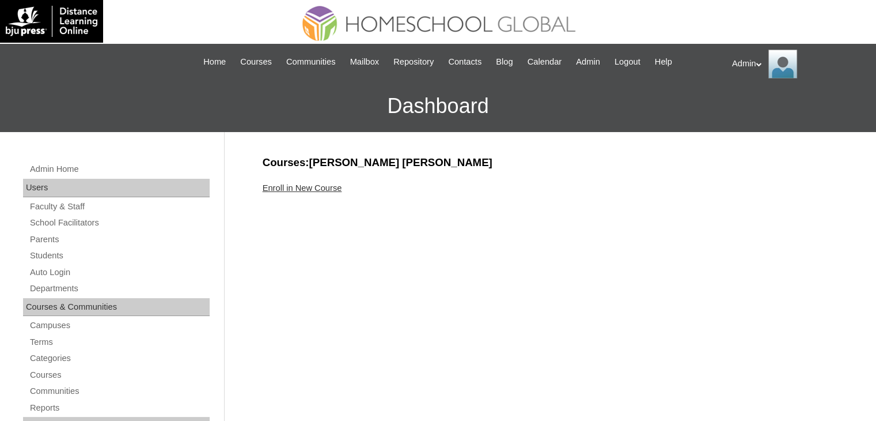
click at [304, 186] on link "Enroll in New Course" at bounding box center [303, 187] width 80 height 9
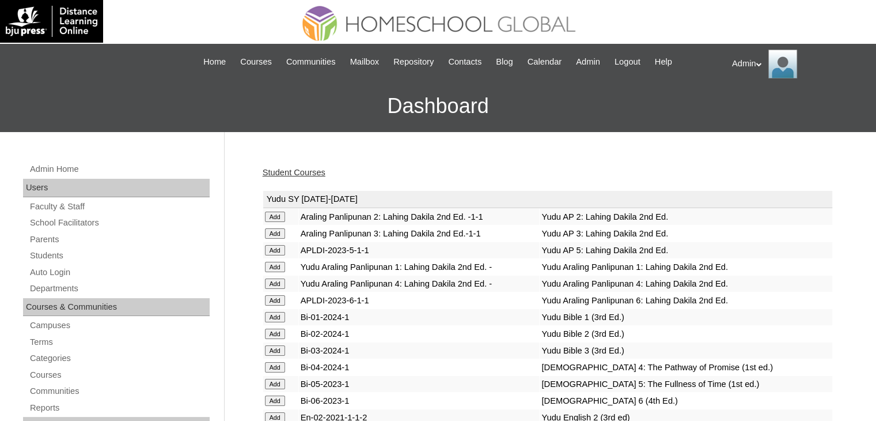
scroll to position [2946, 0]
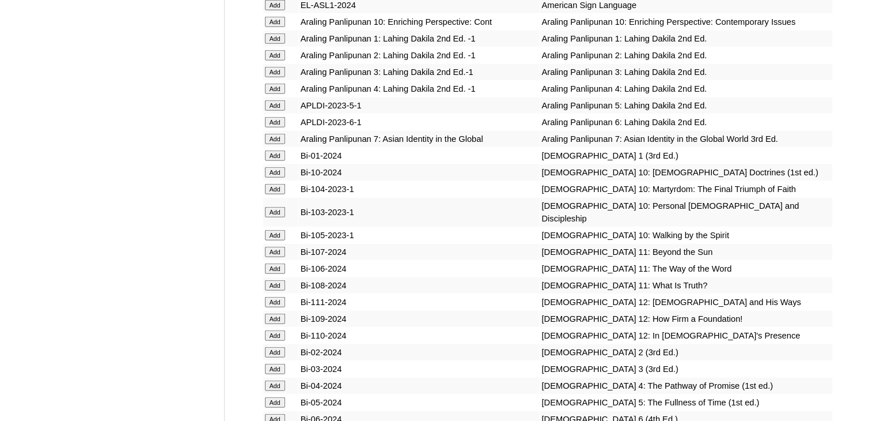
click at [271, 161] on input "Add" at bounding box center [275, 155] width 20 height 10
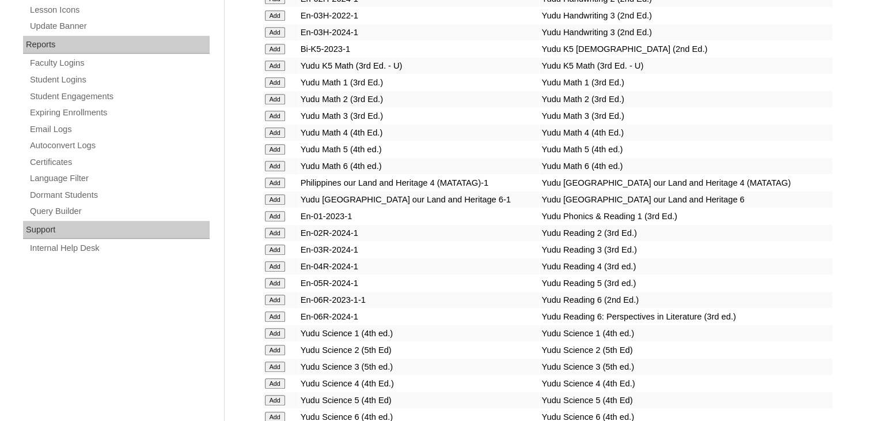
scroll to position [2314, 0]
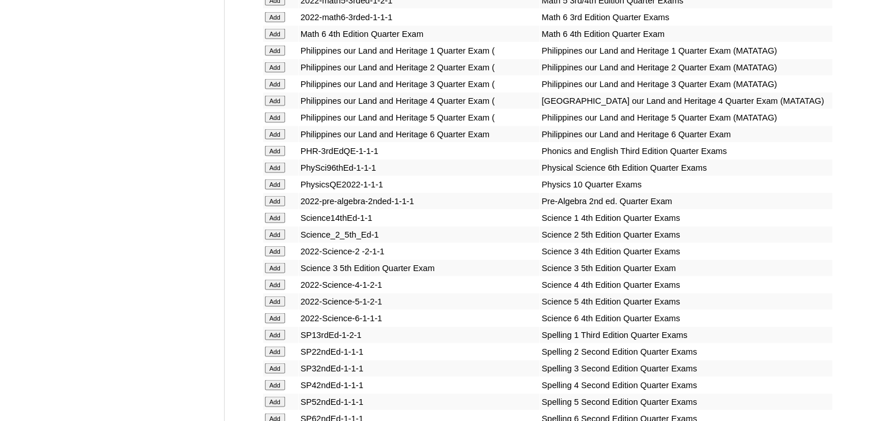
click at [268, 156] on input "Add" at bounding box center [275, 151] width 20 height 10
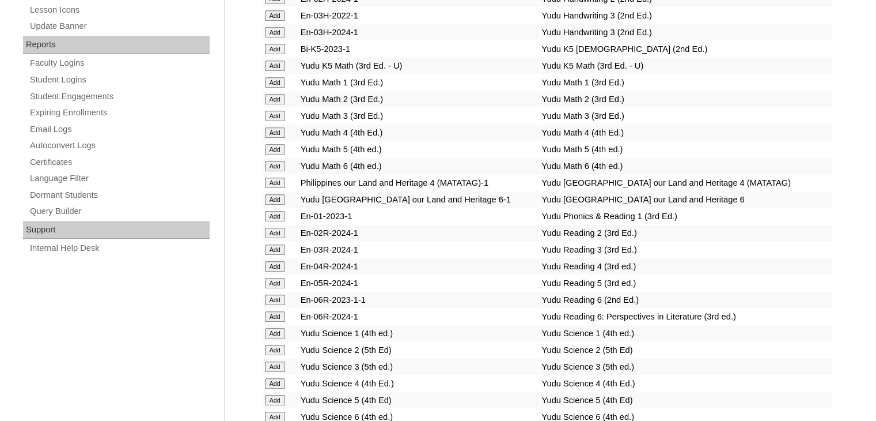
scroll to position [4605, 0]
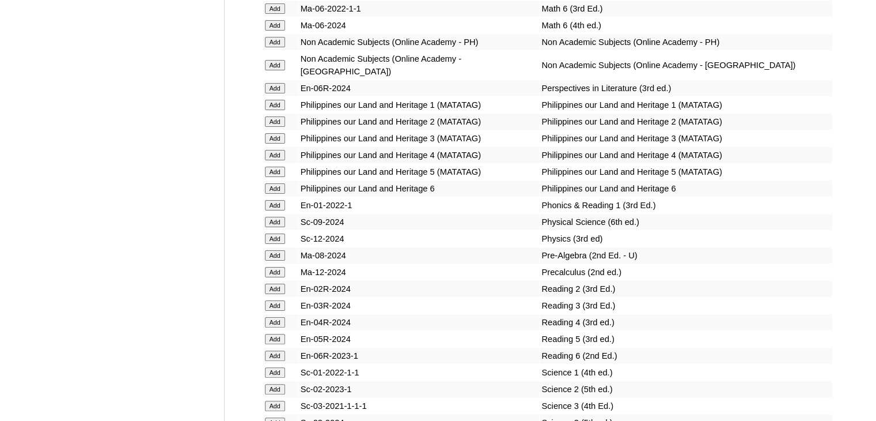
click at [277, 213] on td "Add" at bounding box center [280, 205] width 35 height 16
click at [276, 210] on input "Add" at bounding box center [275, 205] width 20 height 10
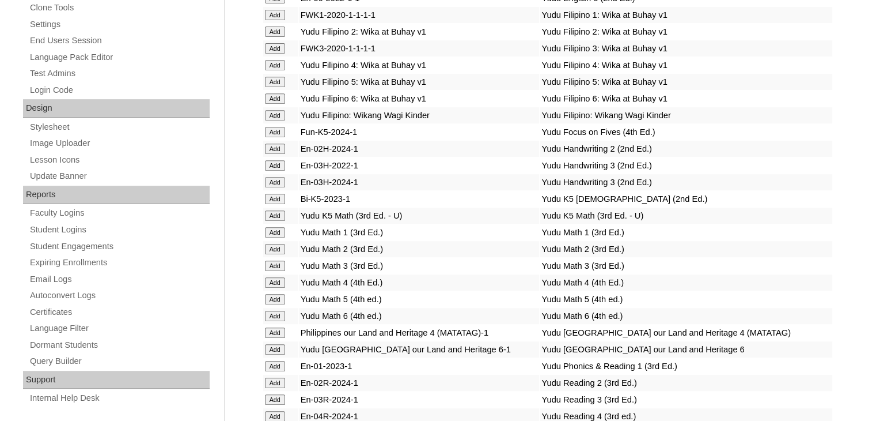
scroll to position [2035, 0]
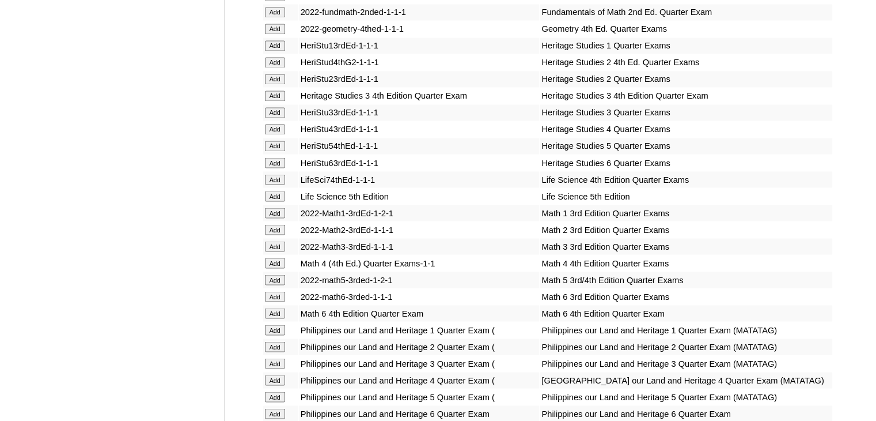
click at [282, 214] on input "Add" at bounding box center [275, 212] width 20 height 10
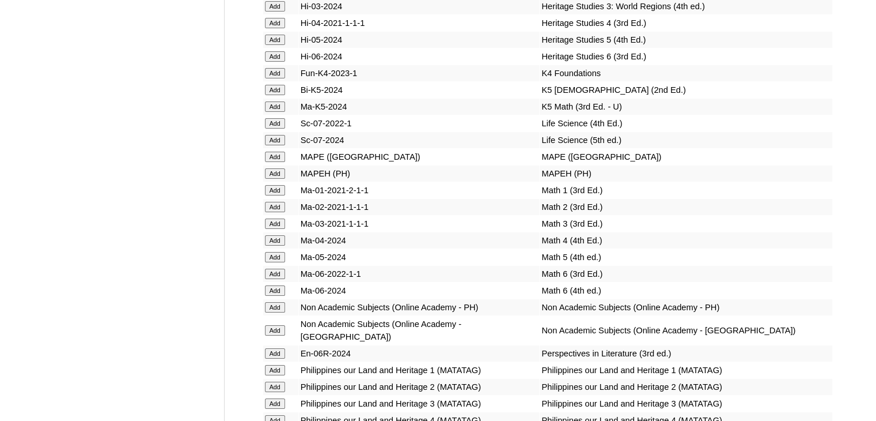
click at [282, 195] on input "Add" at bounding box center [275, 190] width 20 height 10
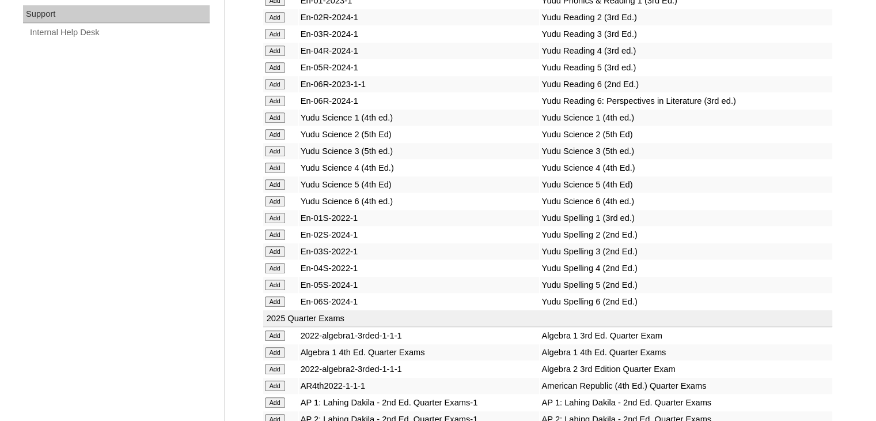
scroll to position [2497, 0]
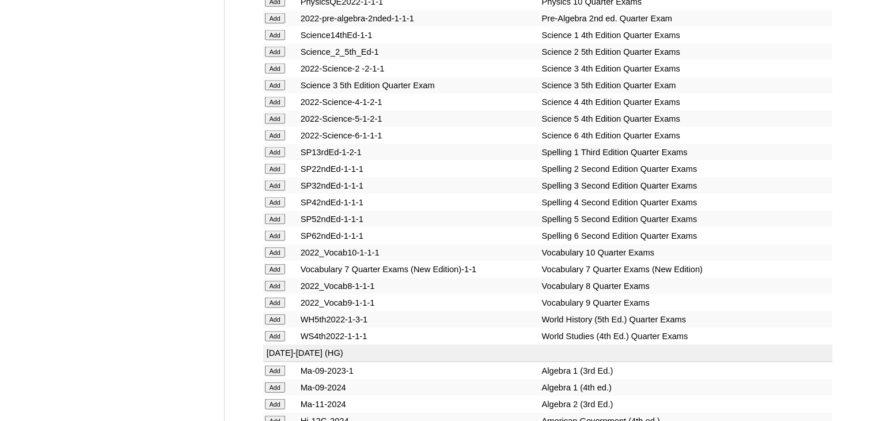
click at [281, 157] on input "Add" at bounding box center [275, 152] width 20 height 10
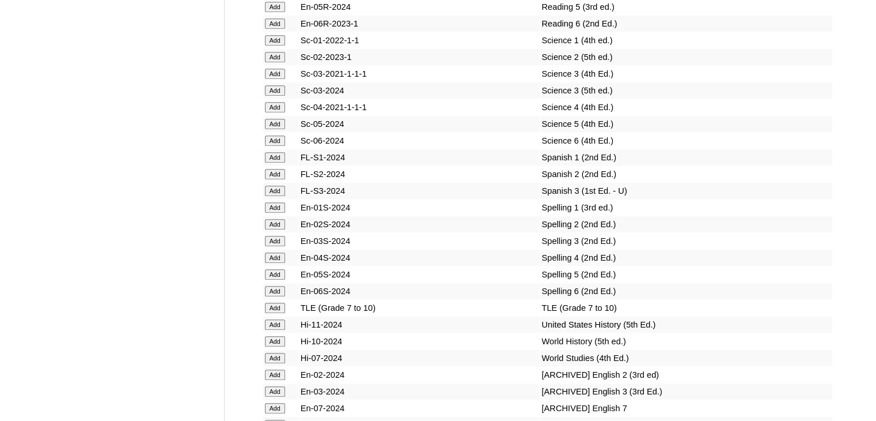
click at [279, 213] on input "Add" at bounding box center [275, 207] width 20 height 10
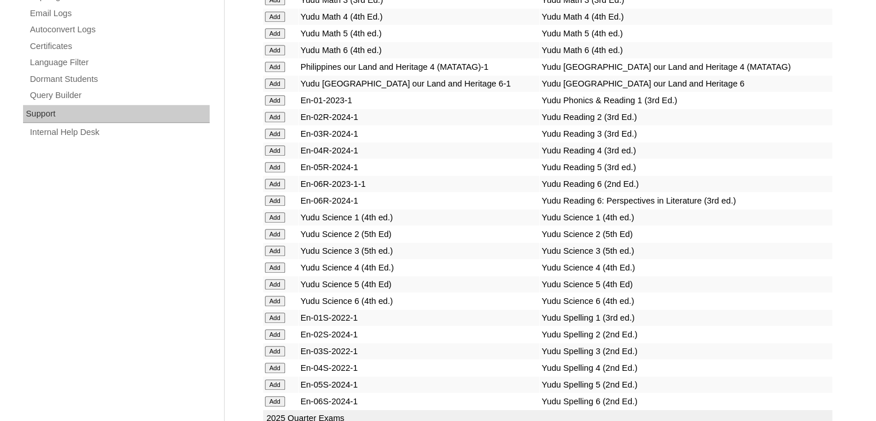
scroll to position [2381, 0]
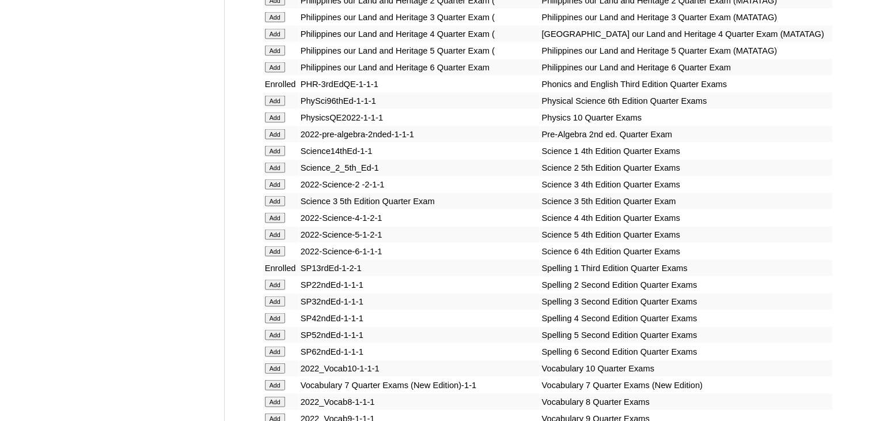
click at [279, 156] on input "Add" at bounding box center [275, 151] width 20 height 10
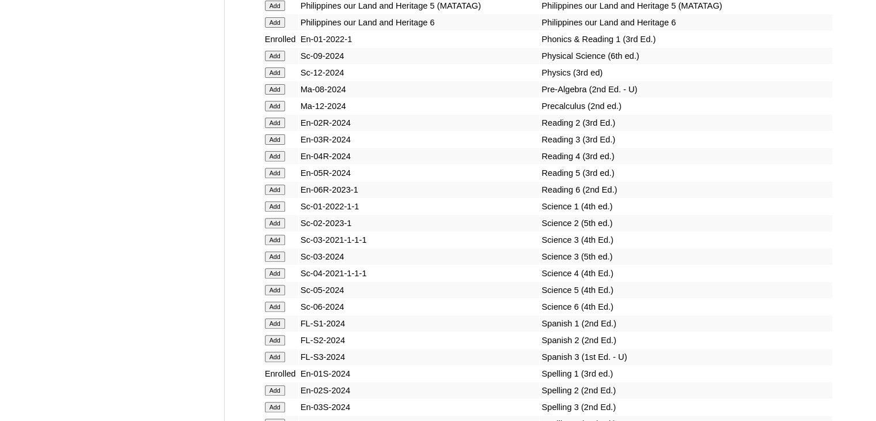
click at [278, 211] on input "Add" at bounding box center [275, 206] width 20 height 10
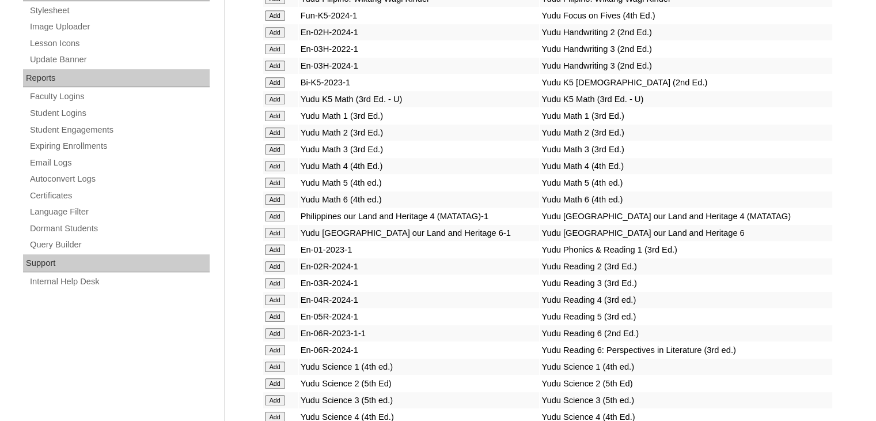
scroll to position [1869, 0]
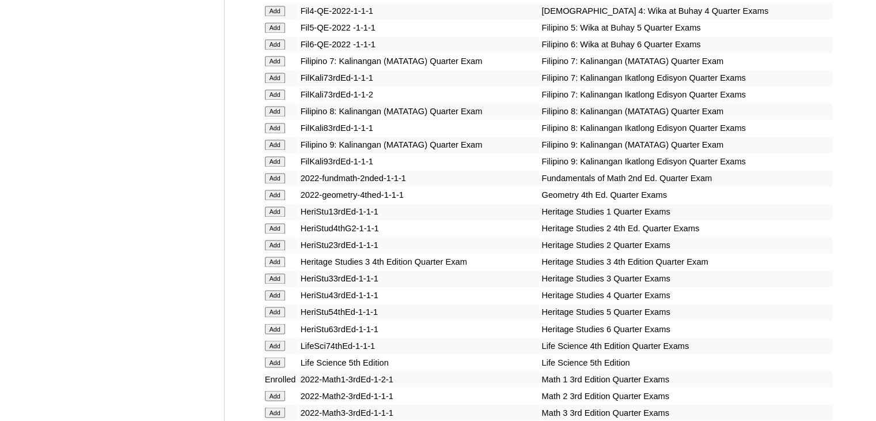
click at [277, 210] on input "Add" at bounding box center [275, 211] width 20 height 10
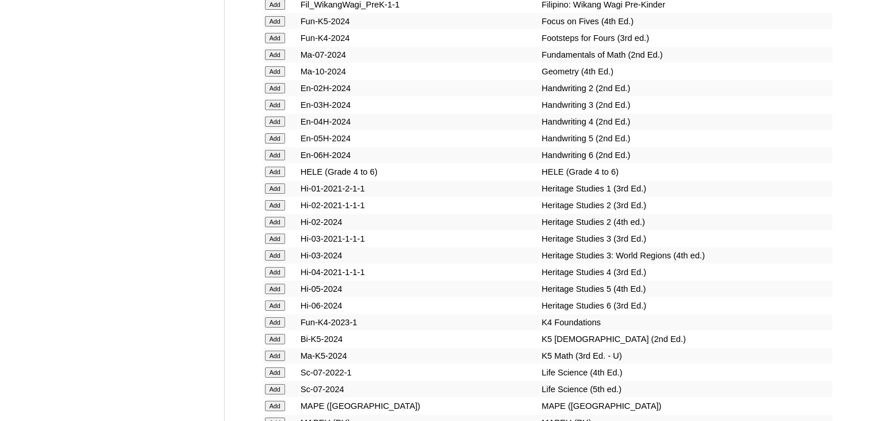
click at [277, 194] on input "Add" at bounding box center [275, 188] width 20 height 10
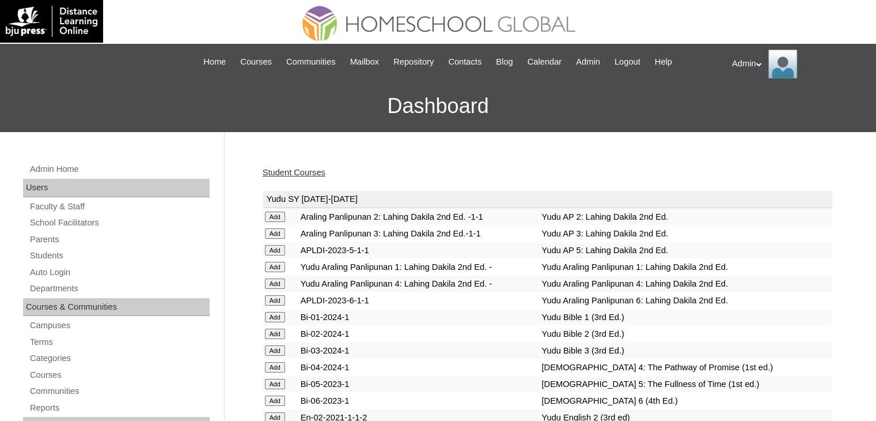
click at [305, 170] on link "Student Courses" at bounding box center [294, 172] width 63 height 9
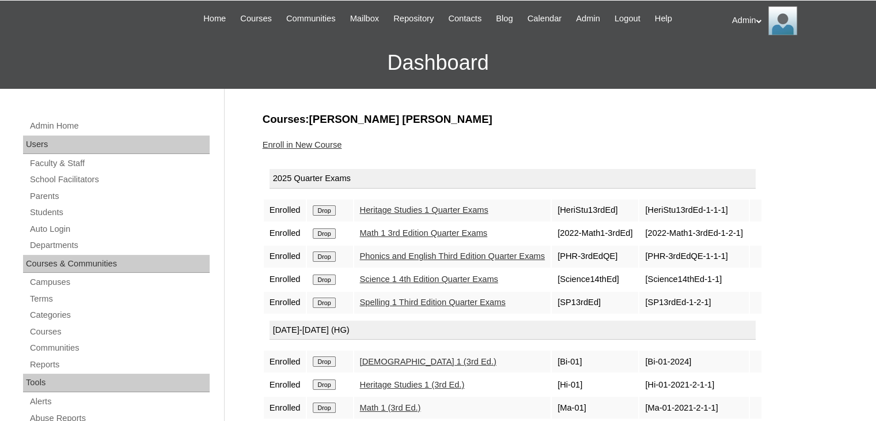
scroll to position [29, 0]
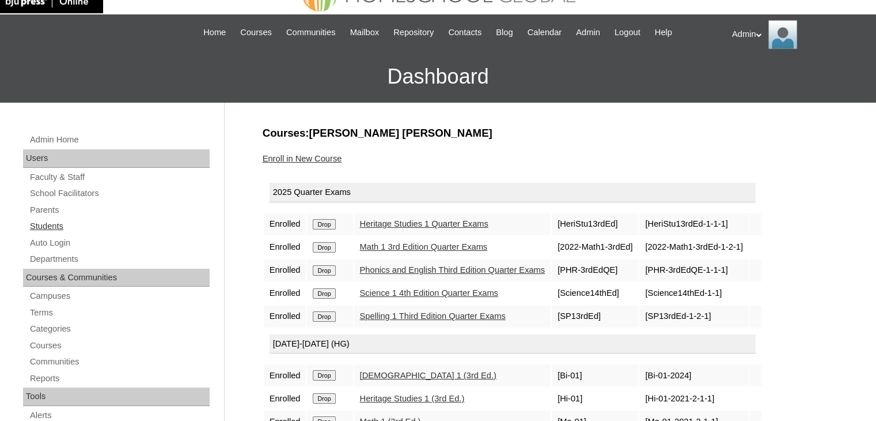
click at [52, 225] on link "Students" at bounding box center [119, 226] width 181 height 14
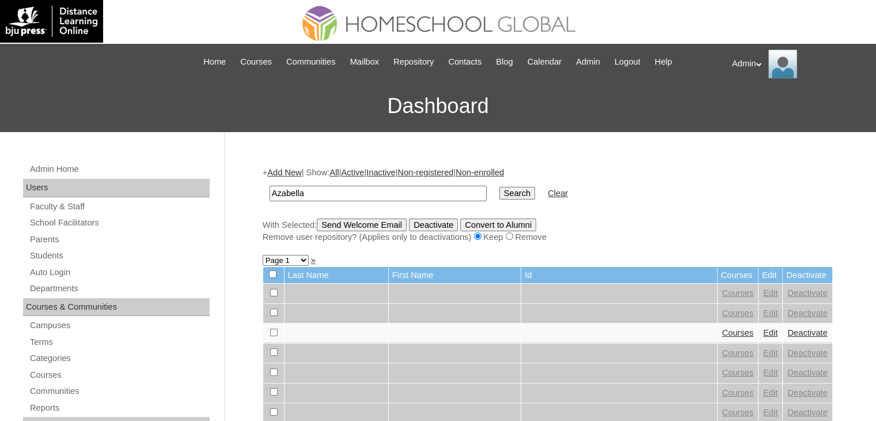
type input "Azabella"
click at [500, 187] on input "Search" at bounding box center [518, 193] width 36 height 13
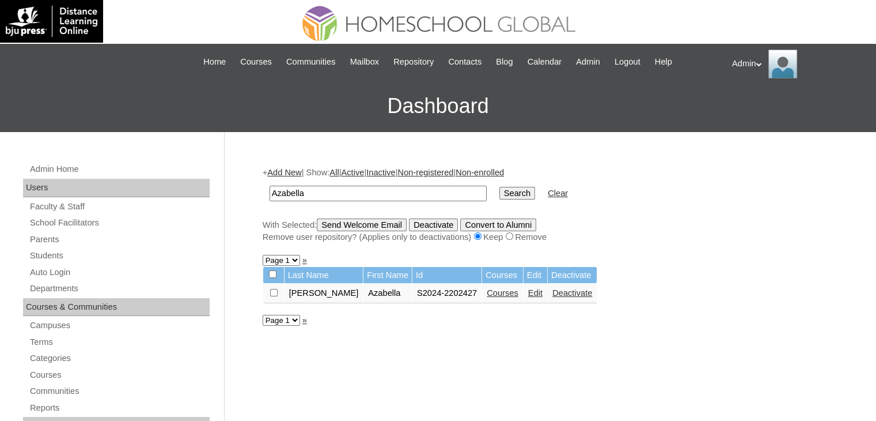
click at [487, 293] on link "Courses" at bounding box center [503, 292] width 32 height 9
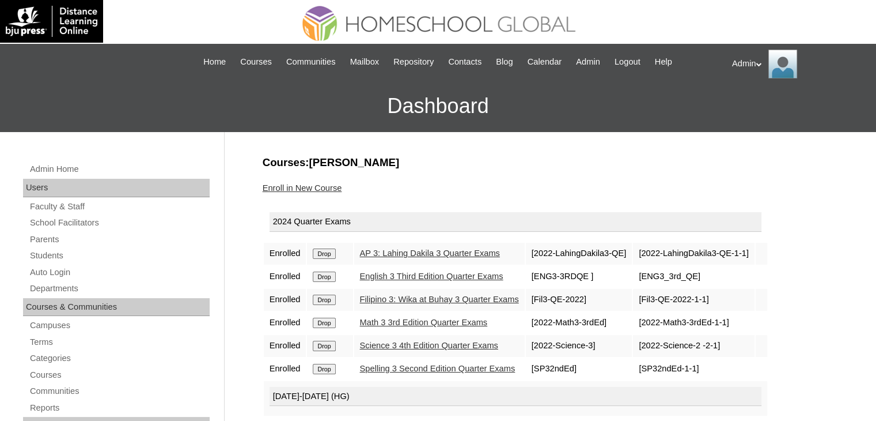
scroll to position [71, 0]
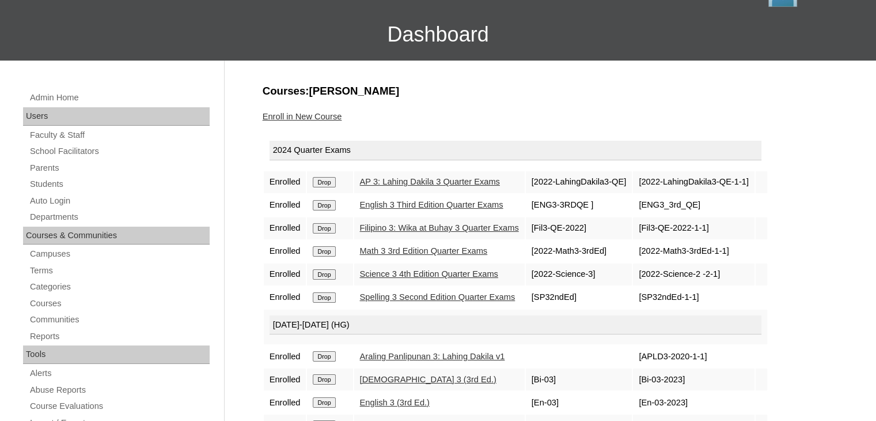
click at [460, 177] on link "AP 3: Lahing Dakila 3 Quarter Exams" at bounding box center [430, 181] width 140 height 9
click at [459, 202] on link "English 3 Third Edition Quarter Exams" at bounding box center [431, 204] width 143 height 9
click at [451, 225] on link "Filipino 3: Wika at Buhay 3 Quarter Exams" at bounding box center [439, 227] width 159 height 9
click at [452, 246] on link "Math 3 3rd Edition Quarter Exams" at bounding box center [424, 250] width 128 height 9
click at [458, 270] on link "Science 3 4th Edition Quarter Exams" at bounding box center [429, 273] width 138 height 9
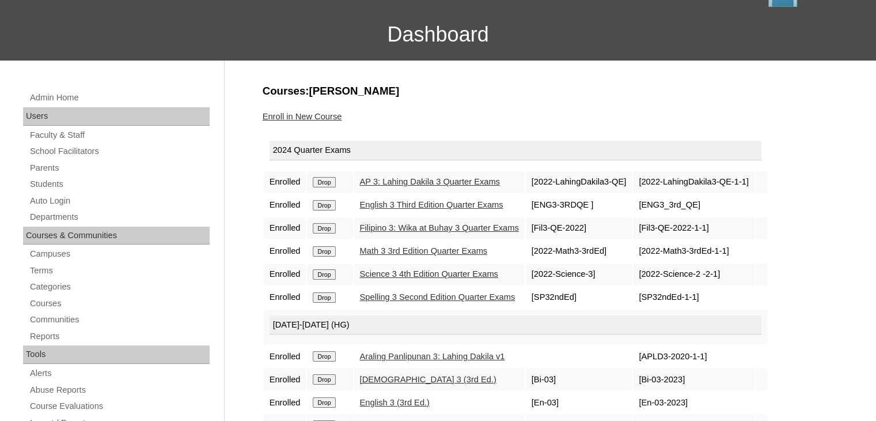
click at [462, 292] on link "Spelling 3 Second Edition Quarter Exams" at bounding box center [438, 296] width 156 height 9
click at [401, 250] on link "Math 3 3rd Edition Quarter Exams" at bounding box center [424, 250] width 128 height 9
click at [50, 188] on link "Students" at bounding box center [119, 184] width 181 height 14
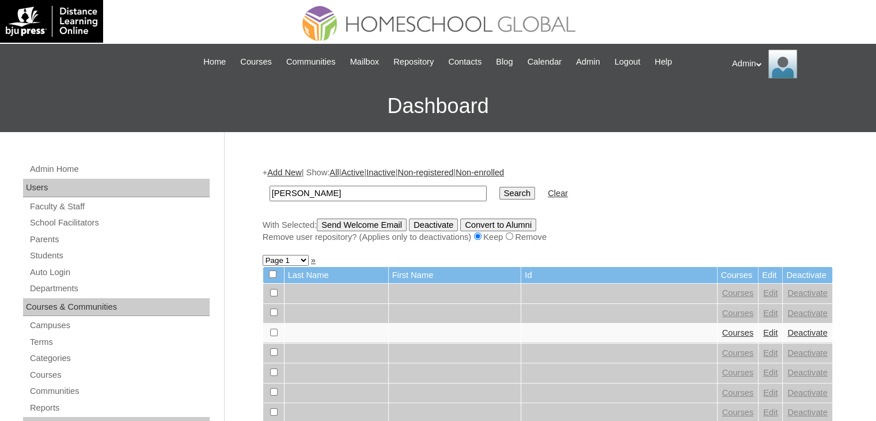
type input "[PERSON_NAME]"
click at [500, 190] on input "Search" at bounding box center [518, 193] width 36 height 13
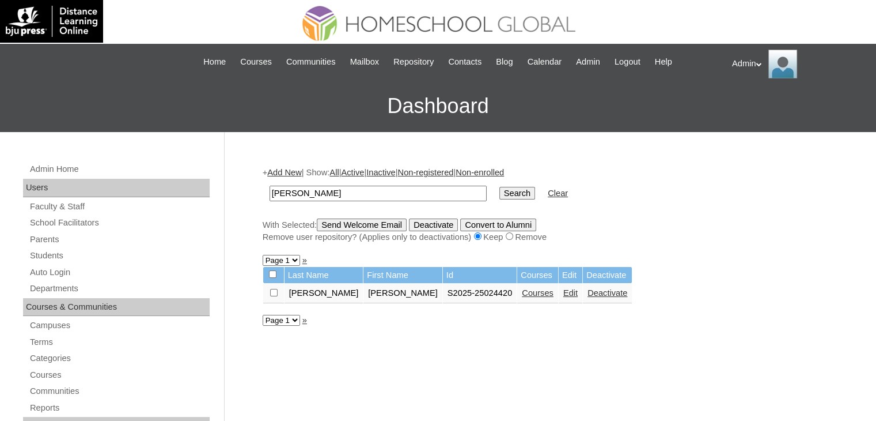
click at [522, 294] on link "Courses" at bounding box center [538, 292] width 32 height 9
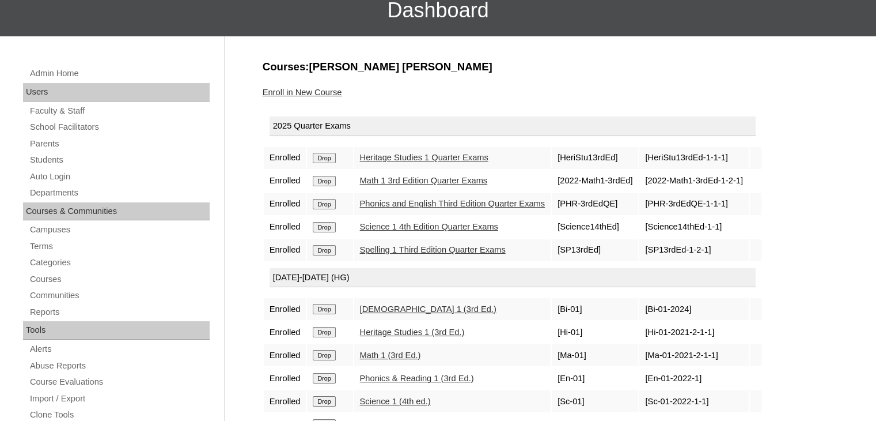
scroll to position [92, 0]
